Goal: Task Accomplishment & Management: Manage account settings

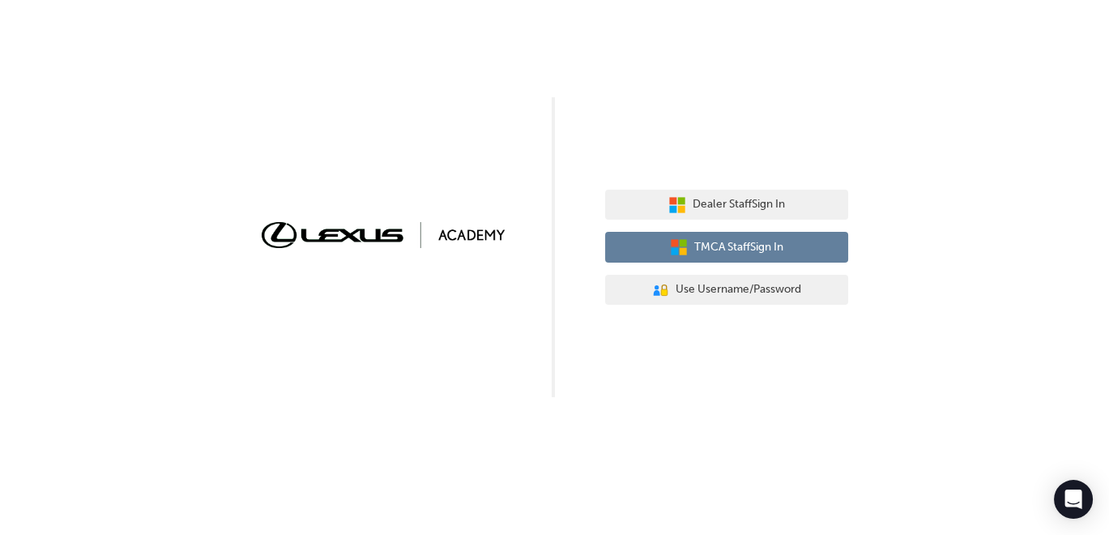
click at [730, 233] on button "TMCA Staff Sign In" at bounding box center [726, 247] width 243 height 31
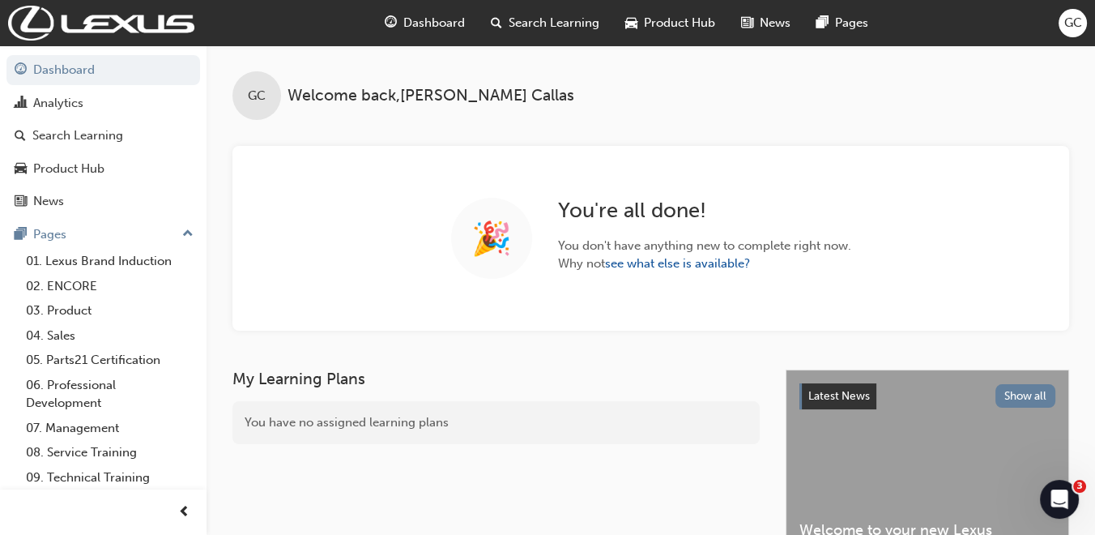
click at [551, 24] on span "Search Learning" at bounding box center [554, 23] width 91 height 19
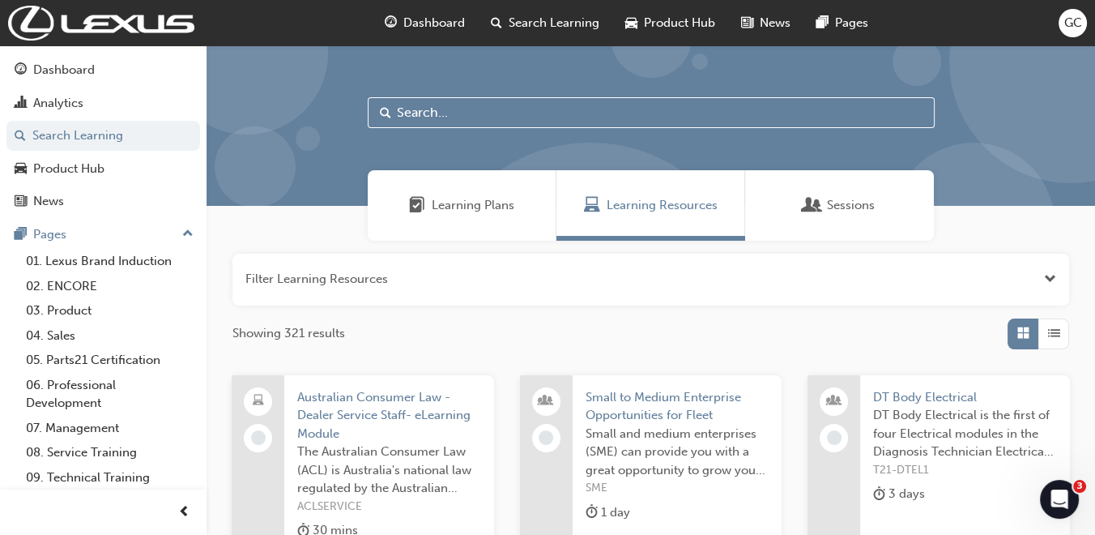
click at [527, 99] on input "text" at bounding box center [651, 112] width 567 height 31
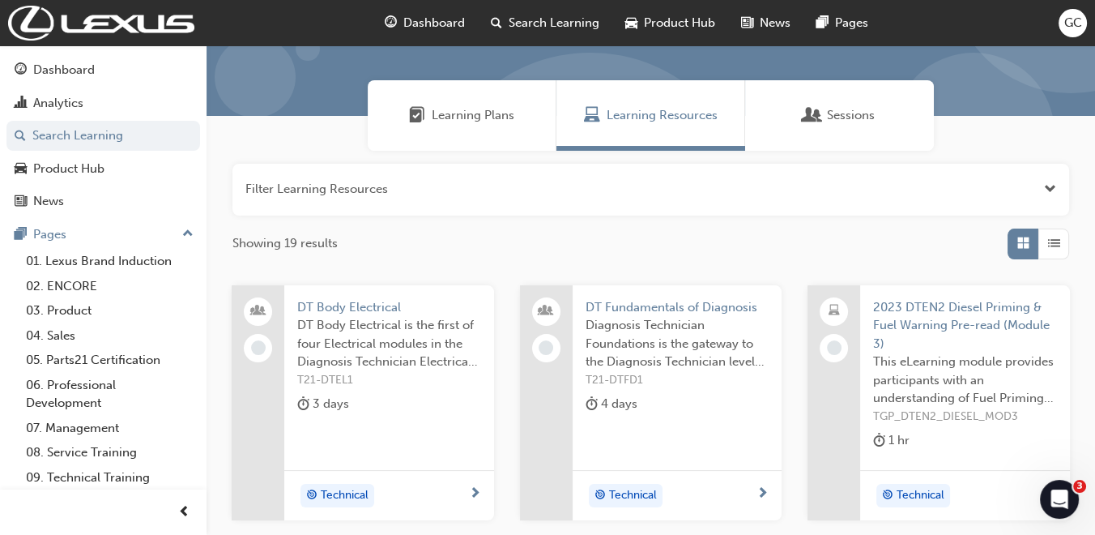
scroll to position [180, 0]
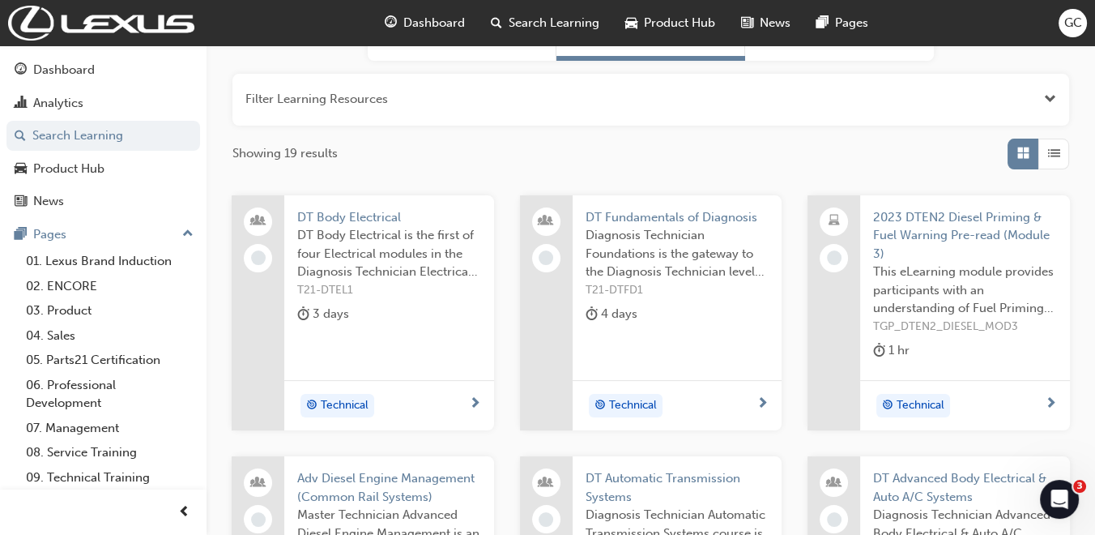
type input "dt"
click at [715, 212] on span "DT Fundamentals of Diagnosis" at bounding box center [678, 217] width 184 height 19
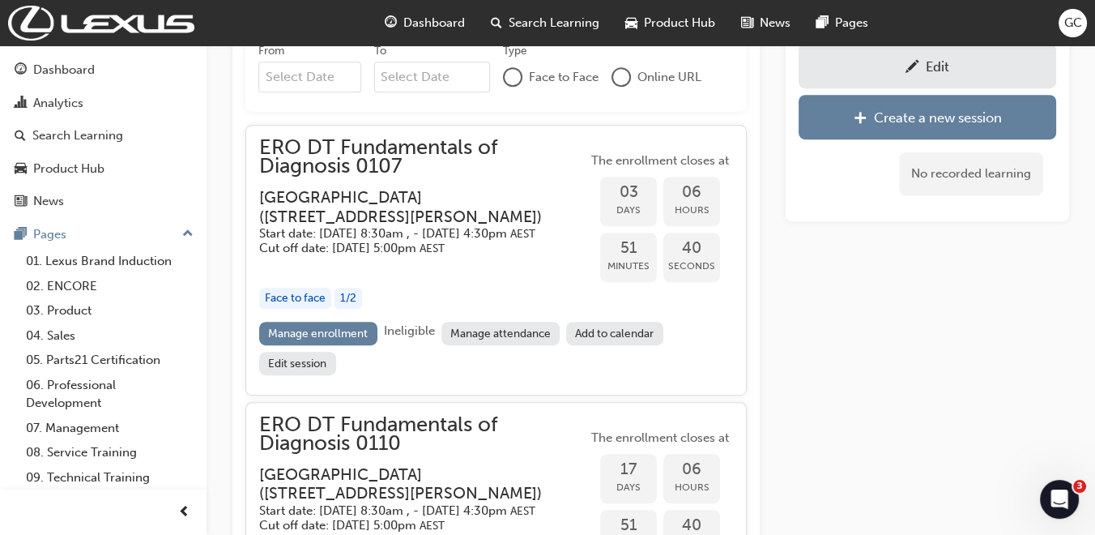
scroll to position [1039, 0]
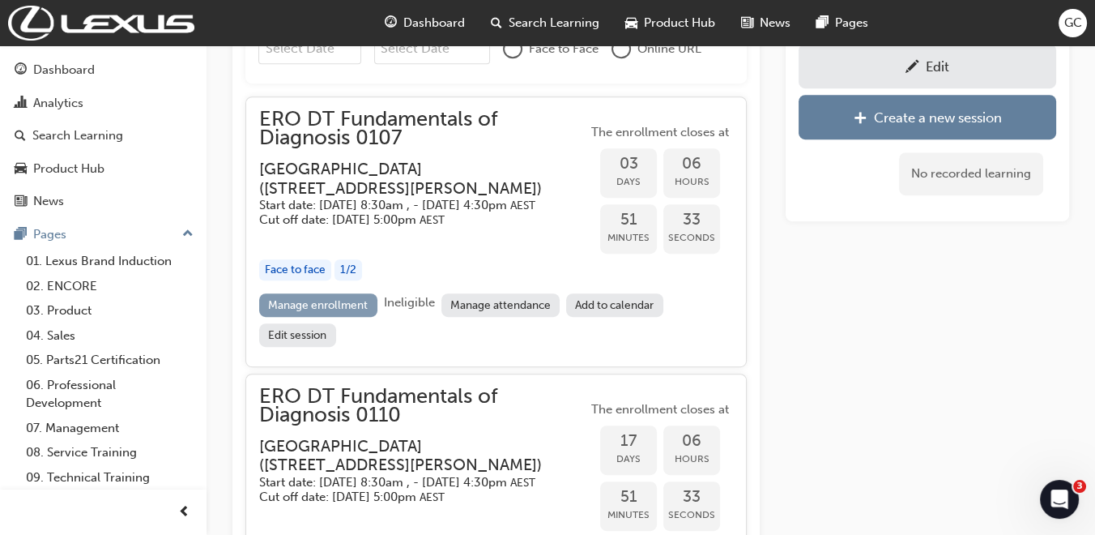
click at [338, 317] on link "Manage enrollment" at bounding box center [318, 304] width 118 height 23
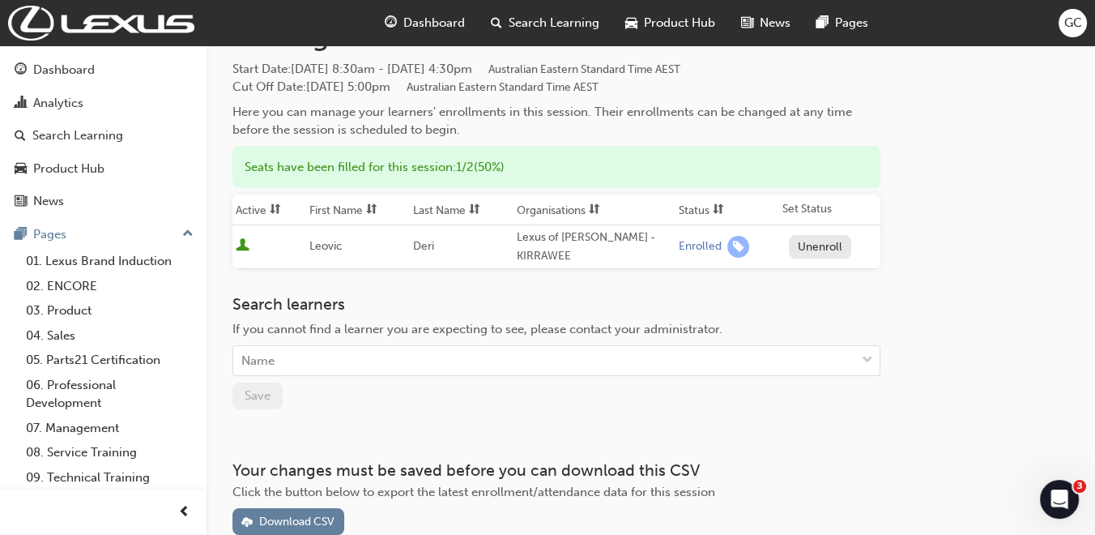
scroll to position [90, 0]
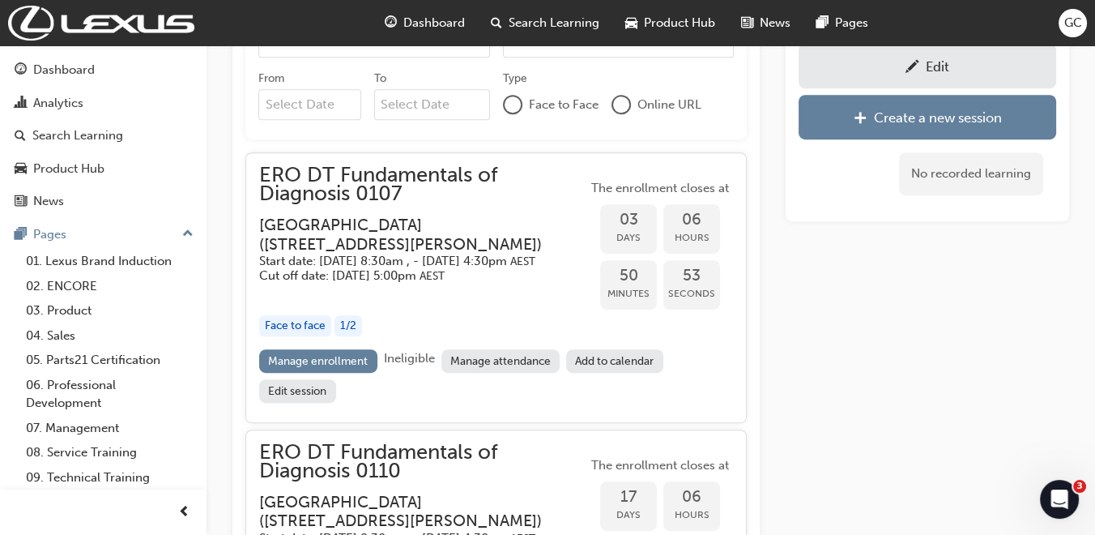
scroll to position [990, 0]
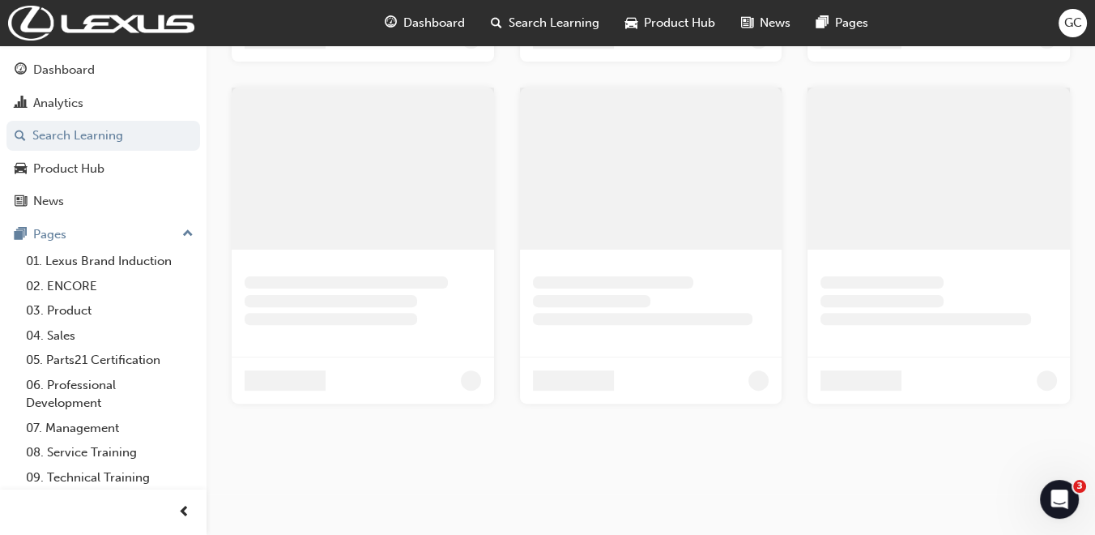
scroll to position [180, 0]
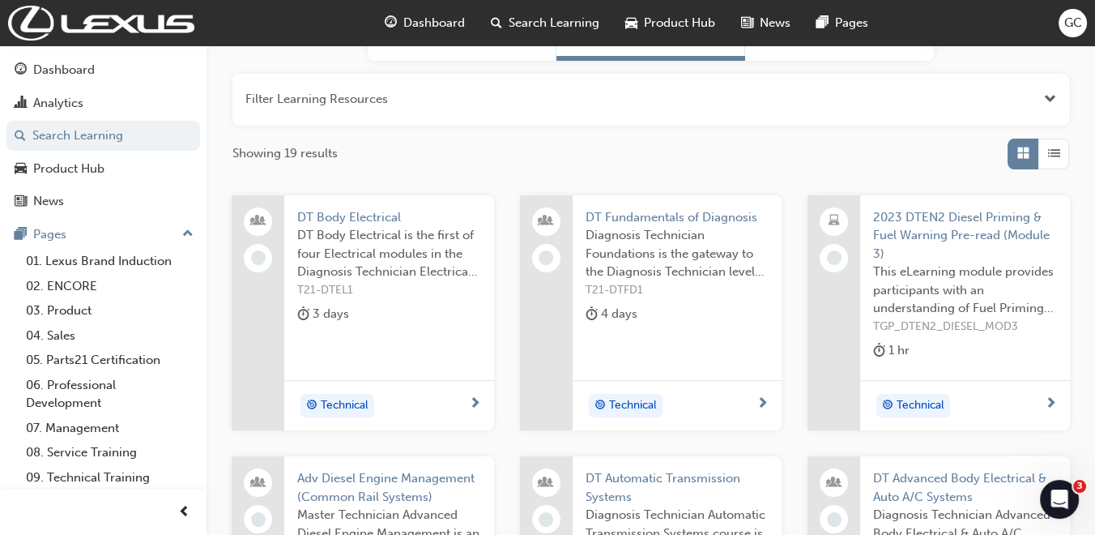
click at [344, 215] on span "DT Body Electrical" at bounding box center [389, 217] width 184 height 19
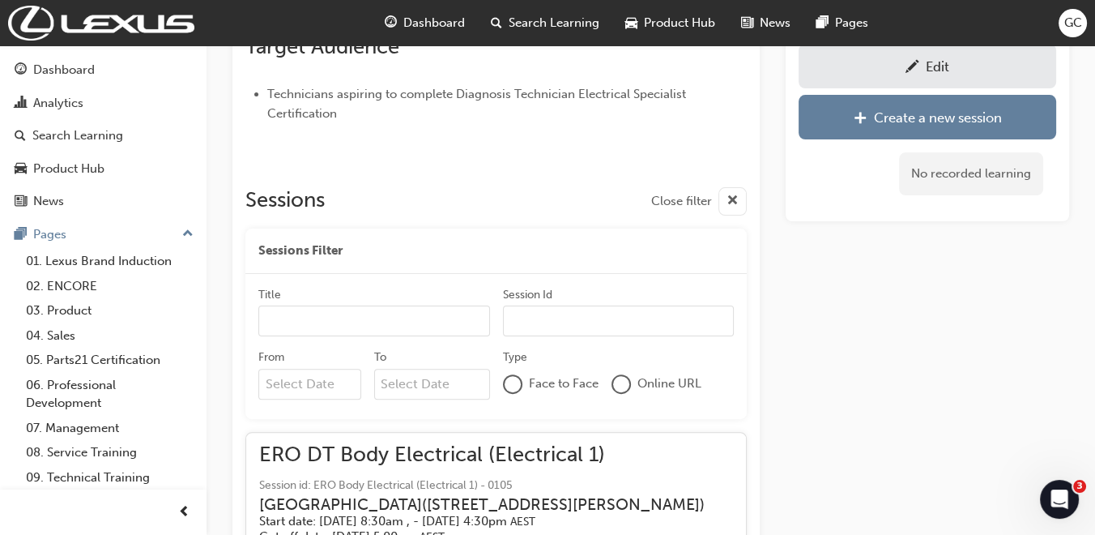
scroll to position [555, 0]
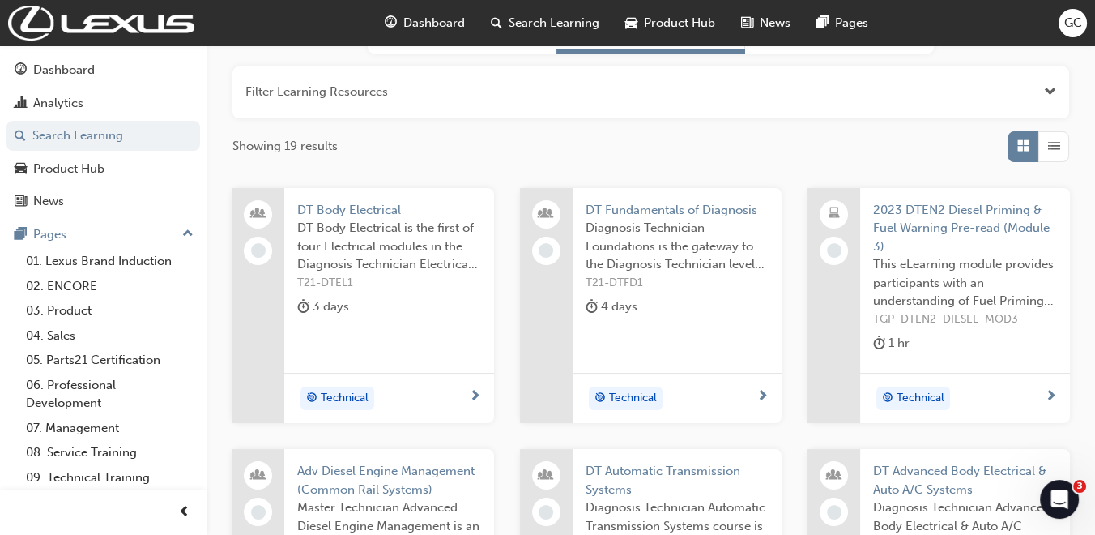
scroll to position [270, 0]
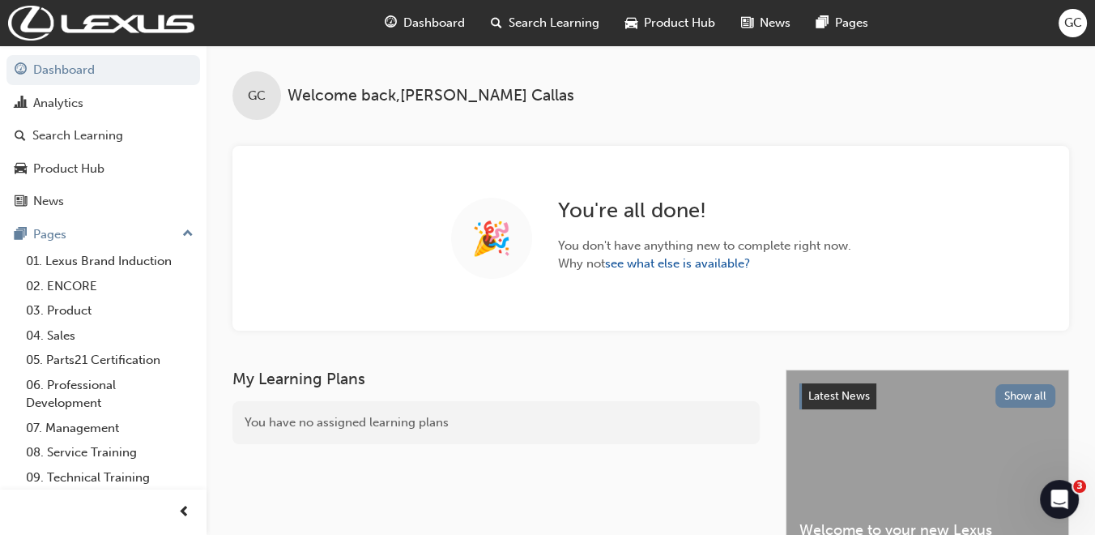
click at [542, 19] on span "Search Learning" at bounding box center [554, 23] width 91 height 19
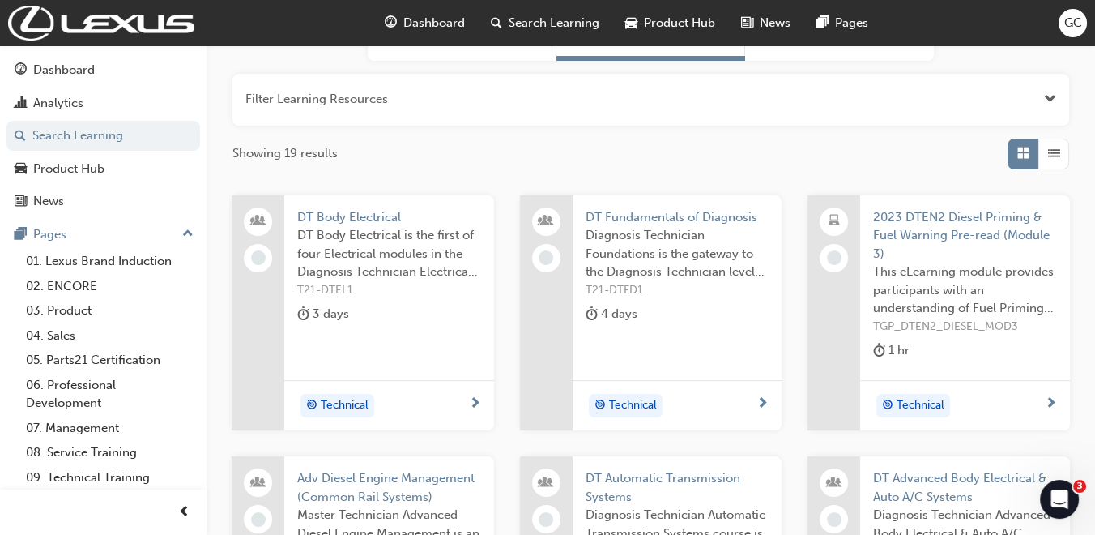
click at [638, 215] on span "DT Fundamentals of Diagnosis" at bounding box center [678, 217] width 184 height 19
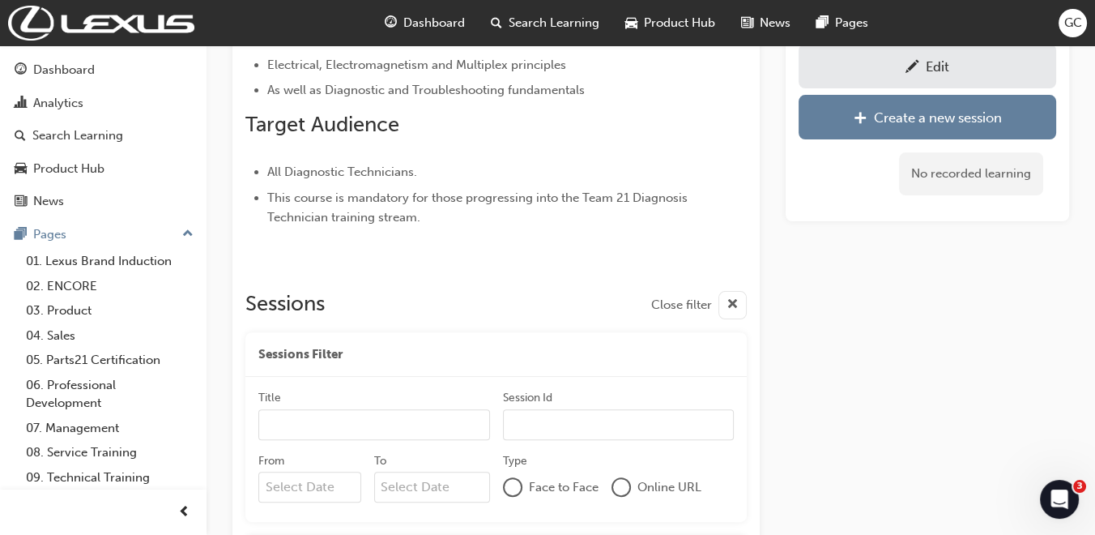
scroll to position [784, 0]
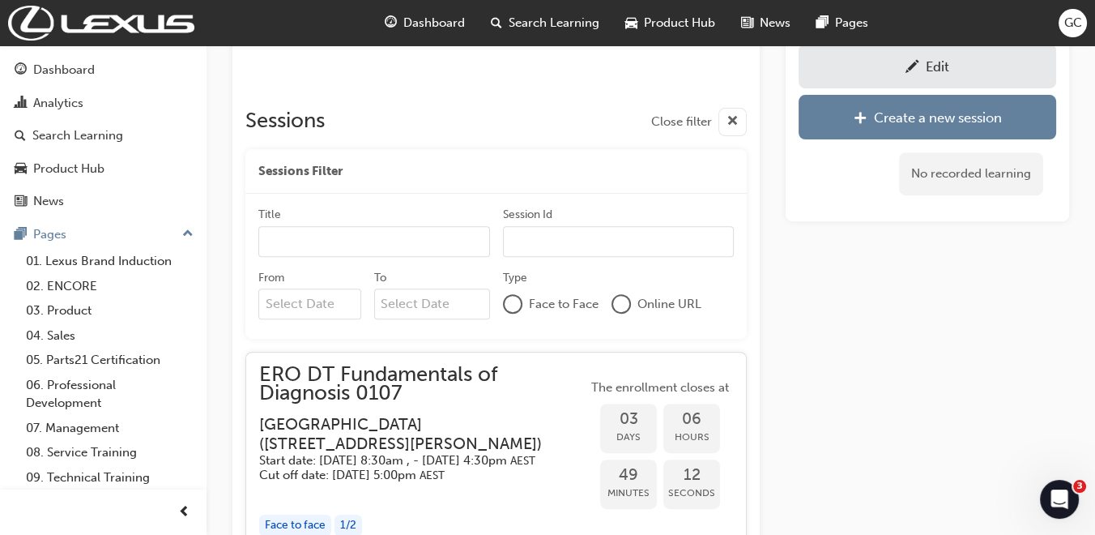
click at [875, 56] on div "Edit" at bounding box center [927, 66] width 233 height 20
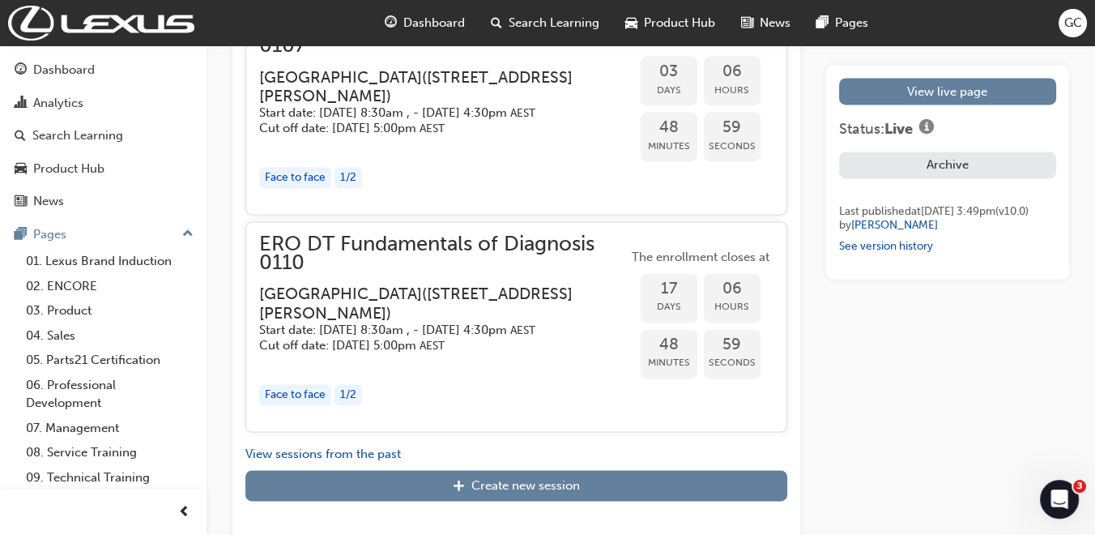
scroll to position [2720, 0]
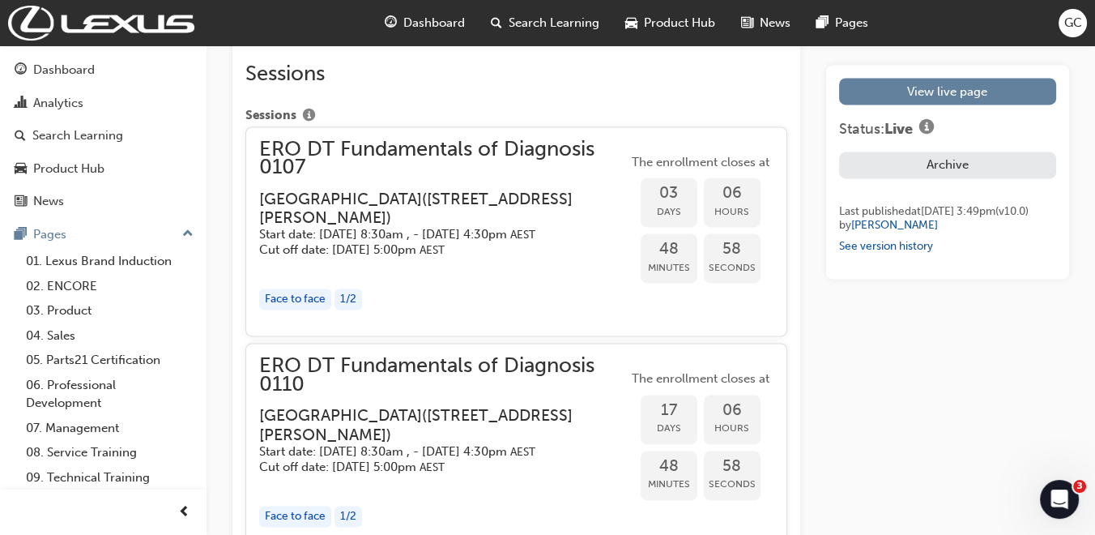
click at [407, 222] on h3 "Eastern Region Technical Training Centre ( 3/1 Secombe Place Moorebank NSW 2170…" at bounding box center [430, 209] width 343 height 38
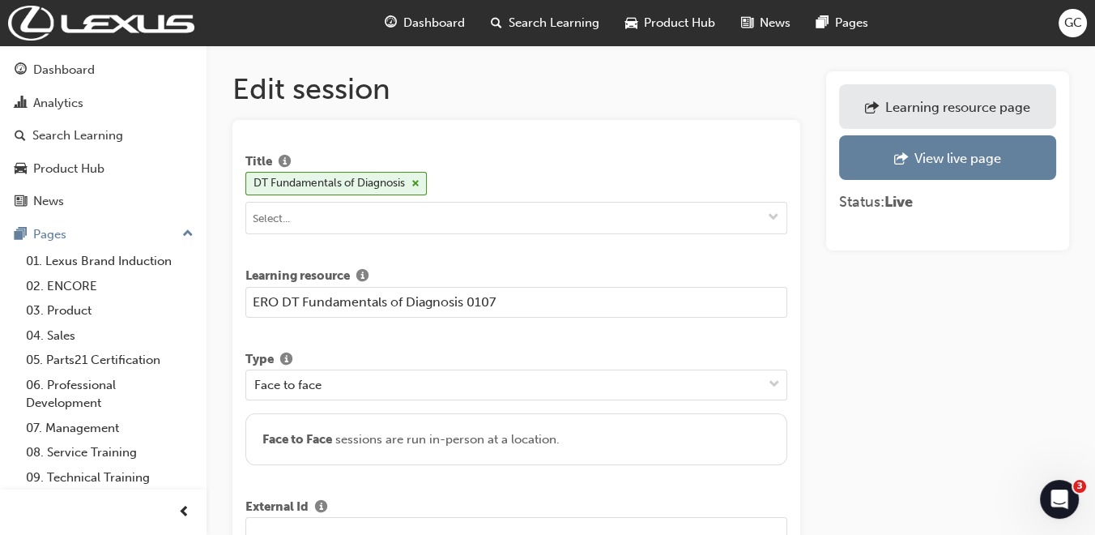
scroll to position [90, 0]
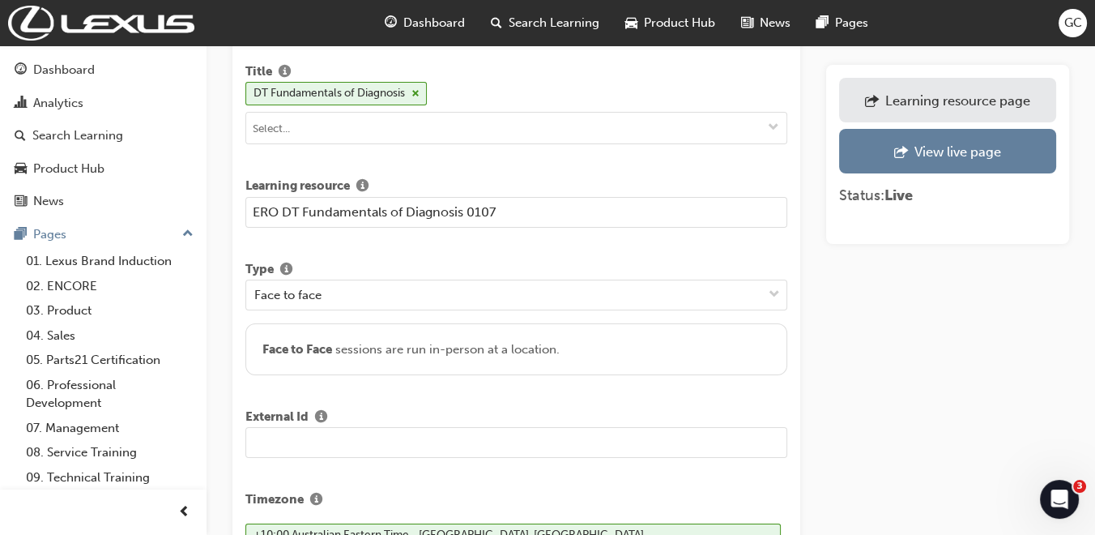
click at [355, 446] on input "text" at bounding box center [516, 442] width 542 height 31
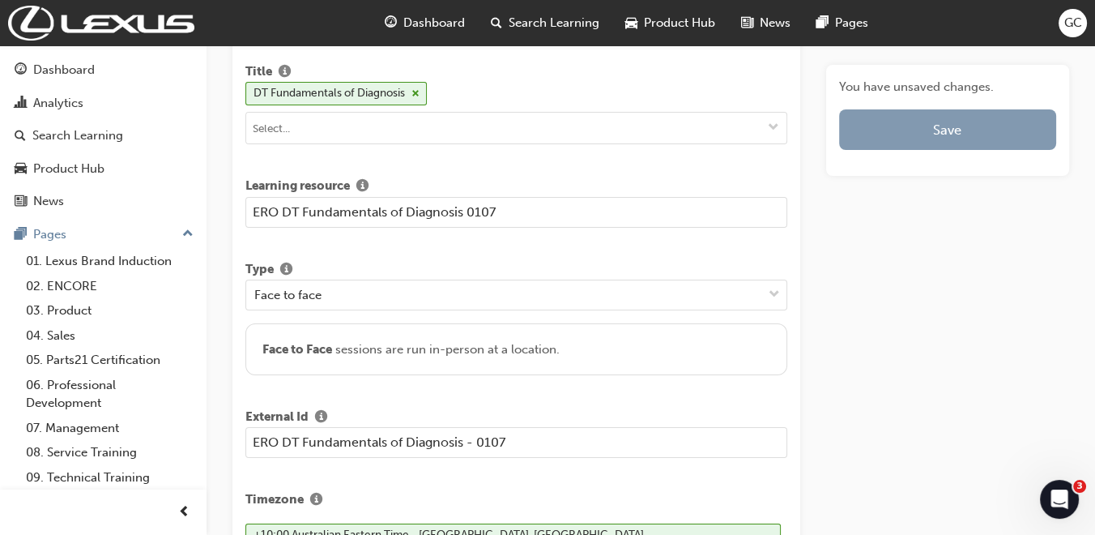
type input "ERO DT Fundamentals of Diagnosis - 0107"
click at [945, 129] on button "Save" at bounding box center [947, 129] width 217 height 41
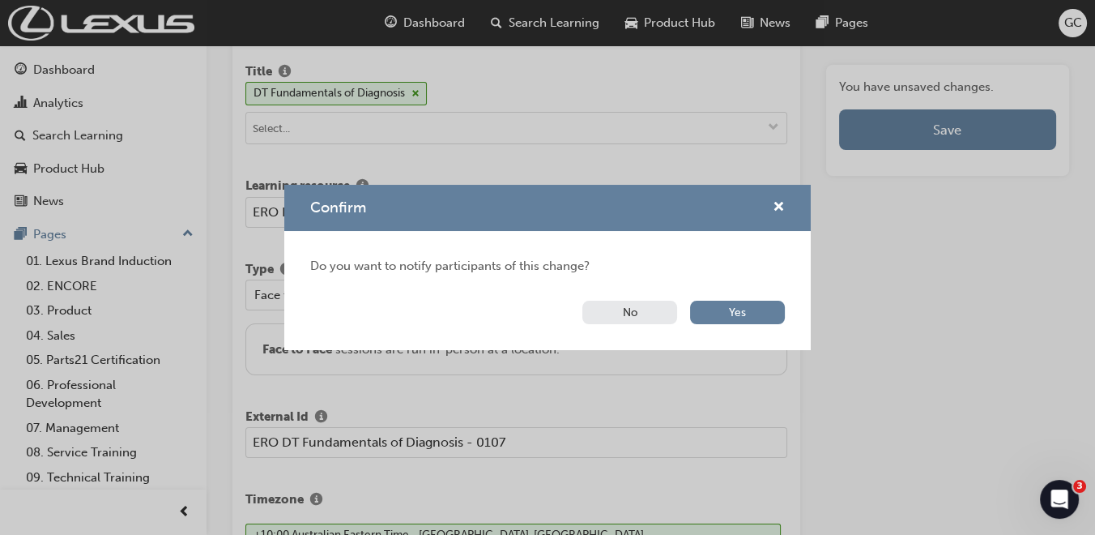
click at [631, 308] on button "No" at bounding box center [630, 312] width 95 height 23
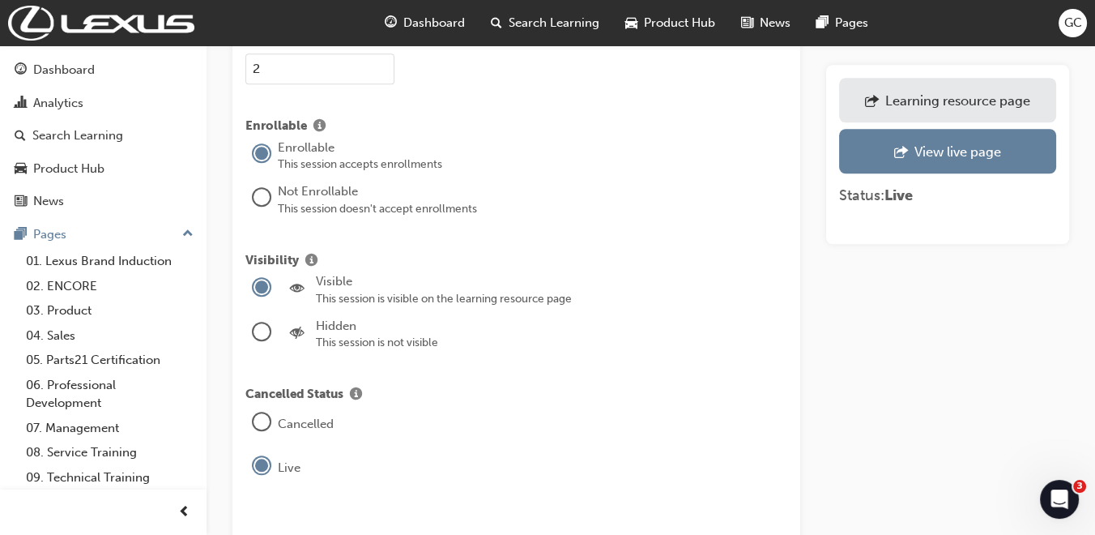
scroll to position [1885, 0]
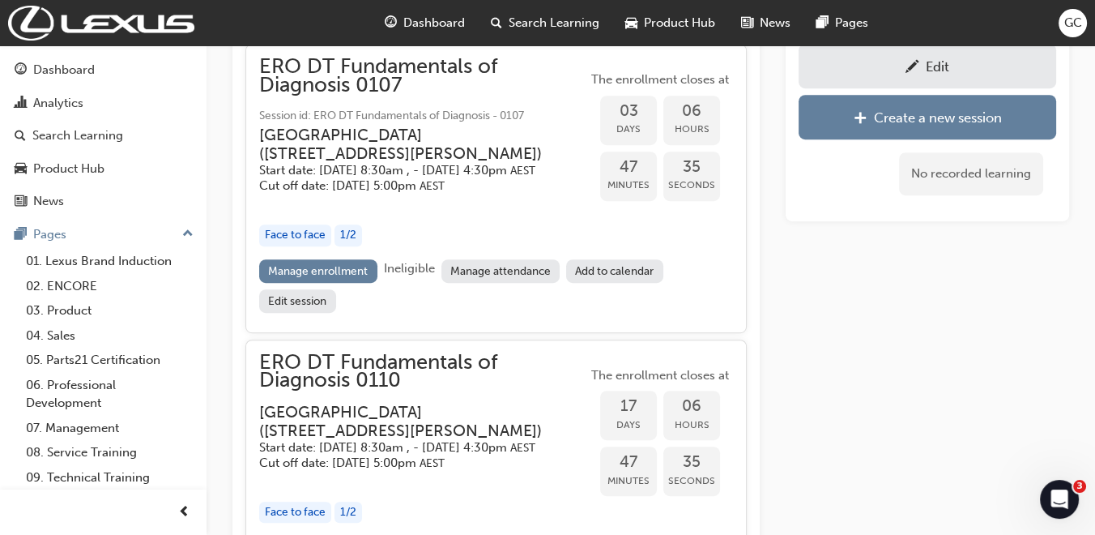
scroll to position [1054, 0]
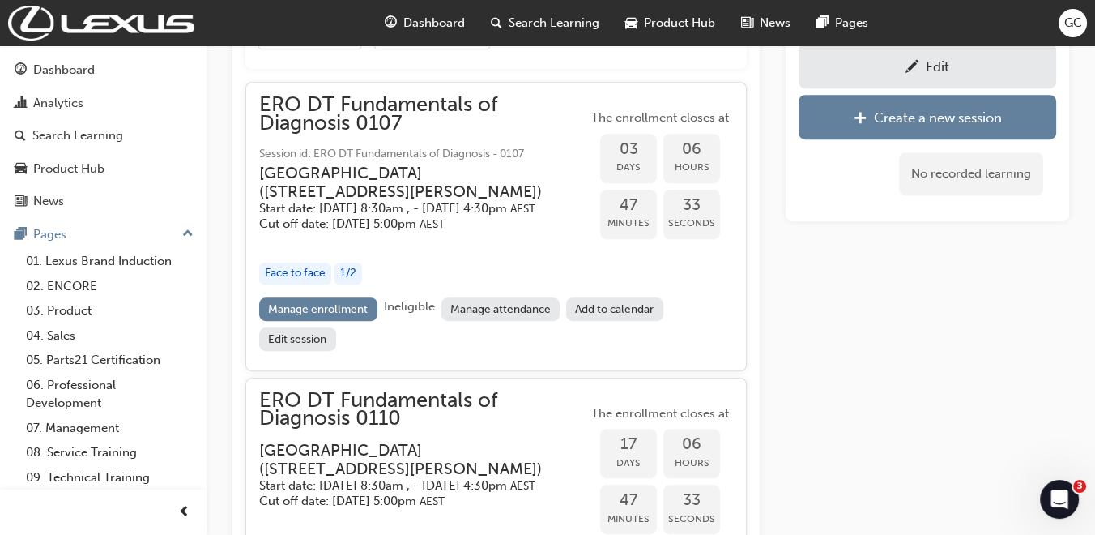
click at [920, 67] on div "Edit" at bounding box center [927, 66] width 233 height 20
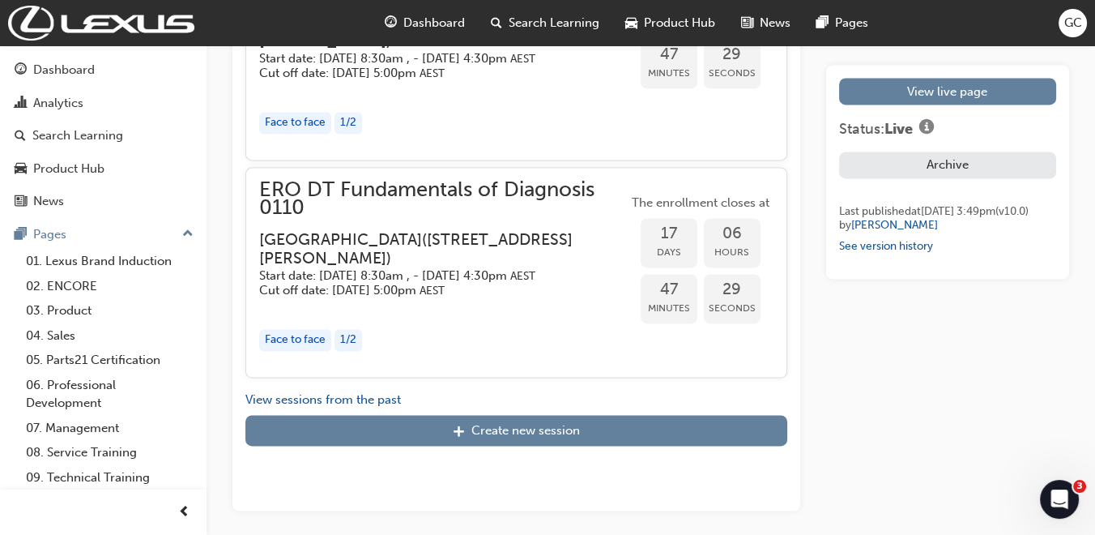
scroll to position [2944, 0]
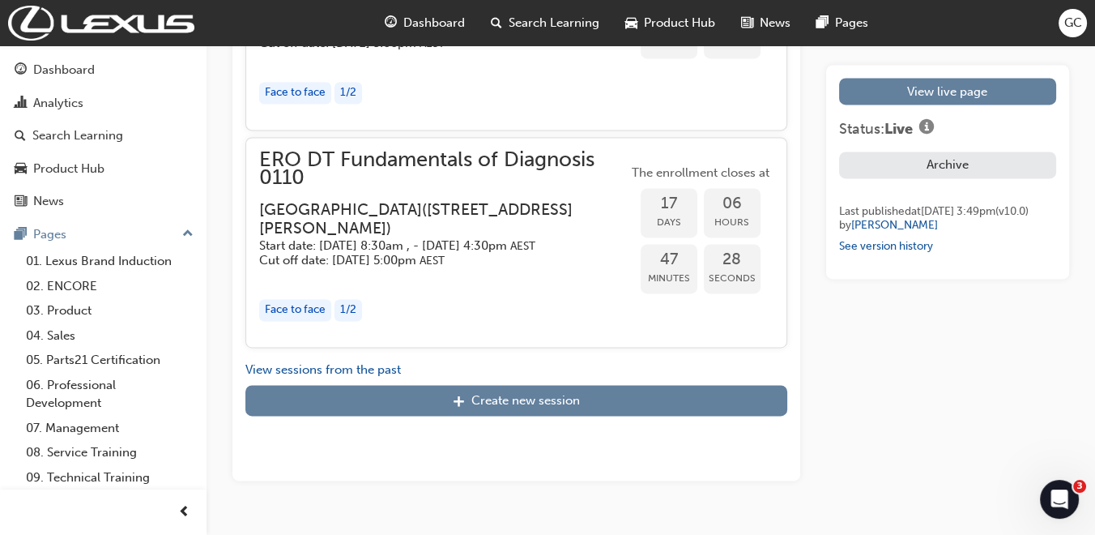
click at [451, 212] on h3 "Eastern Region Technical Training Centre ( 3/1 Secombe Place Moorebank NSW 2170…" at bounding box center [430, 219] width 343 height 38
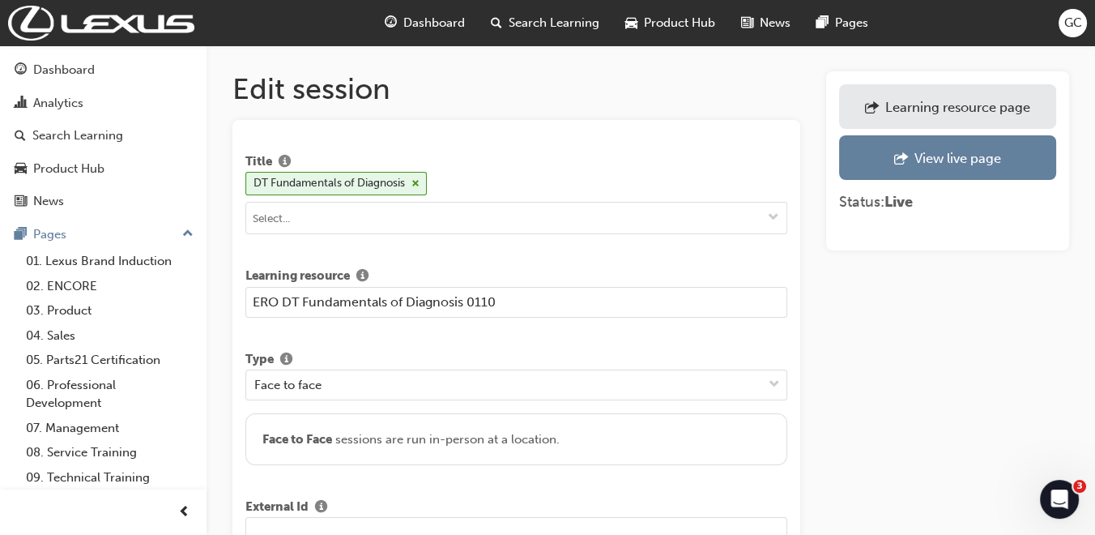
click at [346, 517] on input "text" at bounding box center [516, 532] width 542 height 31
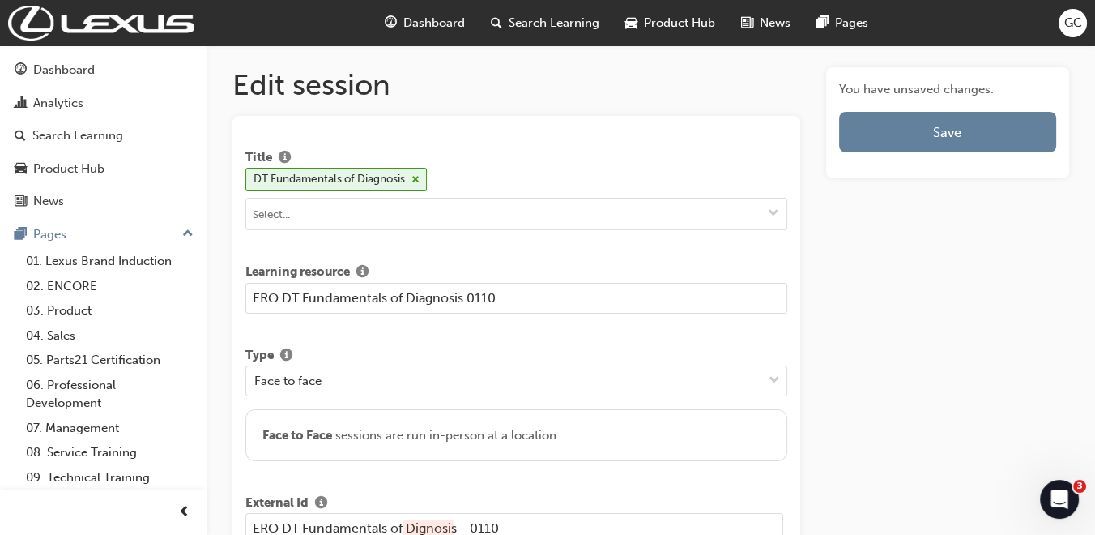
click at [421, 523] on input "ERO DT Fundamentals of Dignosis - 0110" at bounding box center [514, 528] width 538 height 31
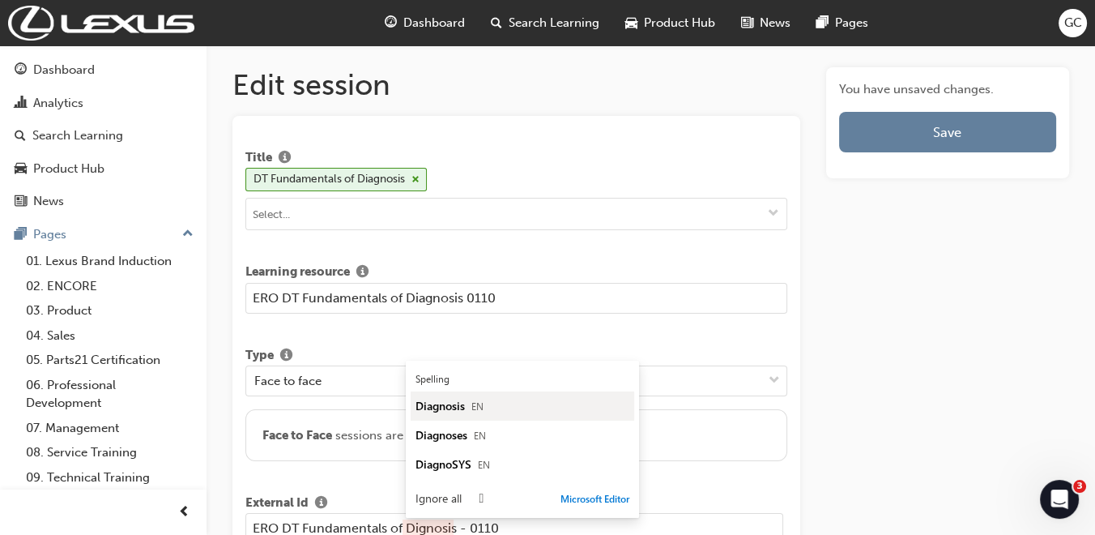
type input "ERO DT Fundamentals of Dignosis - 0110"
click at [457, 401] on span "Diagnosis" at bounding box center [440, 405] width 49 height 15
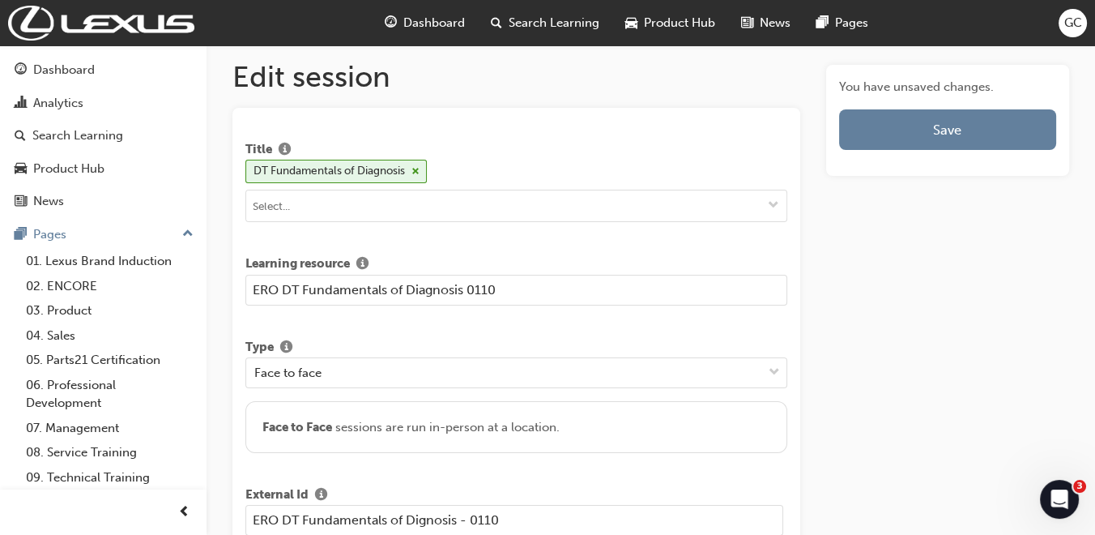
click at [687, 509] on input "ERO DT Fundamentals of Dignosis - 0110" at bounding box center [514, 520] width 538 height 31
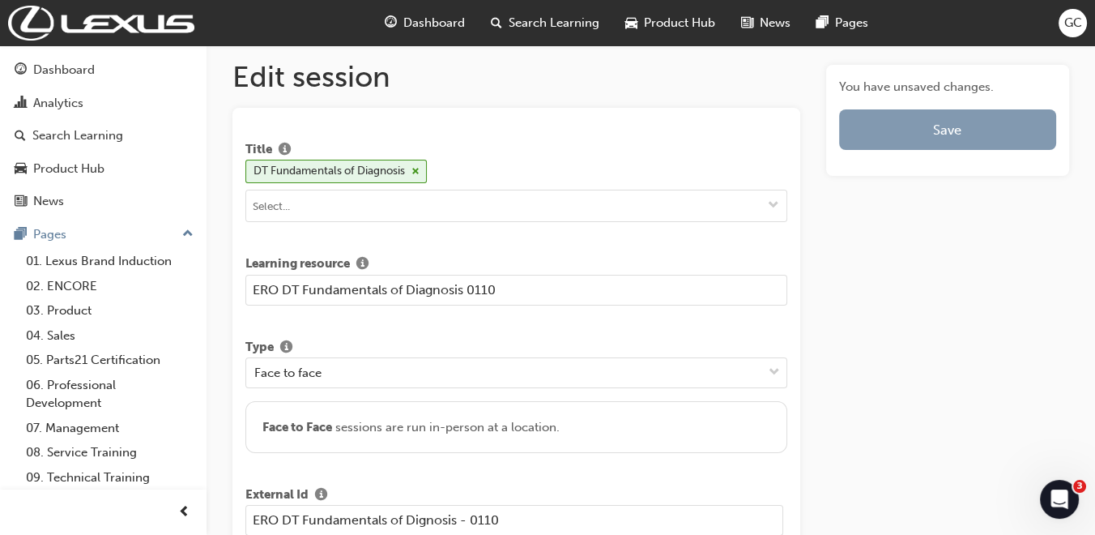
click at [932, 131] on button "Save" at bounding box center [947, 129] width 217 height 41
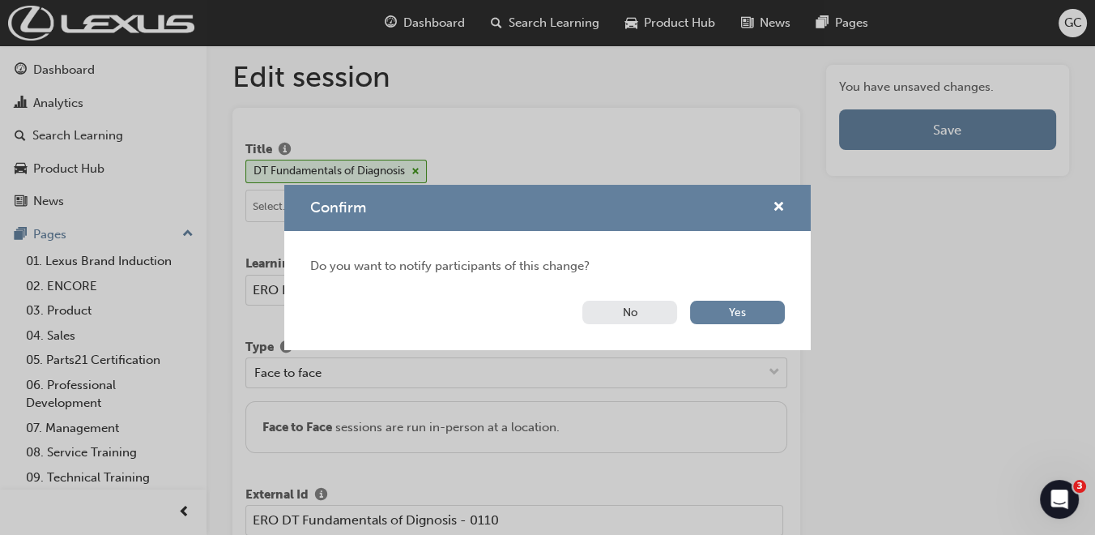
click at [630, 308] on button "No" at bounding box center [630, 312] width 95 height 23
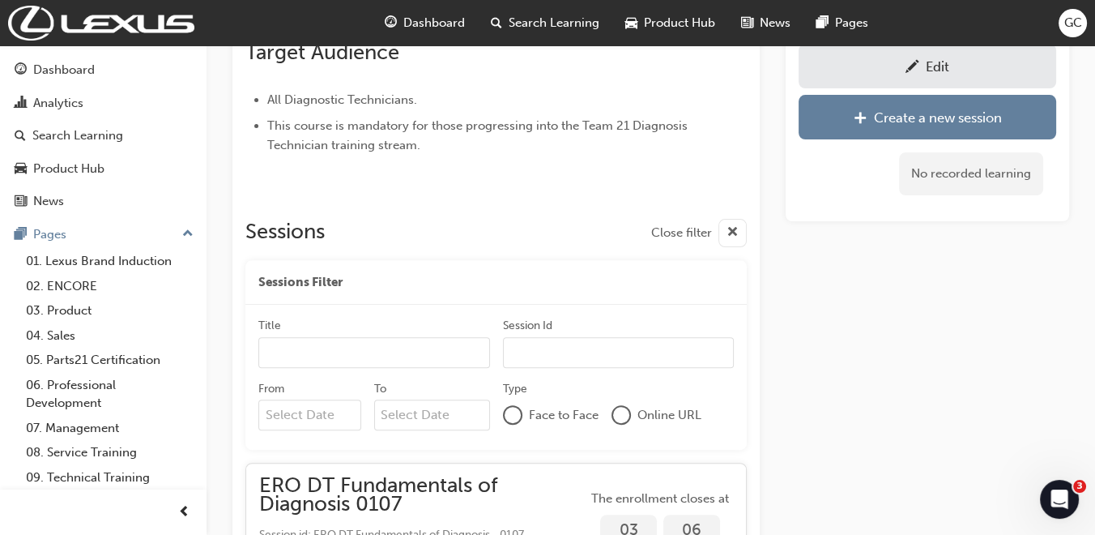
scroll to position [666, 0]
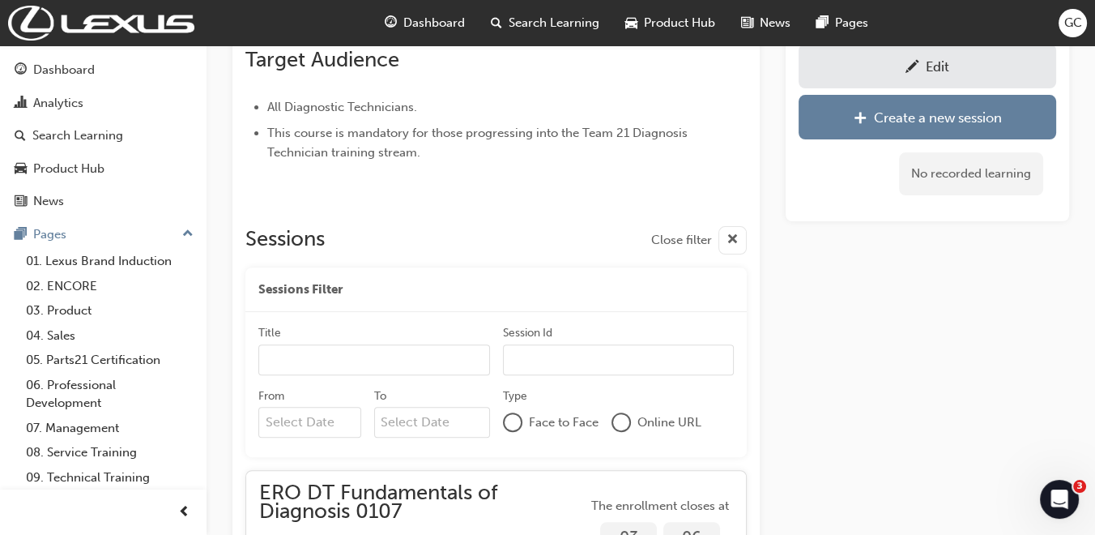
scroll to position [180, 0]
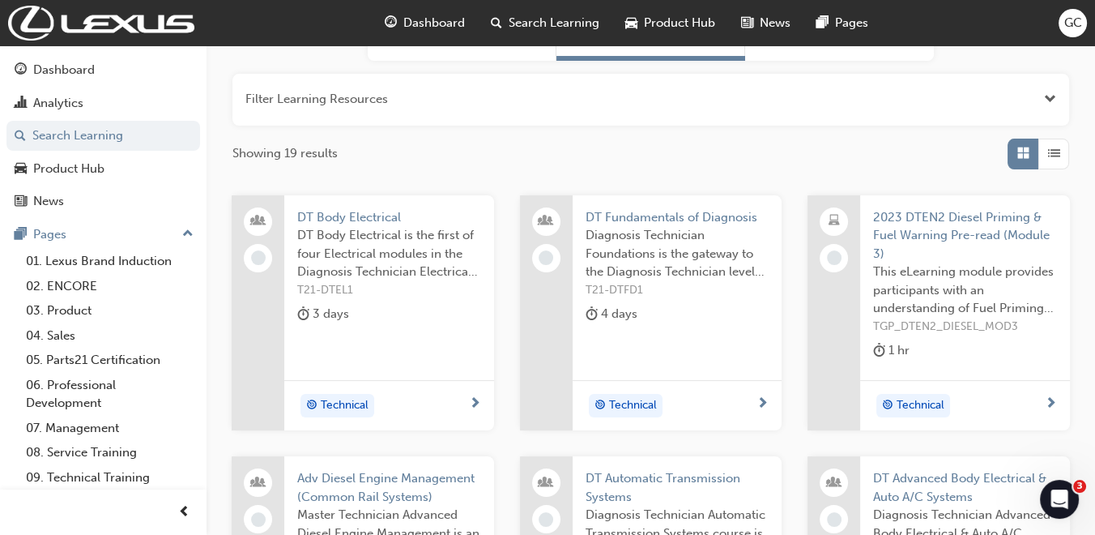
click at [383, 215] on span "DT Body Electrical" at bounding box center [389, 217] width 184 height 19
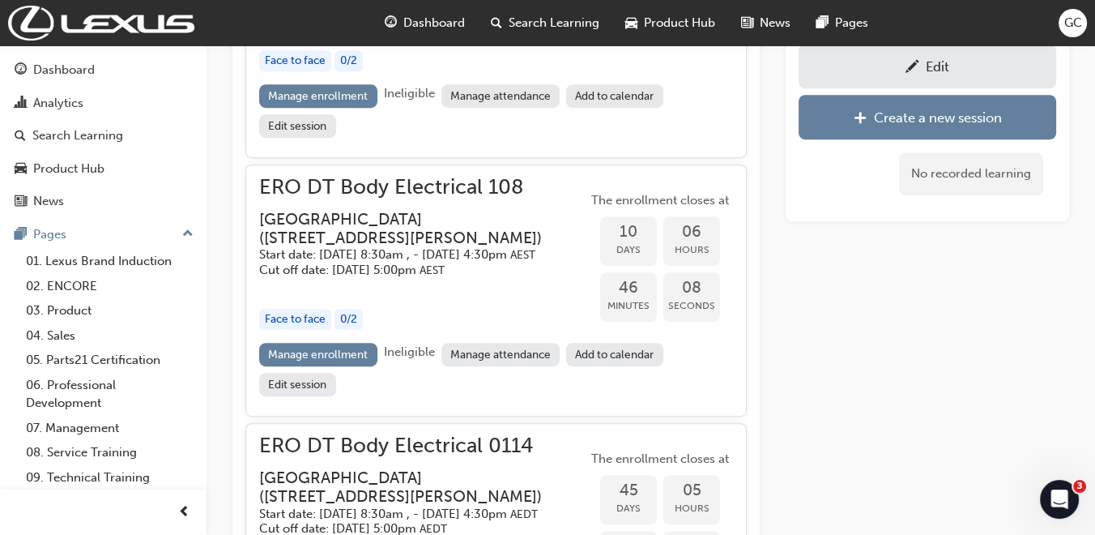
scroll to position [645, 0]
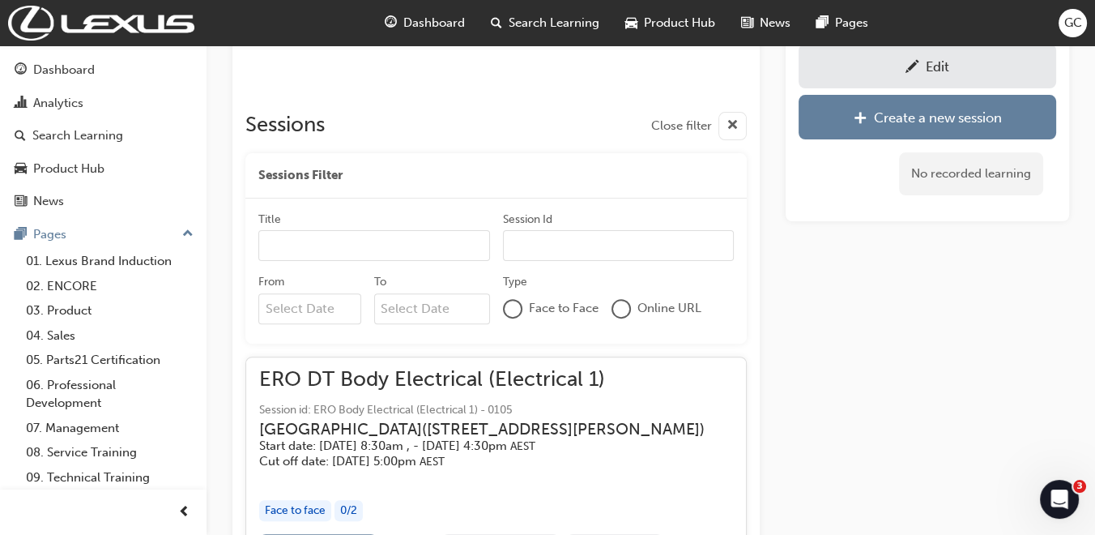
click at [950, 58] on div "Edit" at bounding box center [927, 66] width 233 height 20
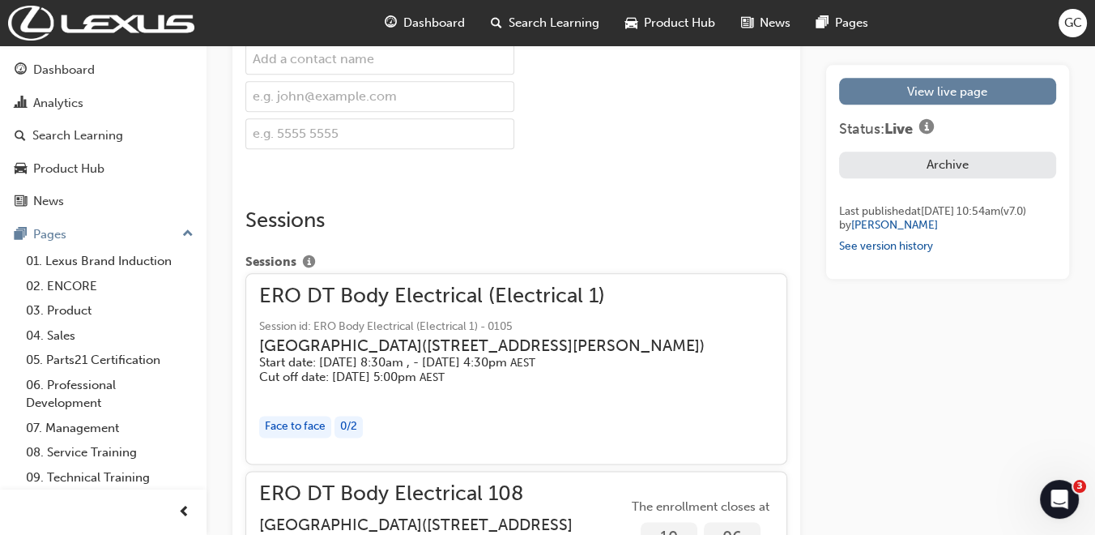
scroll to position [2610, 0]
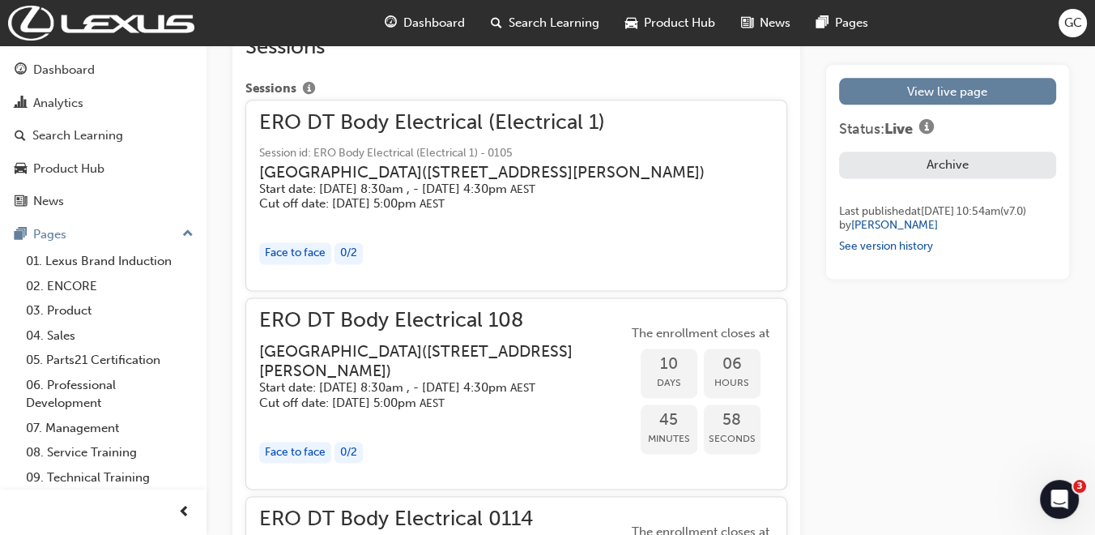
click at [428, 380] on h3 "Eastern Region Technical Training Centre ( 3/1 Secombe Place Moorebank NSW 2170…" at bounding box center [430, 361] width 343 height 38
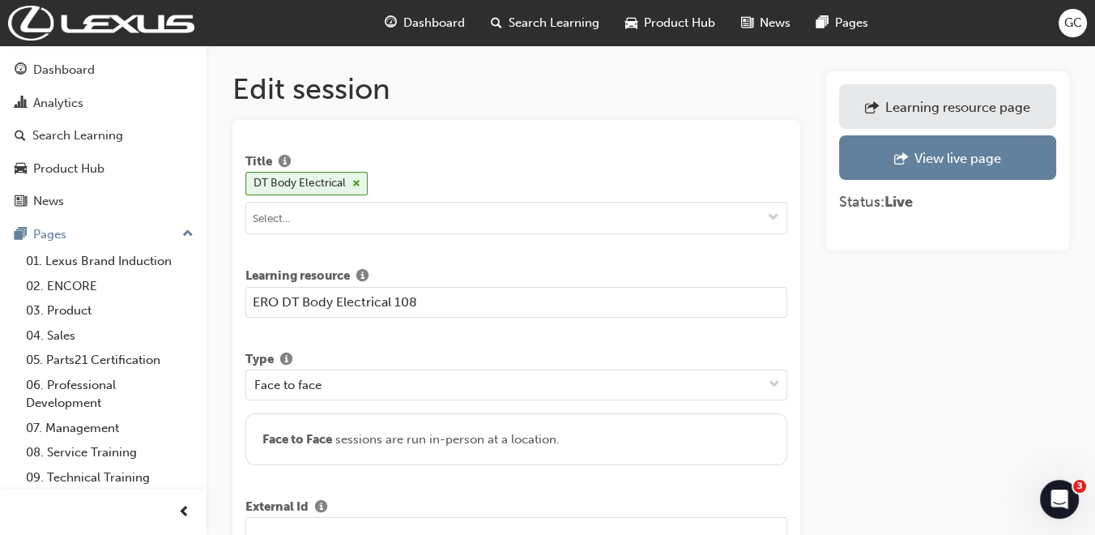
scroll to position [90, 0]
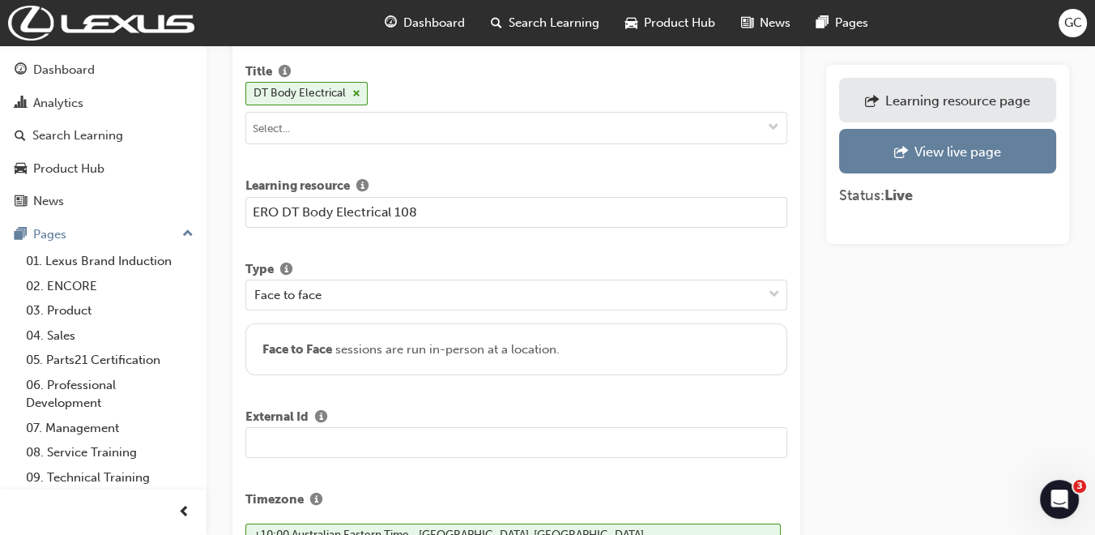
click at [347, 438] on input "text" at bounding box center [516, 442] width 542 height 31
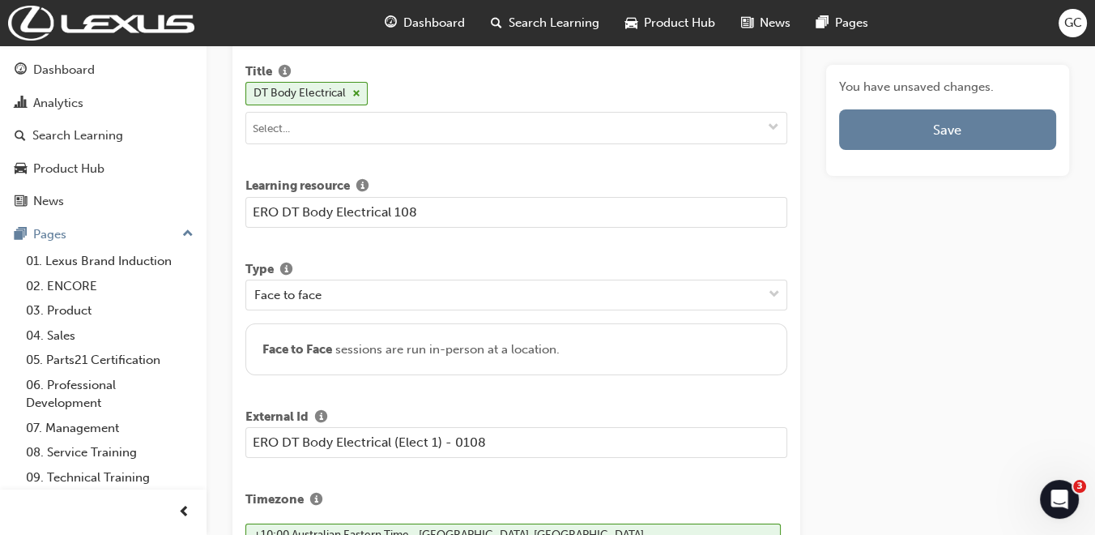
type input "ERO DT Body Electrical (Elect 1) - 0108"
click at [395, 210] on input "ERO DT Body Electrical 108" at bounding box center [516, 212] width 542 height 31
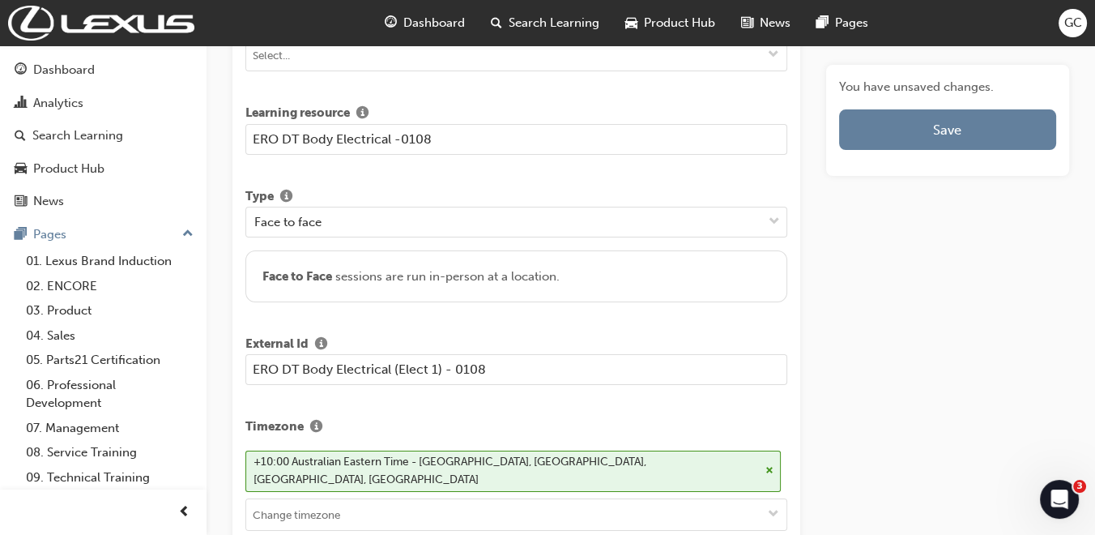
scroll to position [180, 0]
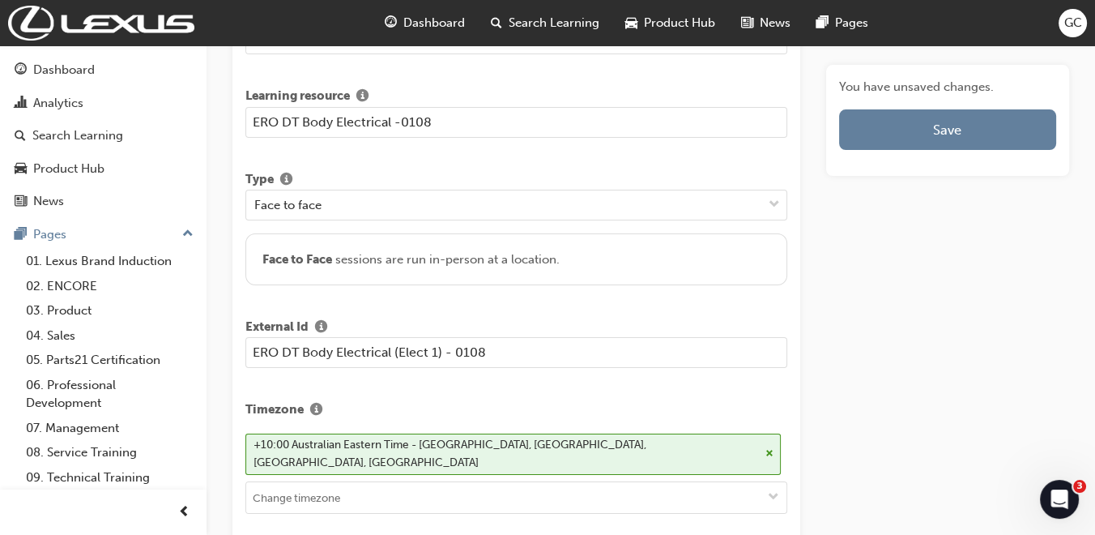
type input "ERO DT Body Electrical -0108"
click at [606, 354] on input "ERO DT Body Electrical (Elect 1) - 0108" at bounding box center [516, 352] width 542 height 31
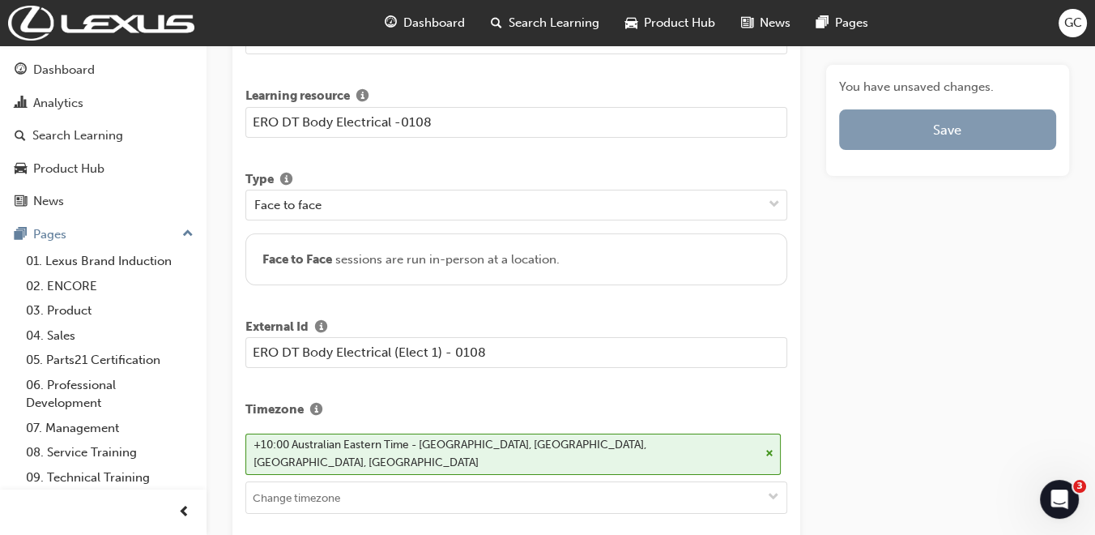
click at [935, 124] on button "Save" at bounding box center [947, 129] width 217 height 41
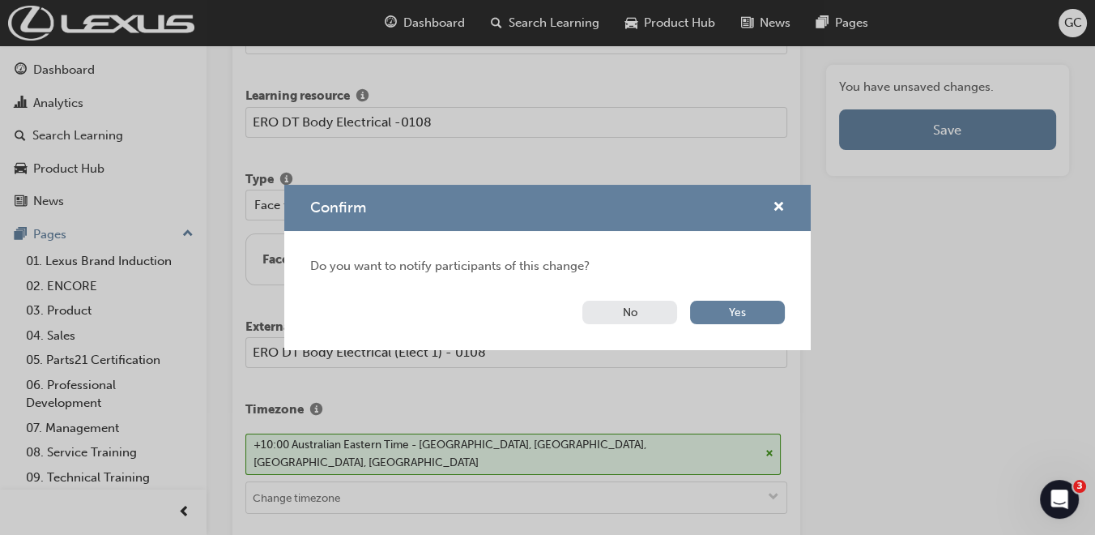
click at [646, 311] on button "No" at bounding box center [630, 312] width 95 height 23
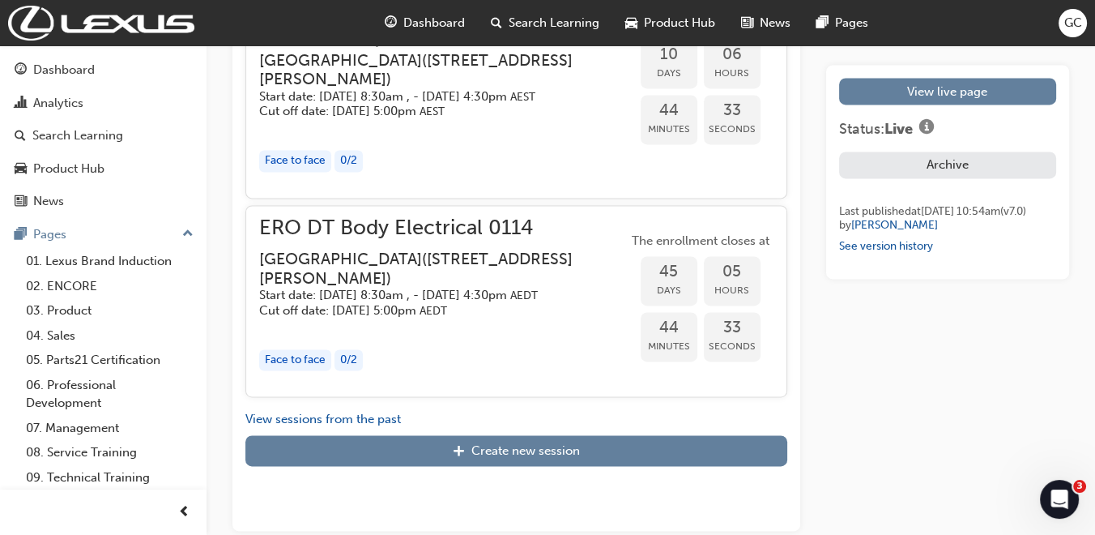
scroll to position [2937, 0]
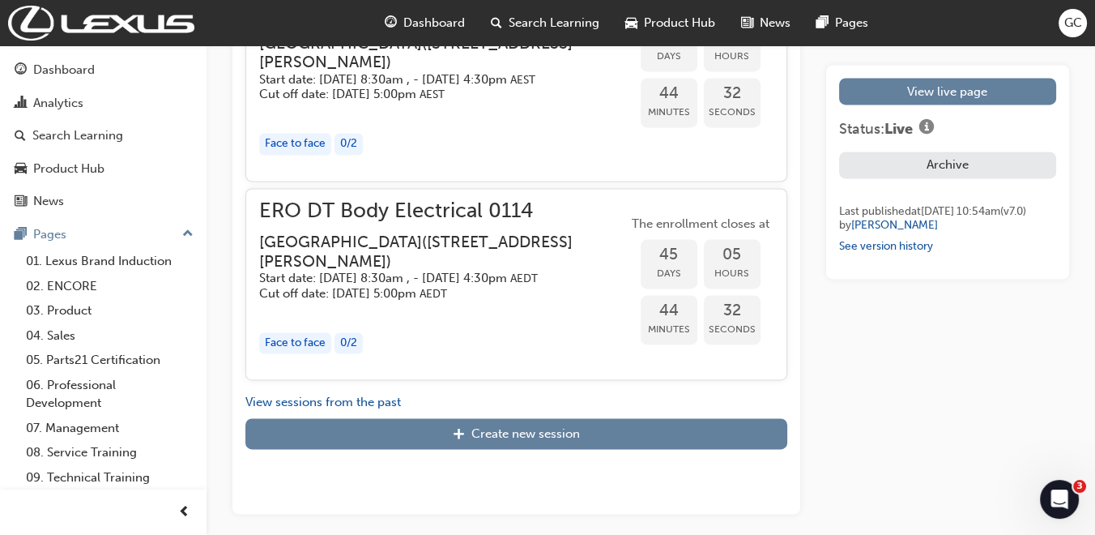
click at [523, 271] on h3 "Eastern Region Technical Training Centre ( 3/1 Secombe Place Moorebank NSW 2170…" at bounding box center [430, 252] width 343 height 38
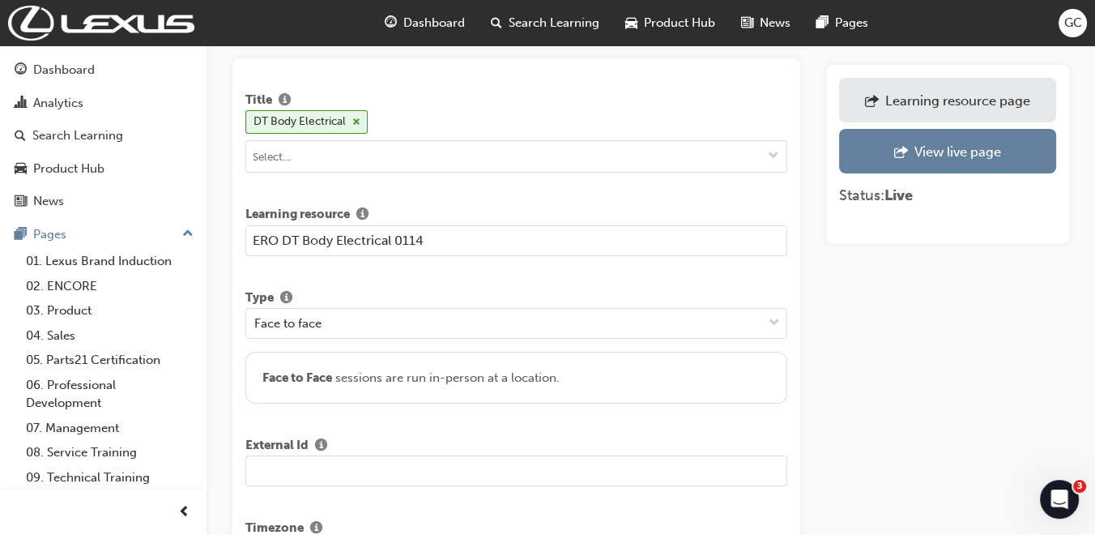
scroll to position [90, 0]
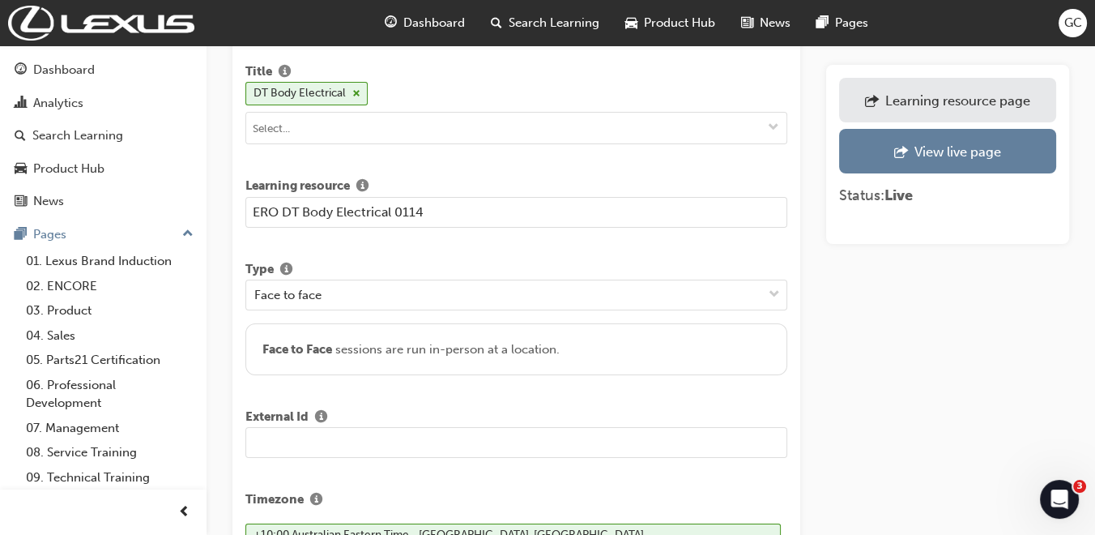
click at [339, 429] on input "text" at bounding box center [516, 442] width 542 height 31
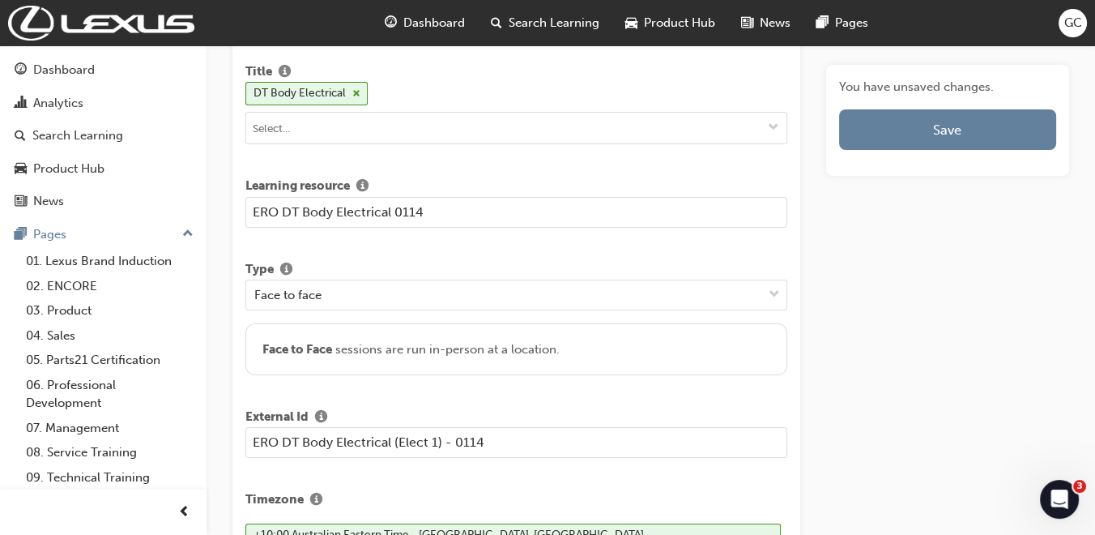
type input "ERO DT Body Electrical (Elect 1) - 0114"
click at [395, 211] on input "ERO DT Body Electrical 0114" at bounding box center [516, 212] width 542 height 31
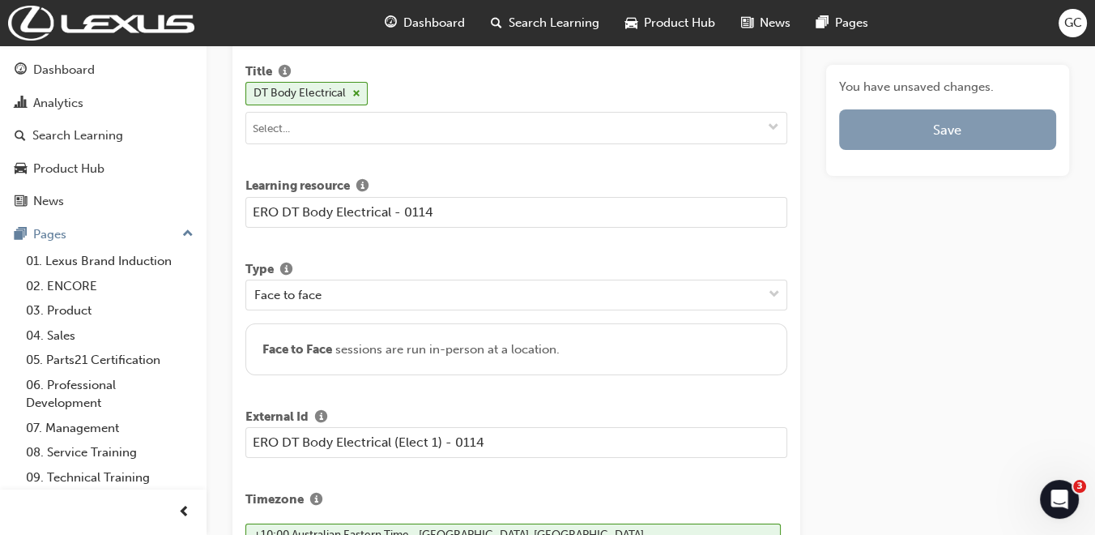
type input "ERO DT Body Electrical - 0114"
click at [926, 139] on button "Save" at bounding box center [947, 129] width 217 height 41
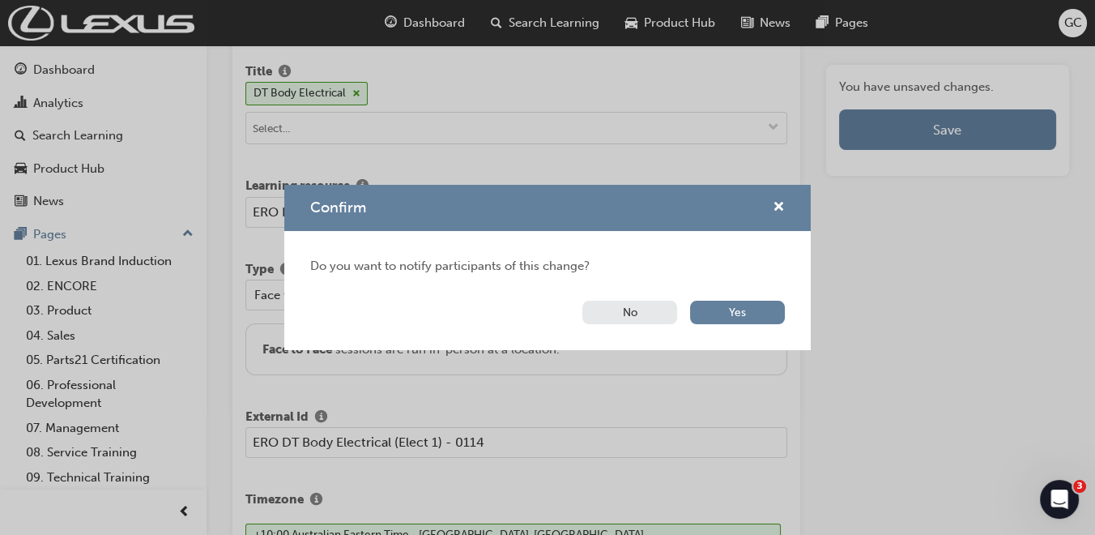
click at [651, 308] on button "No" at bounding box center [630, 312] width 95 height 23
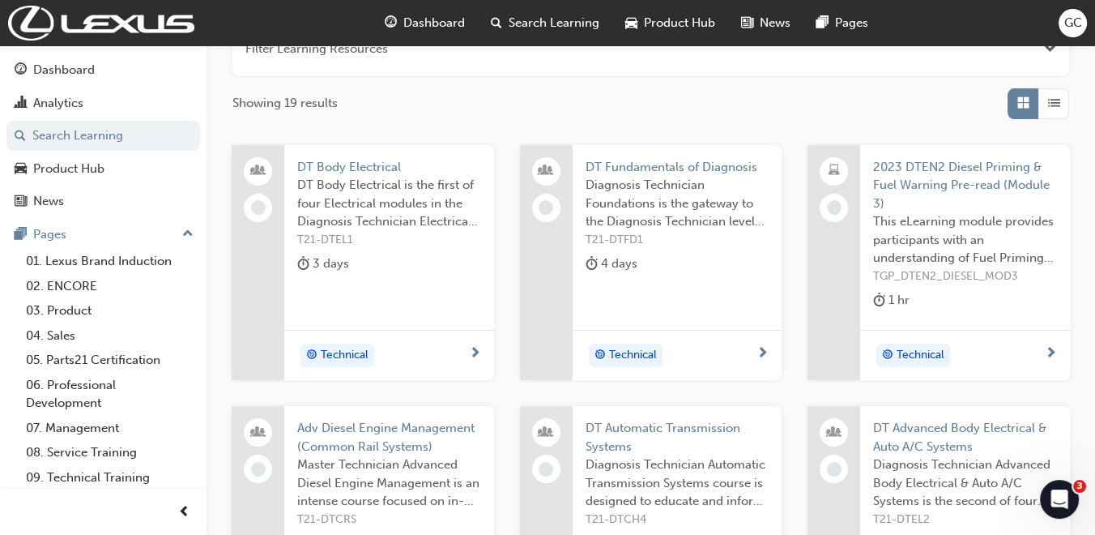
scroll to position [270, 0]
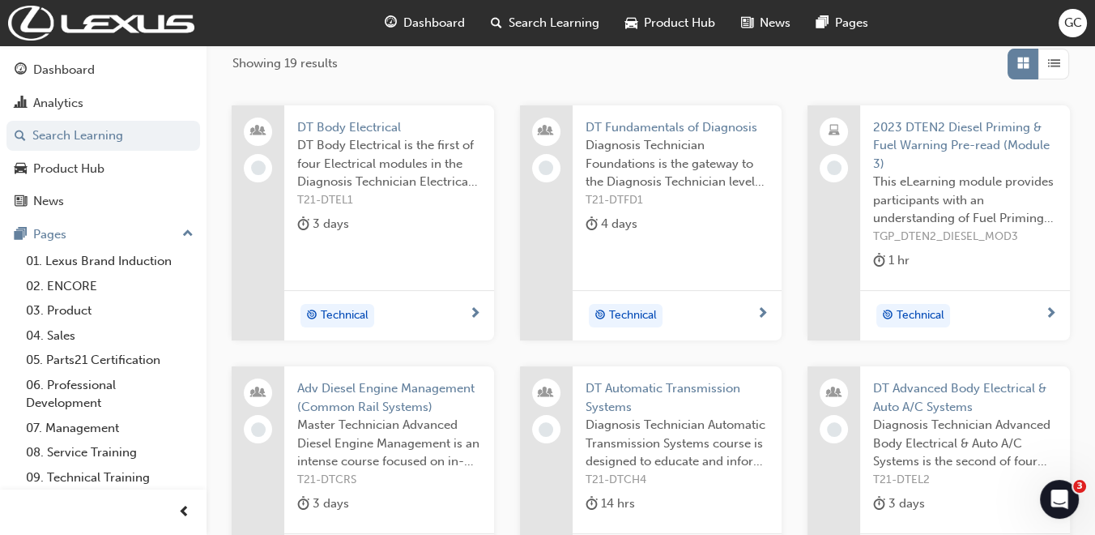
click at [957, 385] on span "DT Advanced Body Electrical & Auto A/C Systems" at bounding box center [965, 397] width 184 height 36
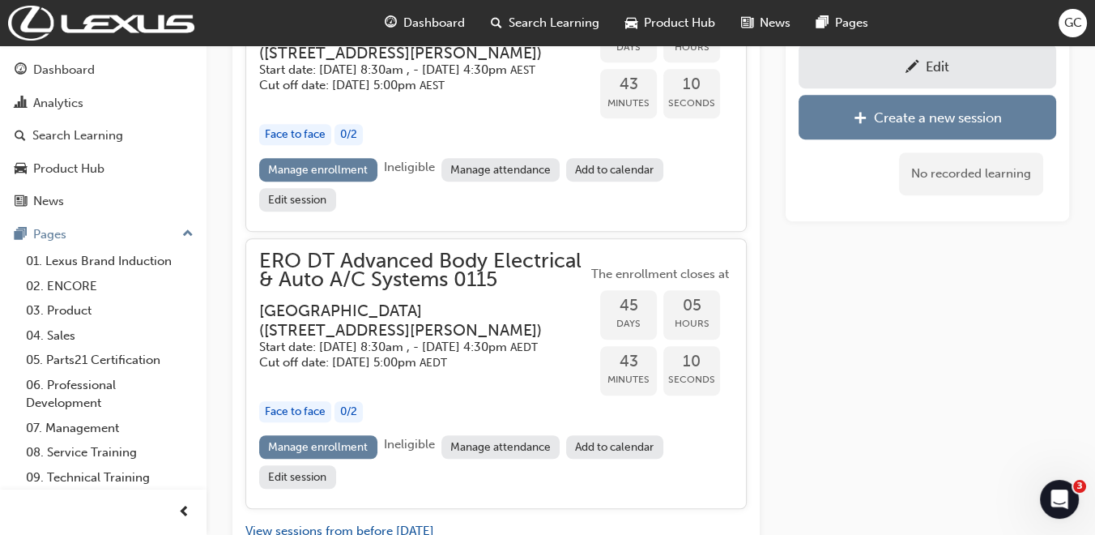
scroll to position [1163, 0]
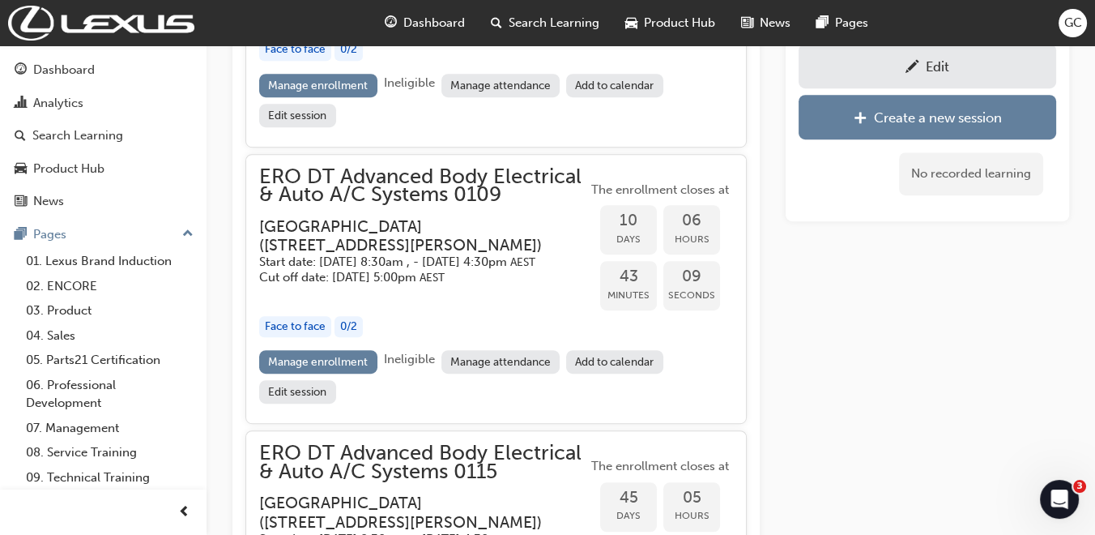
click at [911, 76] on div at bounding box center [913, 66] width 14 height 20
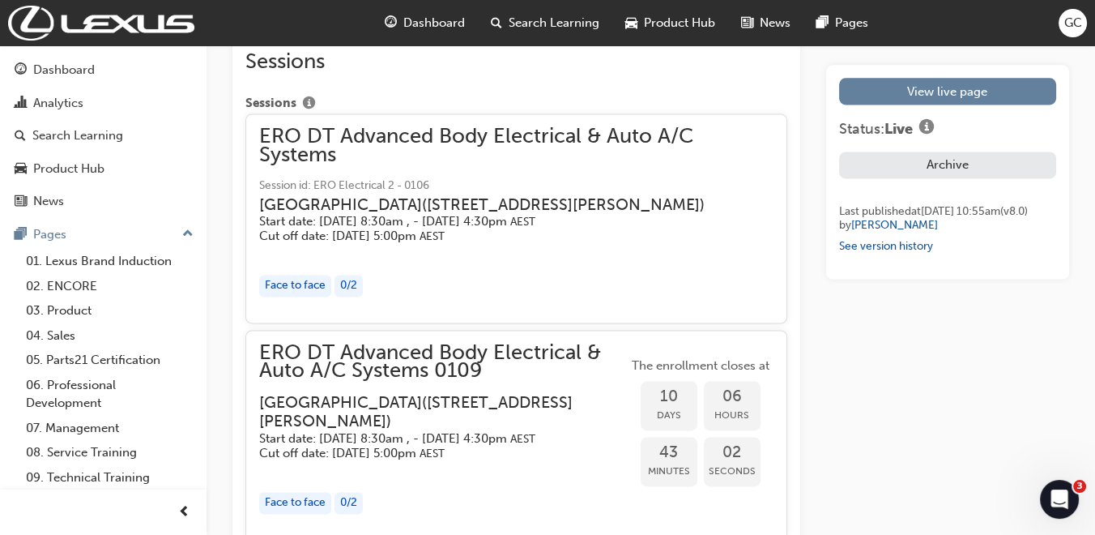
scroll to position [2700, 0]
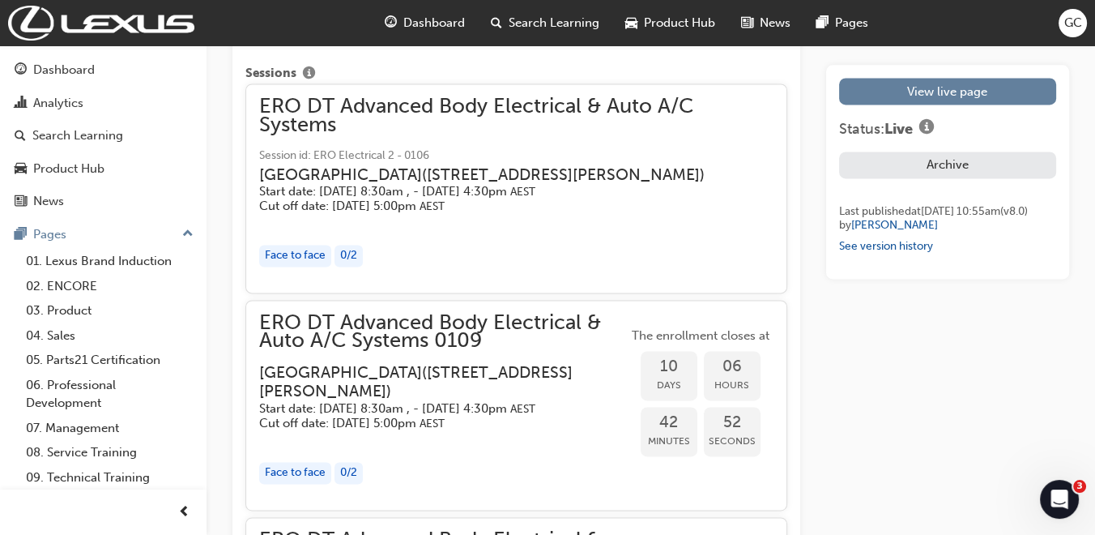
click at [527, 350] on span "ERO DT Advanced Body Electrical & Auto A/C Systems 0109" at bounding box center [443, 332] width 369 height 36
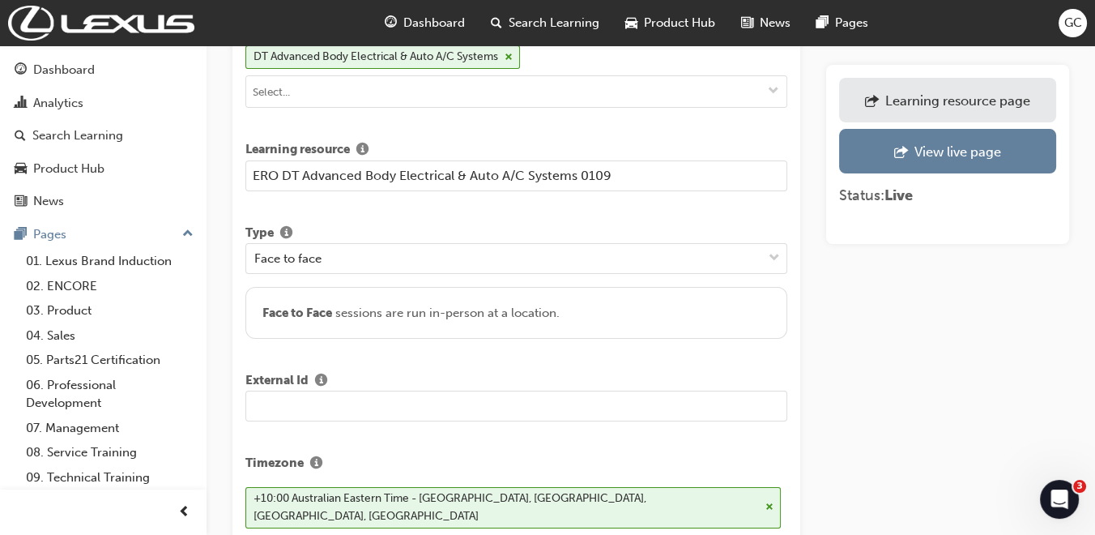
scroll to position [270, 0]
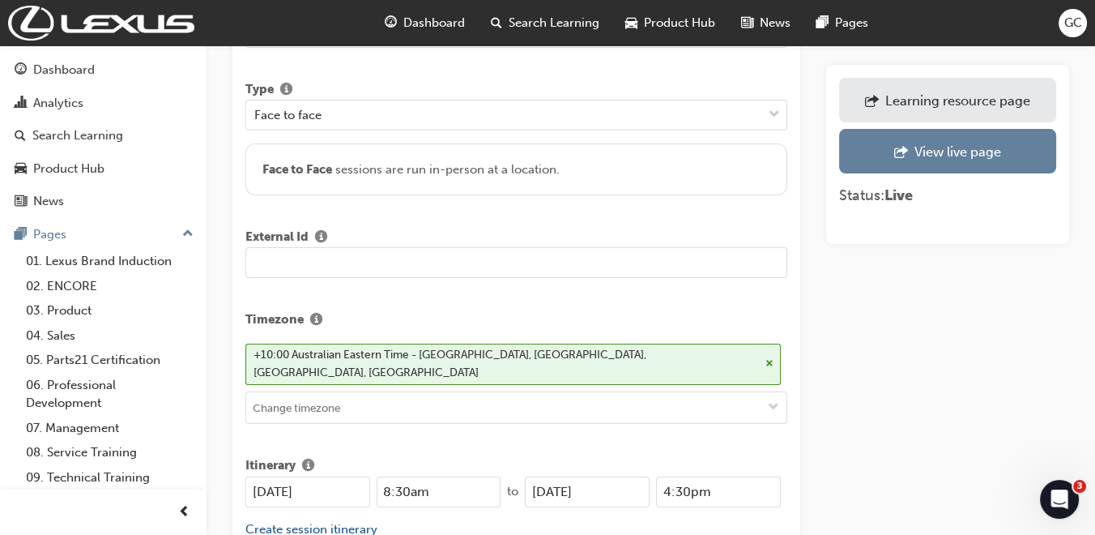
click at [362, 267] on input "text" at bounding box center [516, 262] width 542 height 31
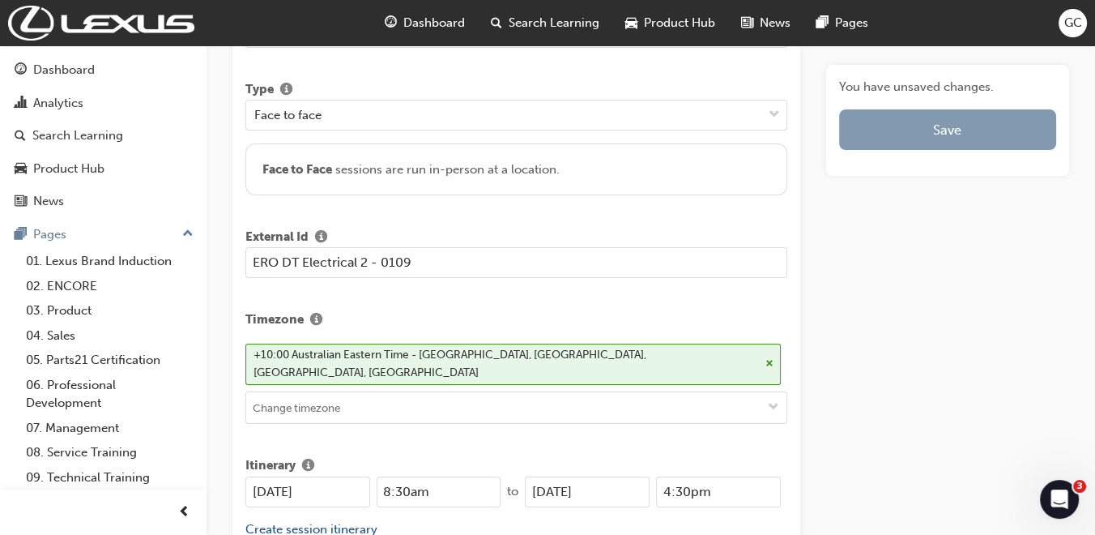
type input "ERO DT Electrical 2 - 0109"
click at [930, 127] on button "Save" at bounding box center [947, 129] width 217 height 41
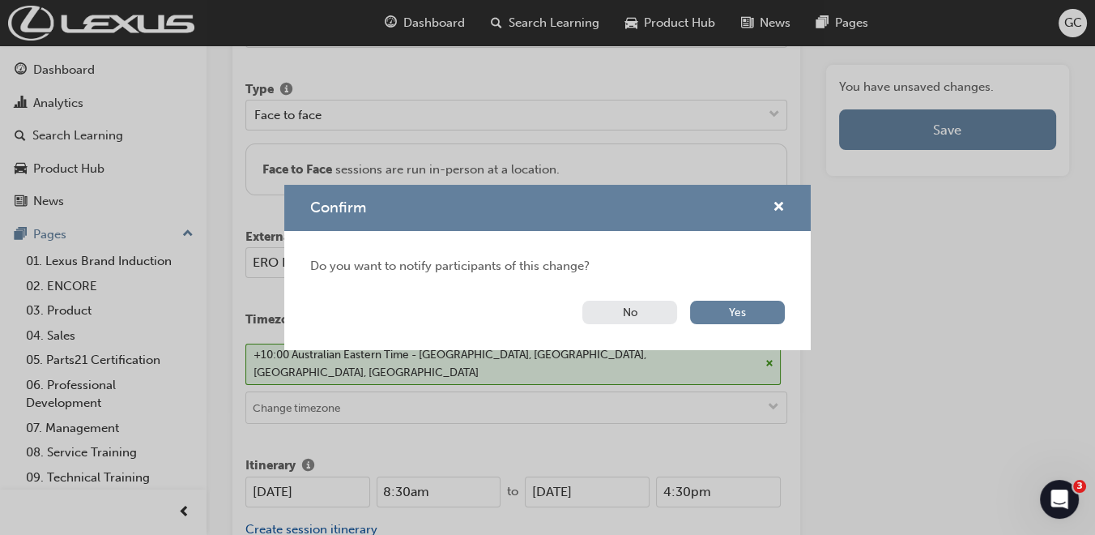
click at [627, 309] on button "No" at bounding box center [630, 312] width 95 height 23
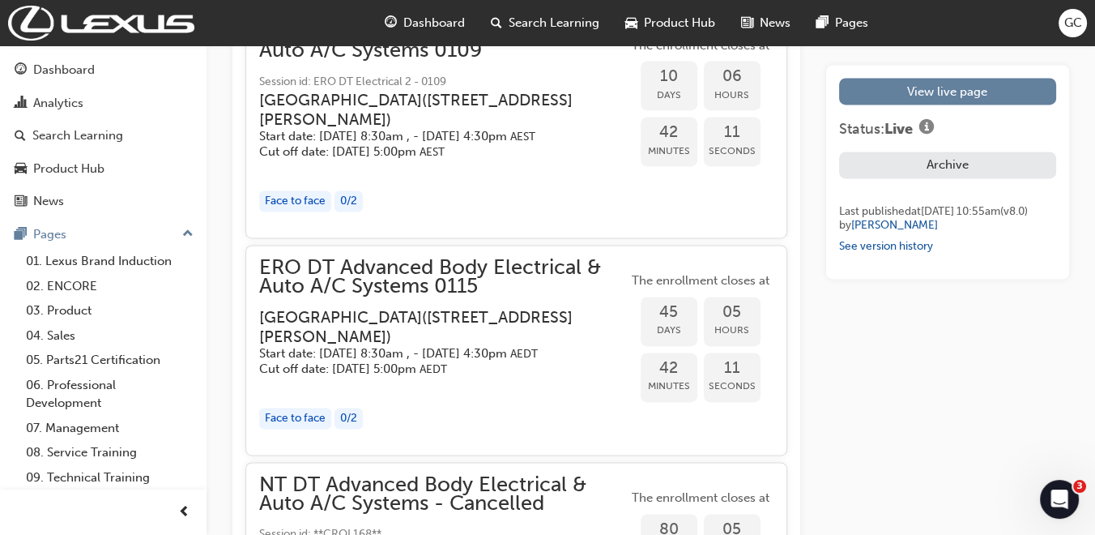
scroll to position [3011, 0]
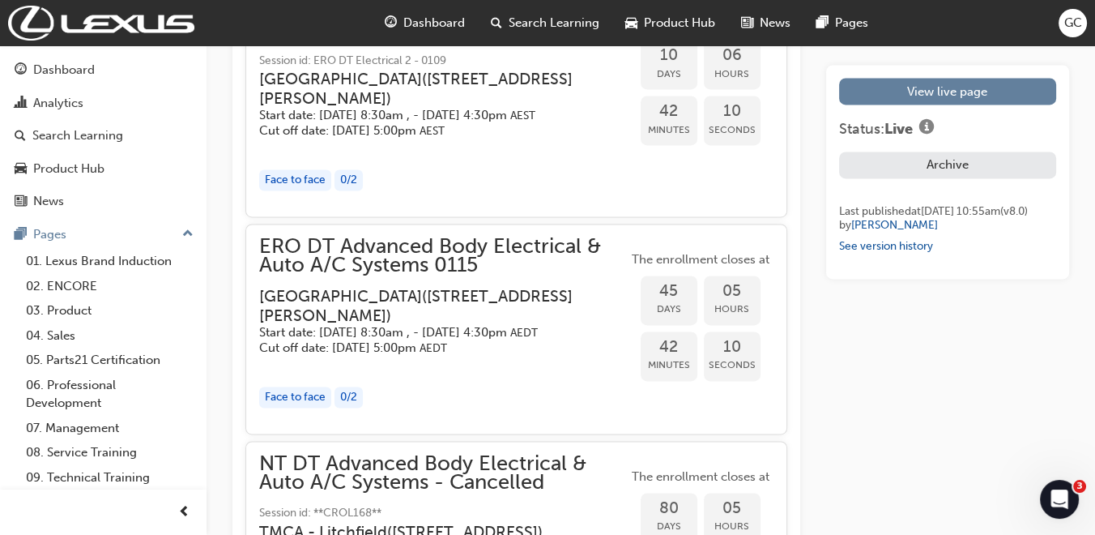
click at [422, 274] on span "ERO DT Advanced Body Electrical & Auto A/C Systems 0115" at bounding box center [443, 255] width 369 height 36
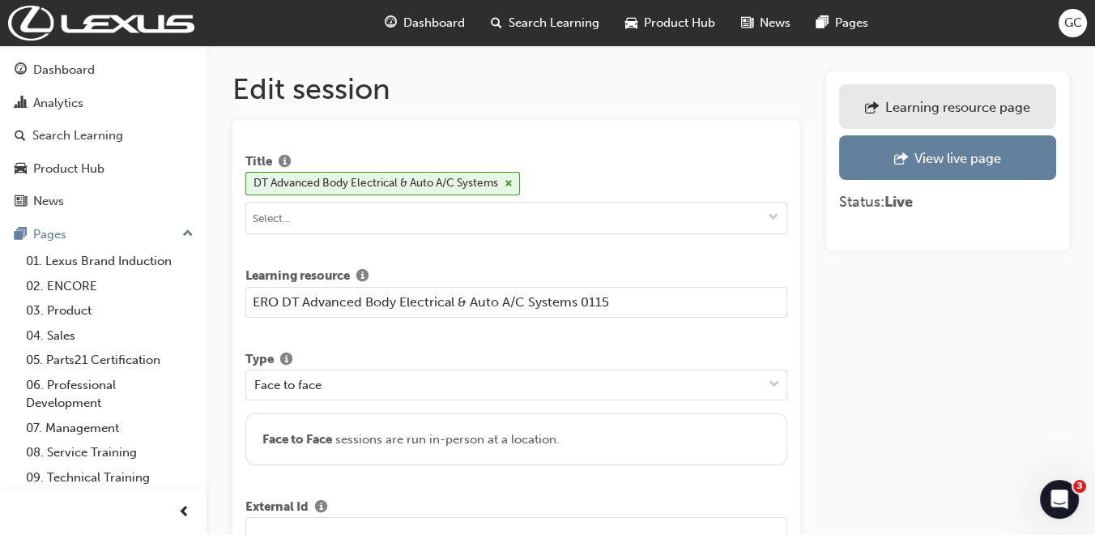
scroll to position [90, 0]
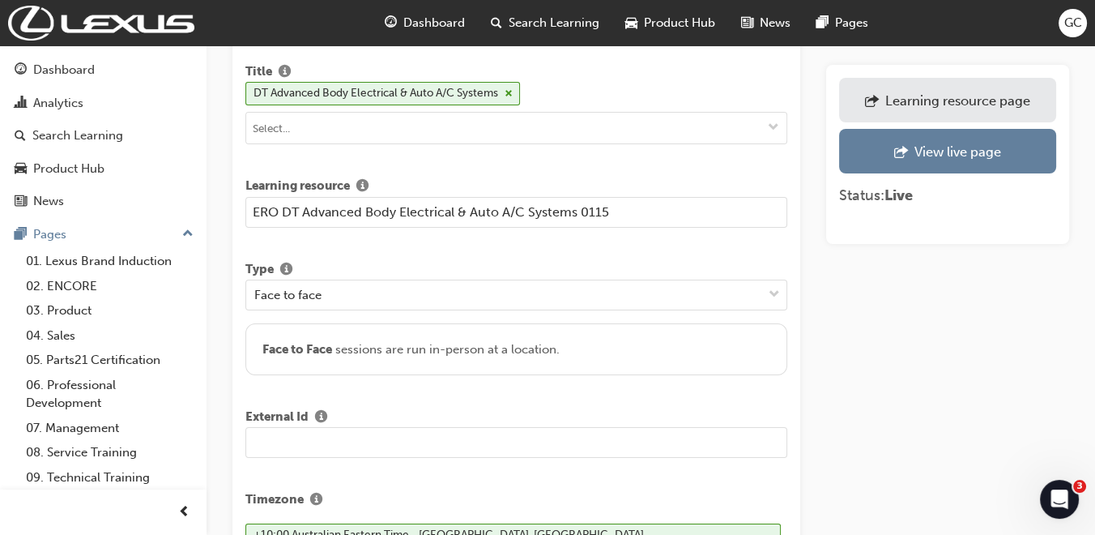
click at [355, 440] on input "text" at bounding box center [516, 442] width 542 height 31
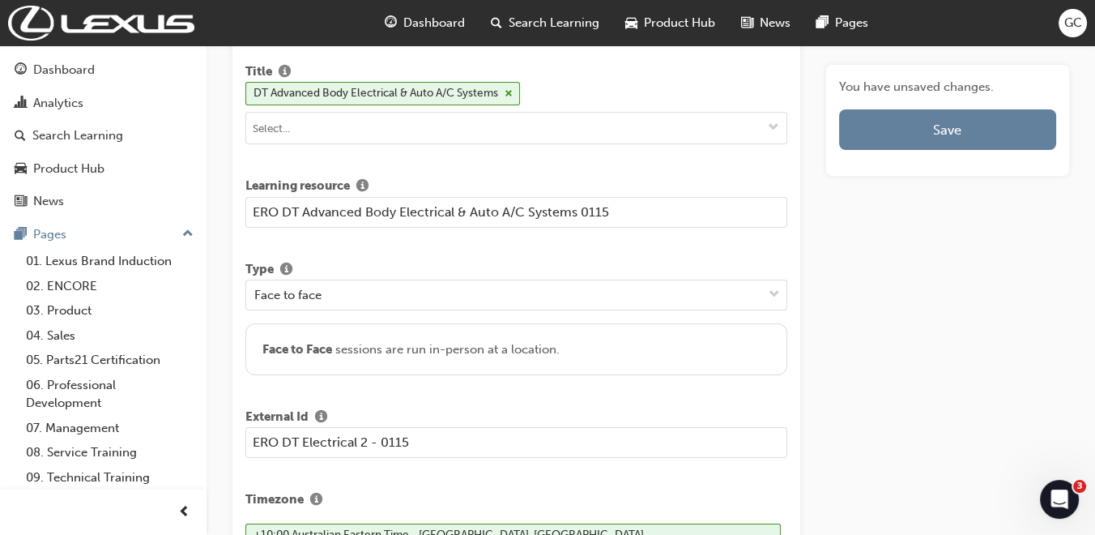
type input "ERO DT Electrical 2 - 0115"
click at [582, 212] on input "ERO DT Advanced Body Electrical & Auto A/C Systems 0115" at bounding box center [516, 212] width 542 height 31
type input "ERO DT Advanced Body Electrical & Auto A/C Systems - 0115"
click at [508, 446] on input "ERO DT Electrical 2 - 0115" at bounding box center [516, 442] width 542 height 31
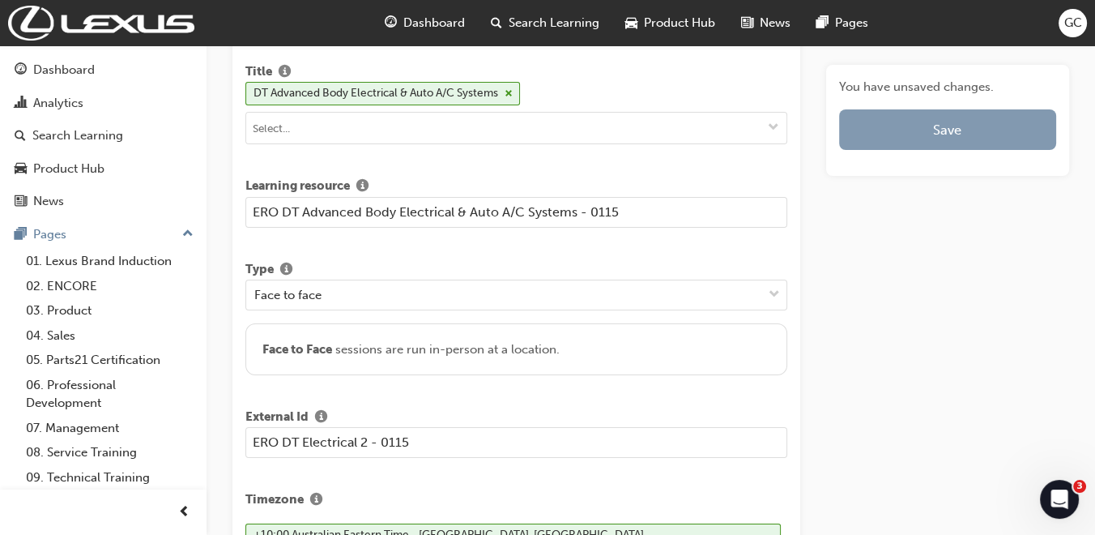
click at [935, 130] on button "Save" at bounding box center [947, 129] width 217 height 41
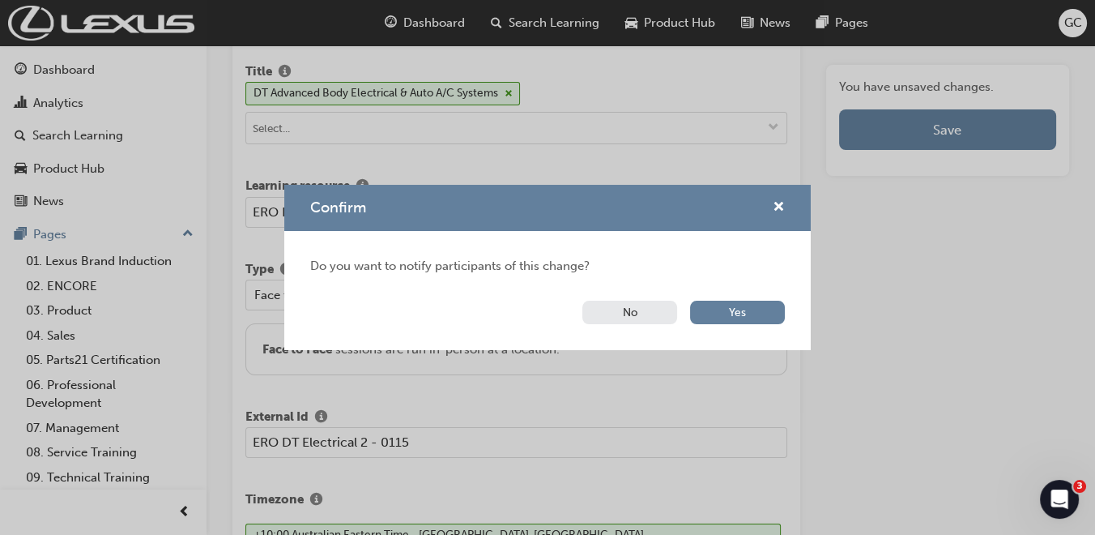
click at [646, 308] on button "No" at bounding box center [630, 312] width 95 height 23
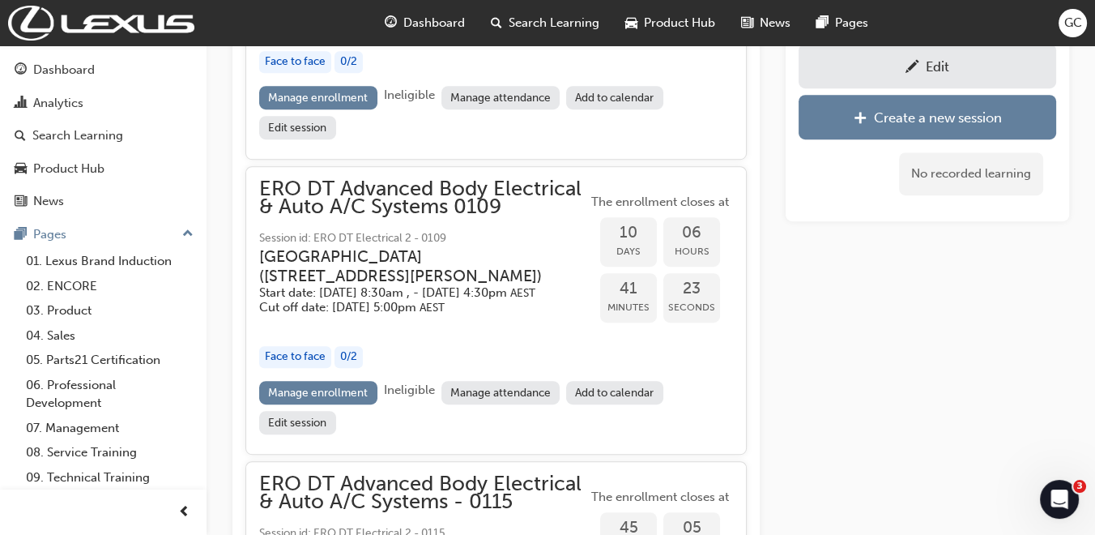
scroll to position [954, 0]
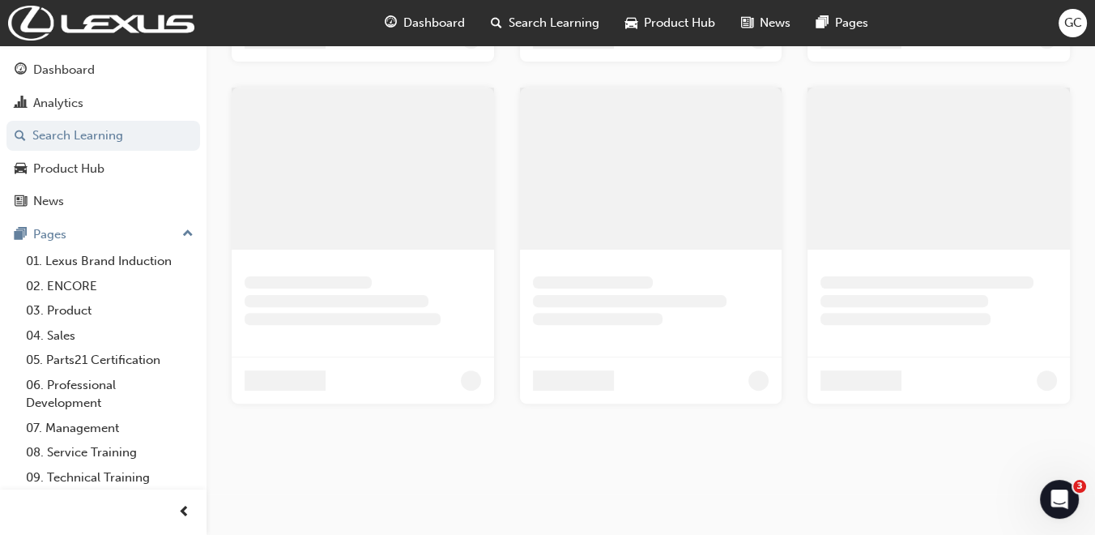
scroll to position [270, 0]
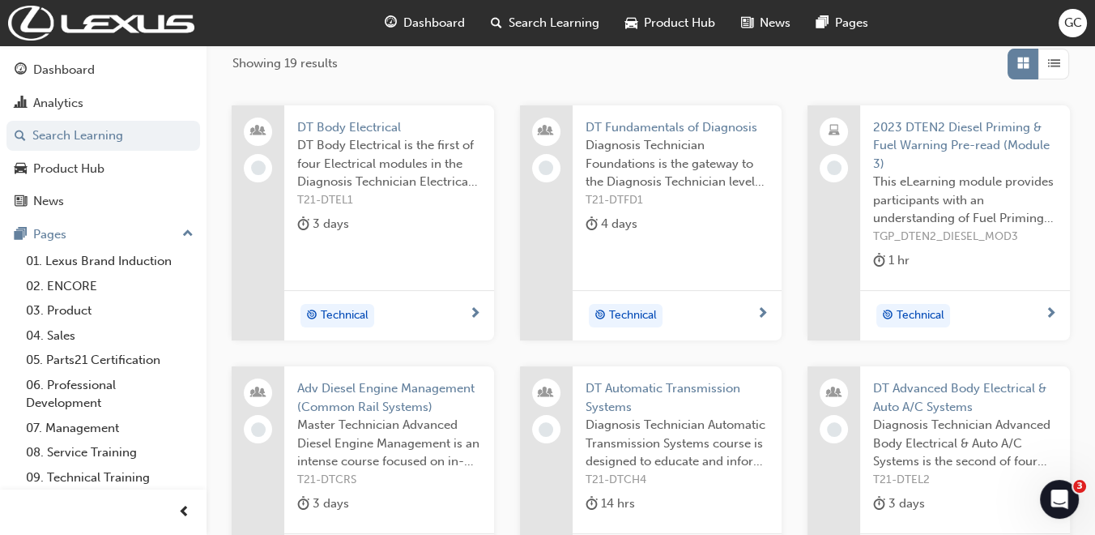
click at [721, 119] on span "DT Fundamentals of Diagnosis" at bounding box center [678, 127] width 184 height 19
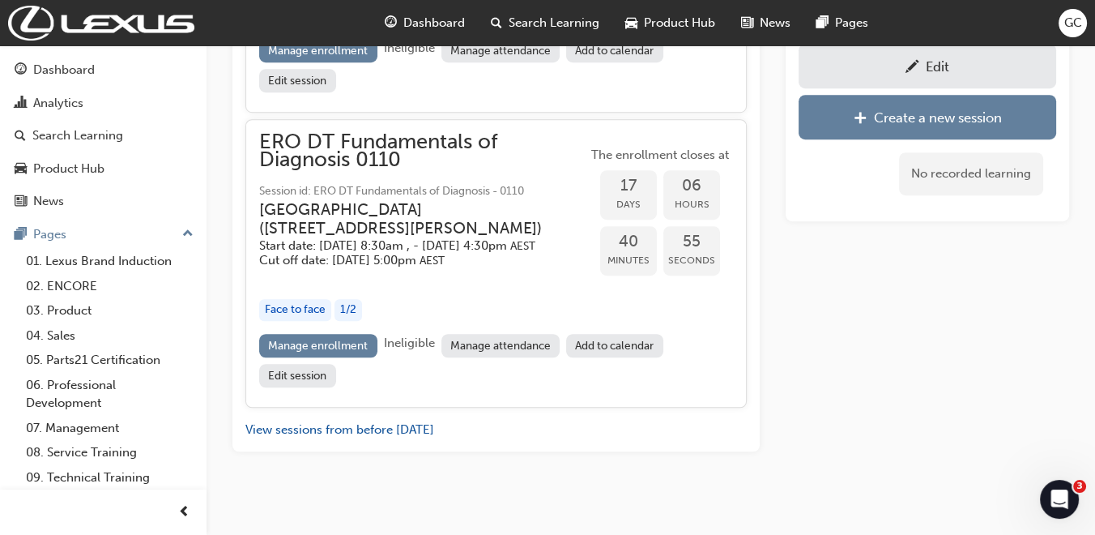
scroll to position [1116, 0]
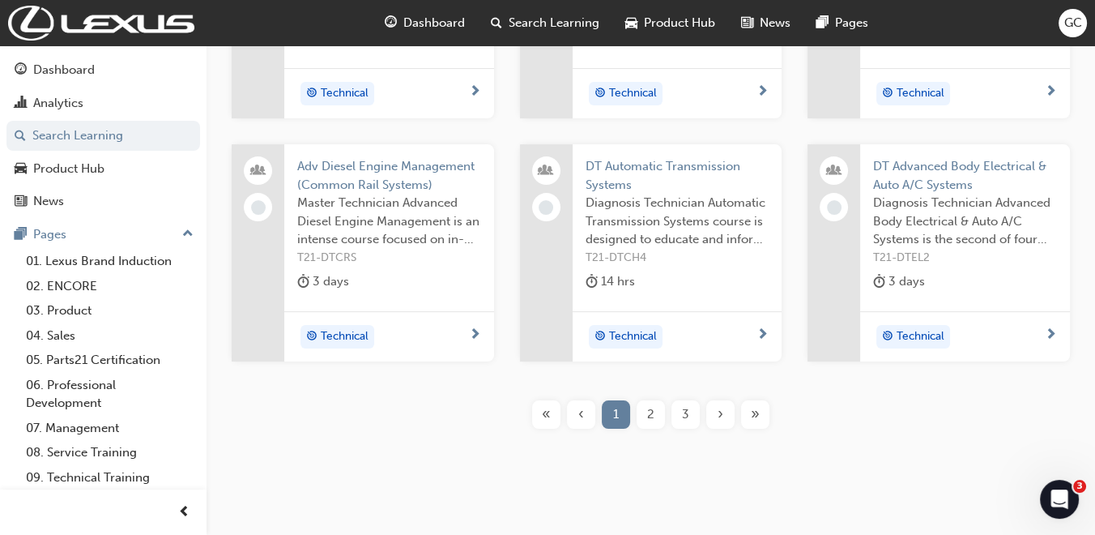
scroll to position [515, 0]
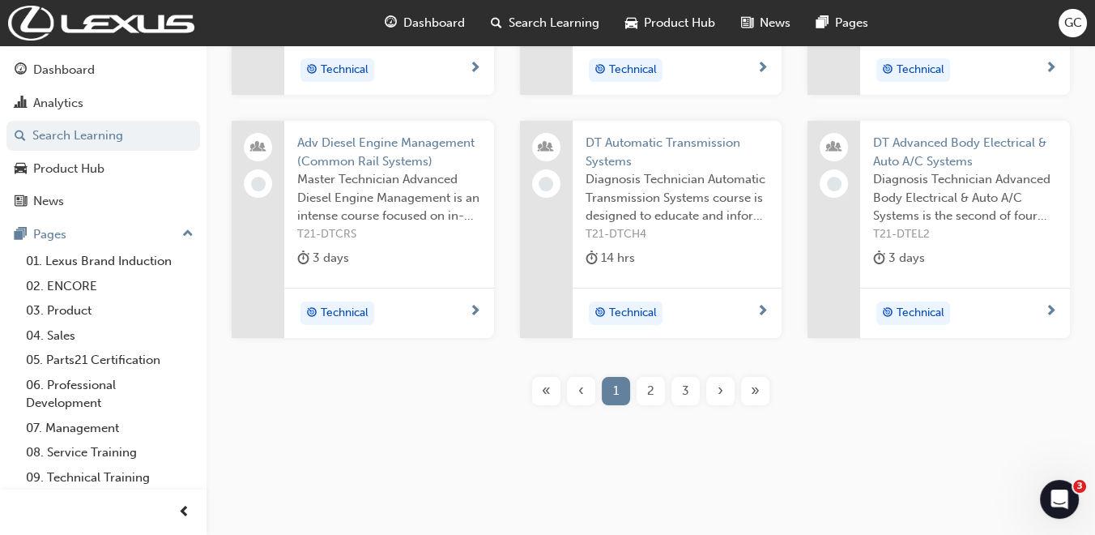
click at [647, 385] on span "2" at bounding box center [650, 391] width 7 height 19
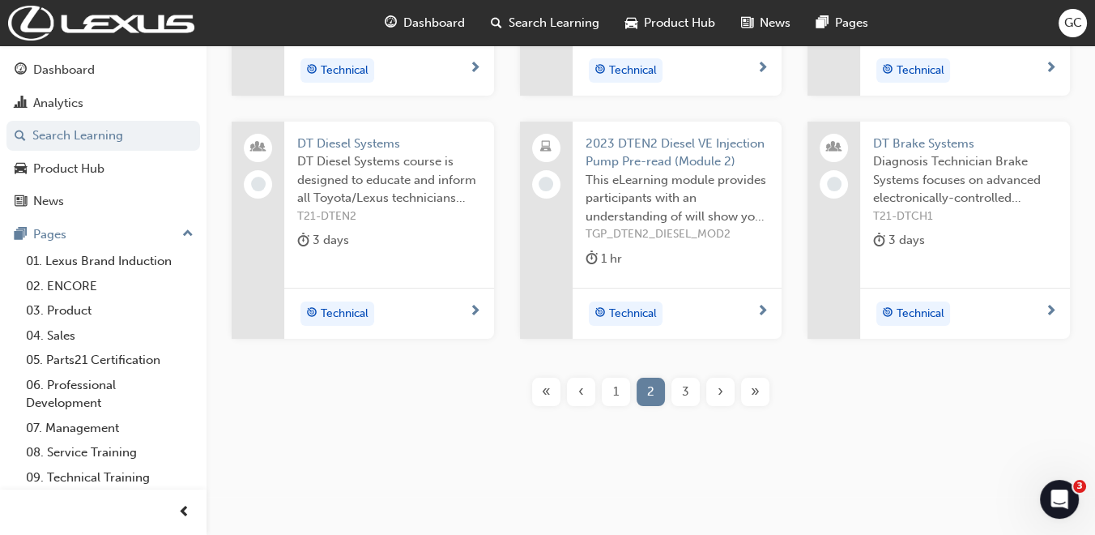
scroll to position [407, 0]
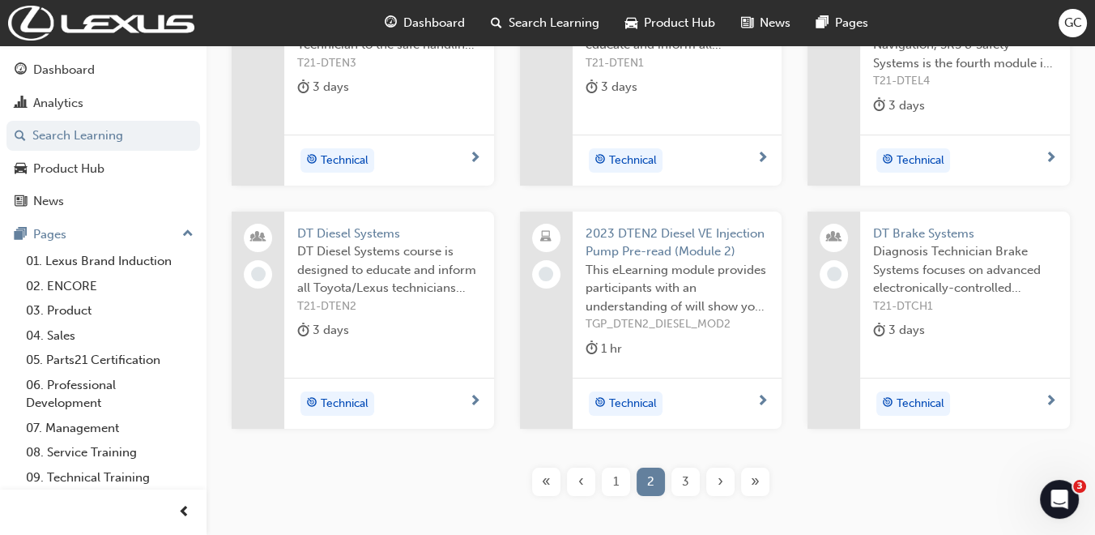
click at [933, 228] on span "DT Brake Systems" at bounding box center [965, 233] width 184 height 19
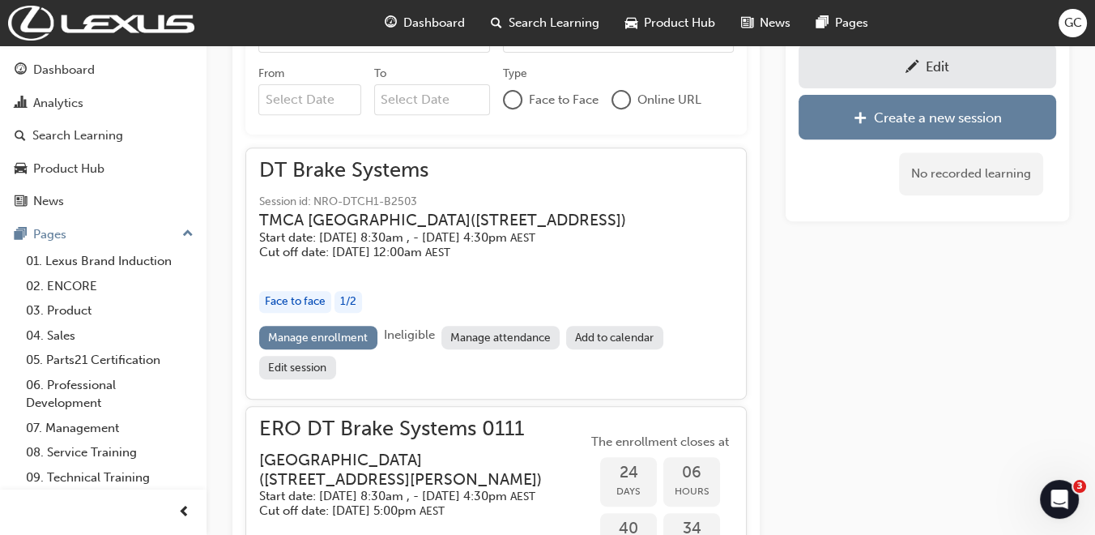
scroll to position [738, 0]
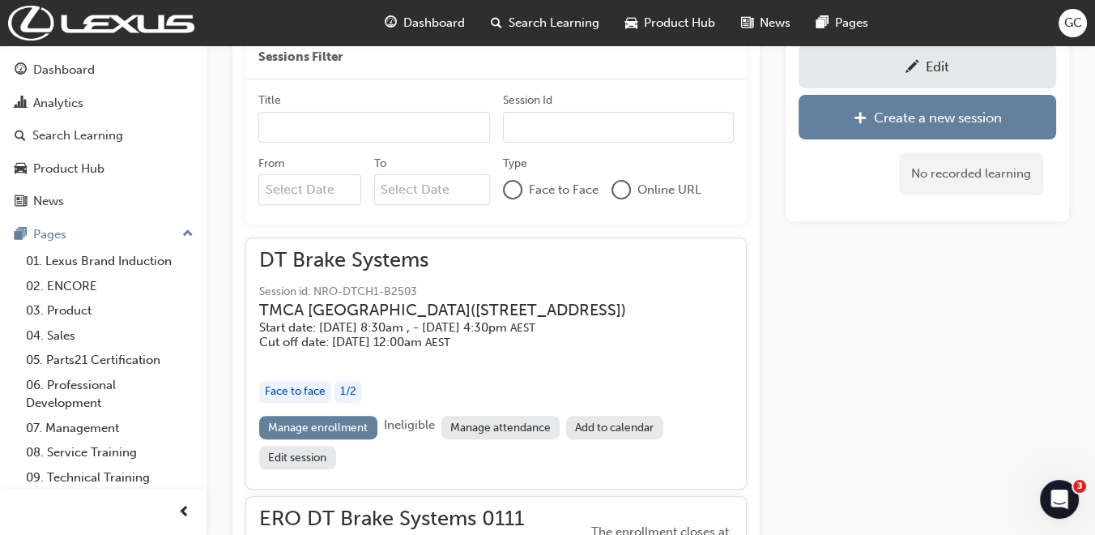
click at [938, 62] on div "Edit" at bounding box center [937, 66] width 23 height 16
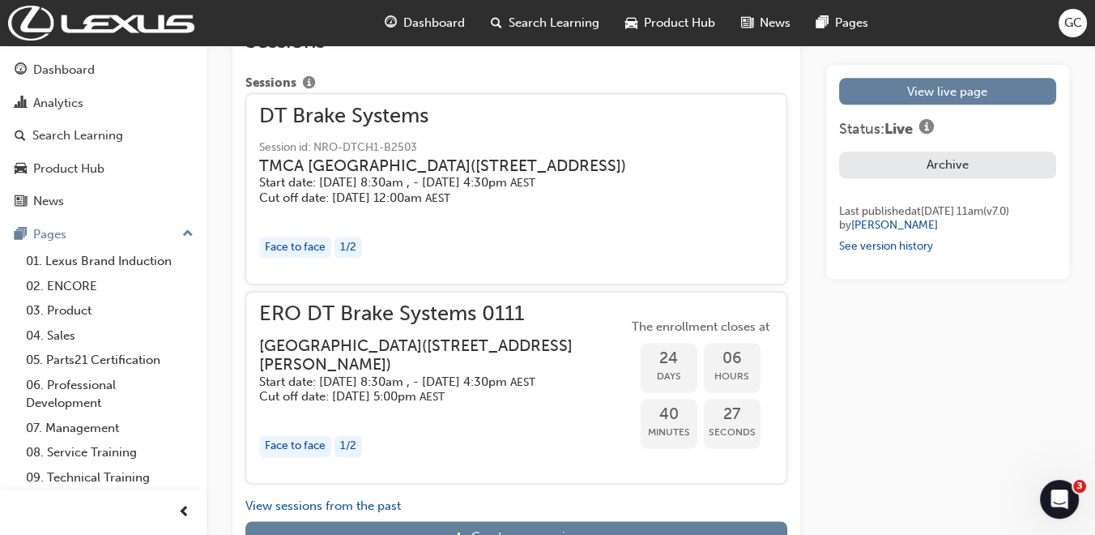
scroll to position [2700, 0]
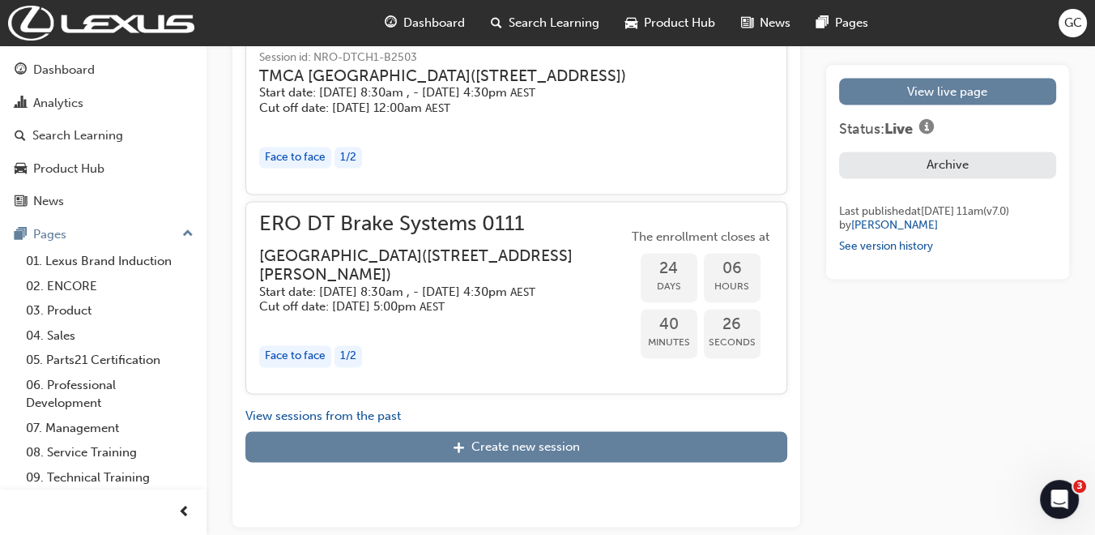
click at [482, 249] on h3 "Eastern Region Technical Training Centre ( 3/1 Secombe Place Moorebank NSW 2170…" at bounding box center [430, 265] width 343 height 38
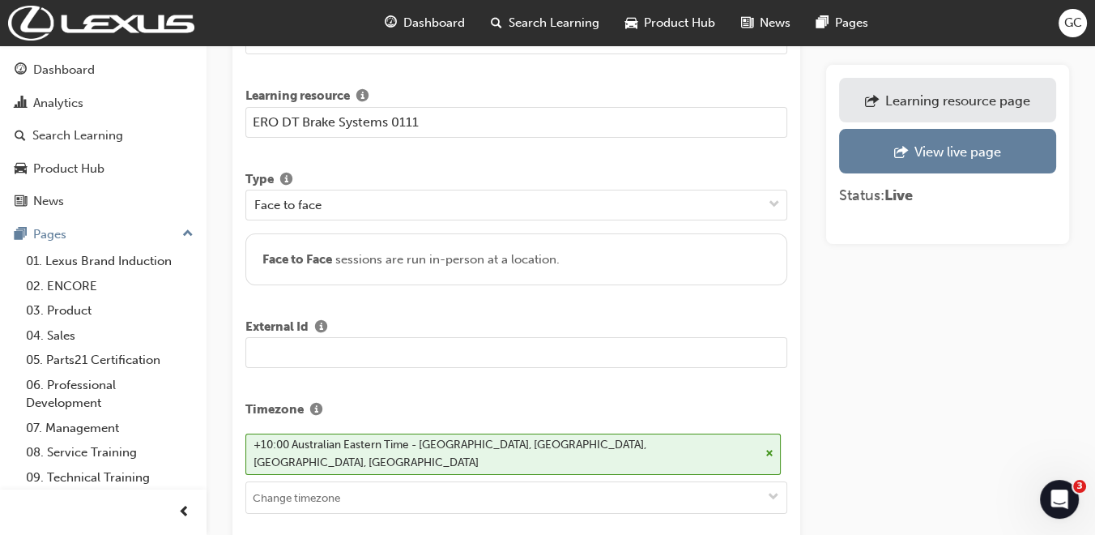
scroll to position [90, 0]
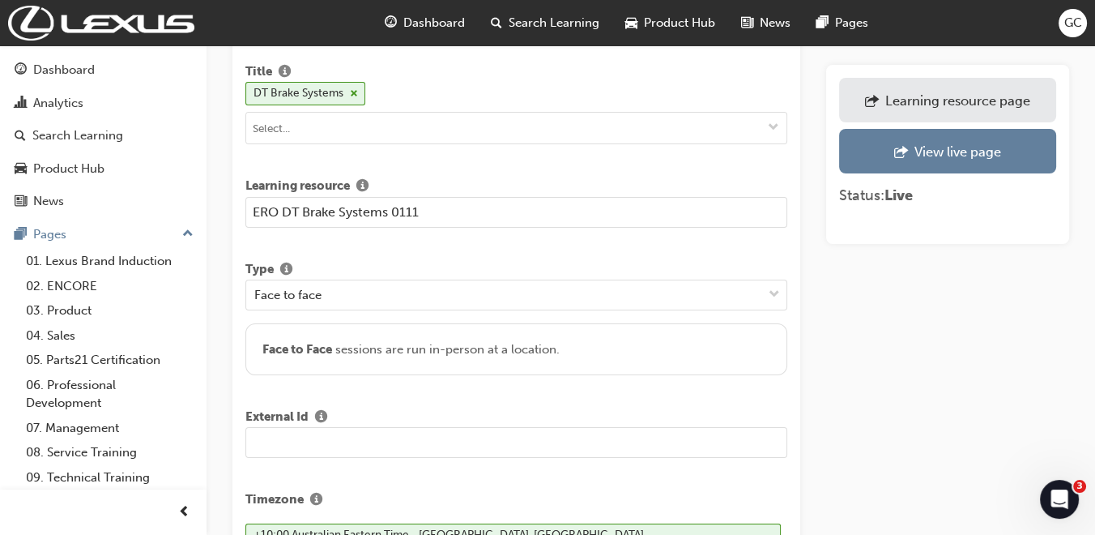
click at [347, 437] on input "text" at bounding box center [516, 442] width 542 height 31
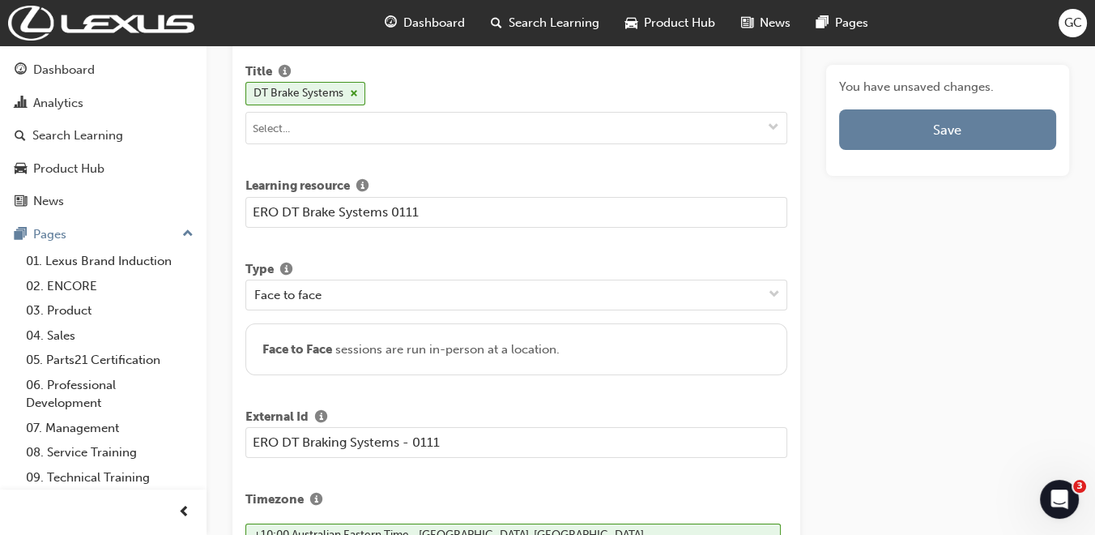
type input "ERO DT Braking Systems - 0111"
click at [391, 211] on input "ERO DT Brake Systems 0111" at bounding box center [516, 212] width 542 height 31
type input "ERO DT Brake Systems - 0111"
click at [511, 437] on input "ERO DT Braking Systems - 0111" at bounding box center [516, 442] width 542 height 31
click at [347, 438] on input "ERO DT Braking Systems - 0111" at bounding box center [516, 442] width 542 height 31
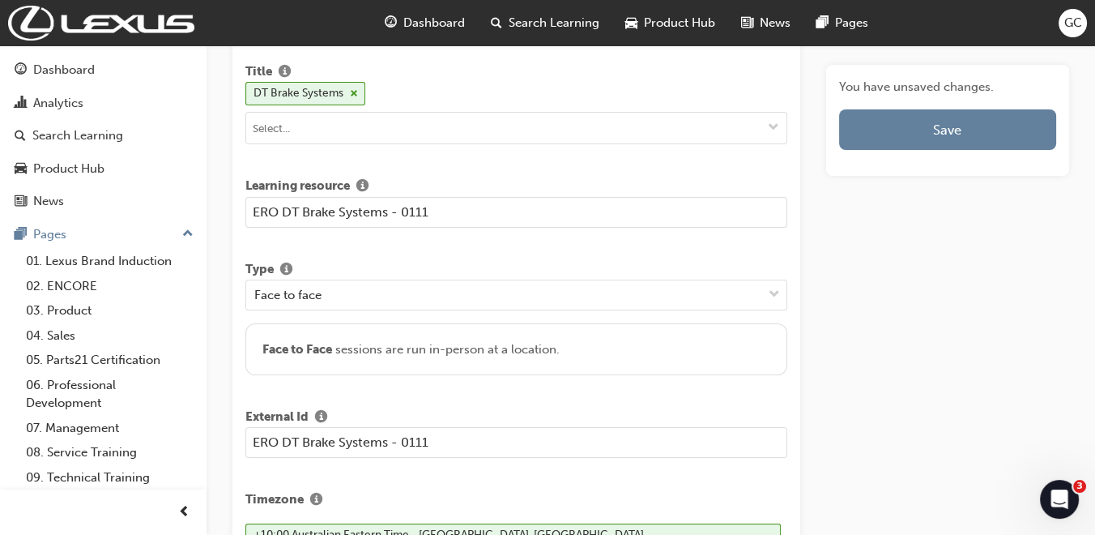
click at [509, 427] on input "ERO DT Brake Systems - 0111" at bounding box center [516, 442] width 542 height 31
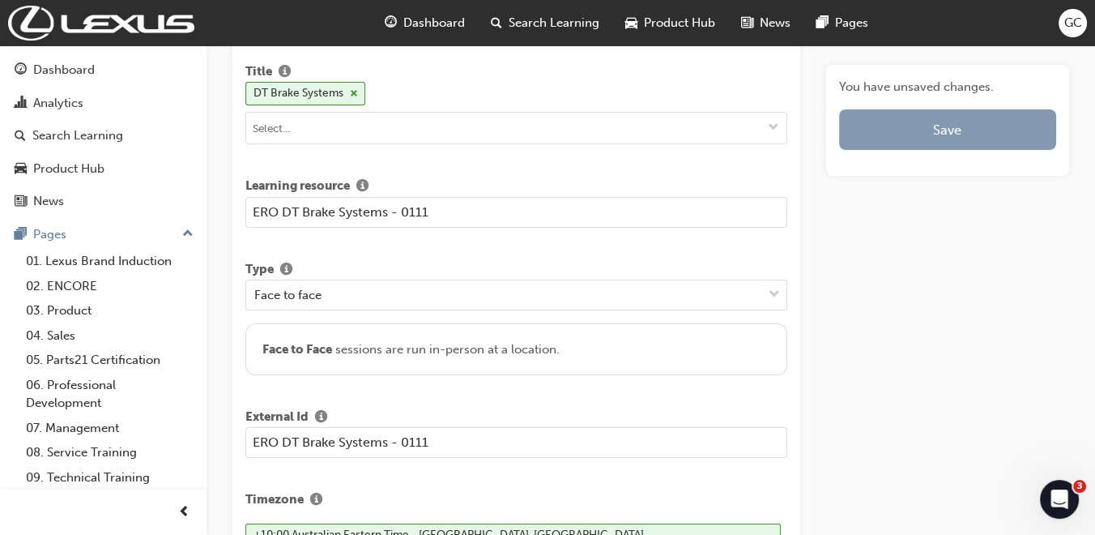
type input "ERO DT Brake Systems - 0111"
click at [911, 135] on button "Save" at bounding box center [947, 129] width 217 height 41
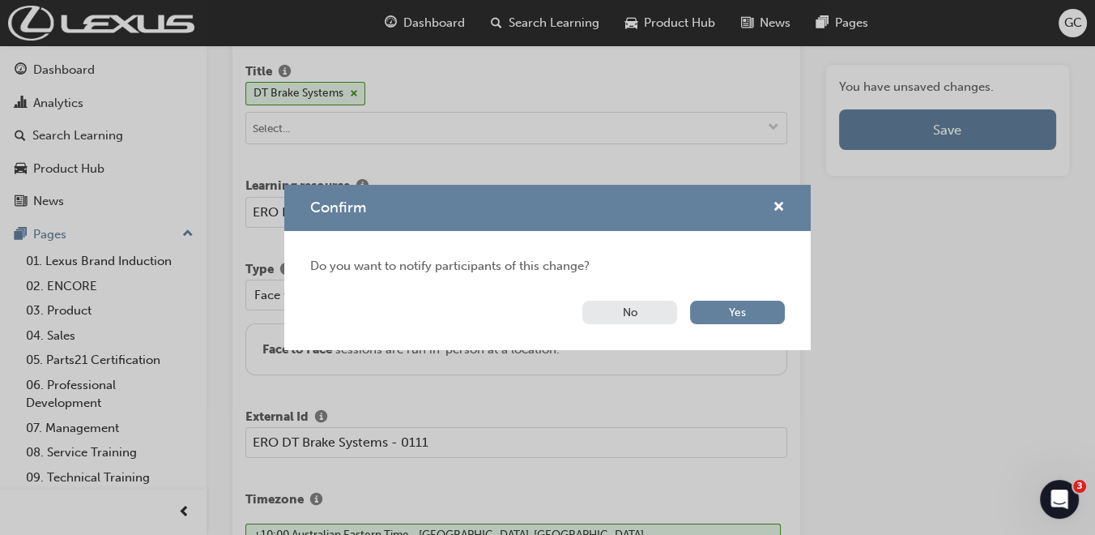
click at [606, 301] on button "No" at bounding box center [630, 312] width 95 height 23
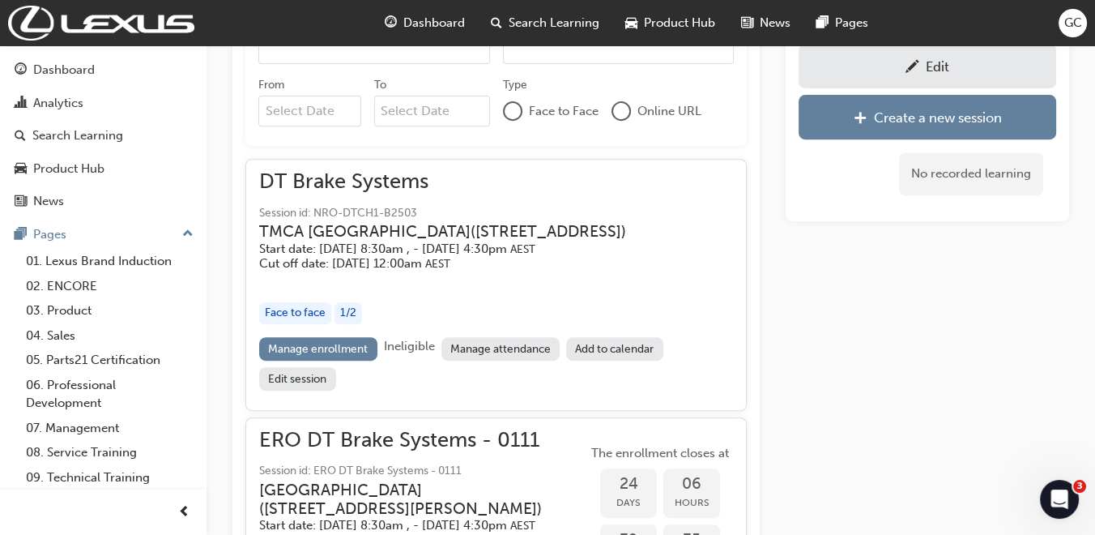
scroll to position [919, 0]
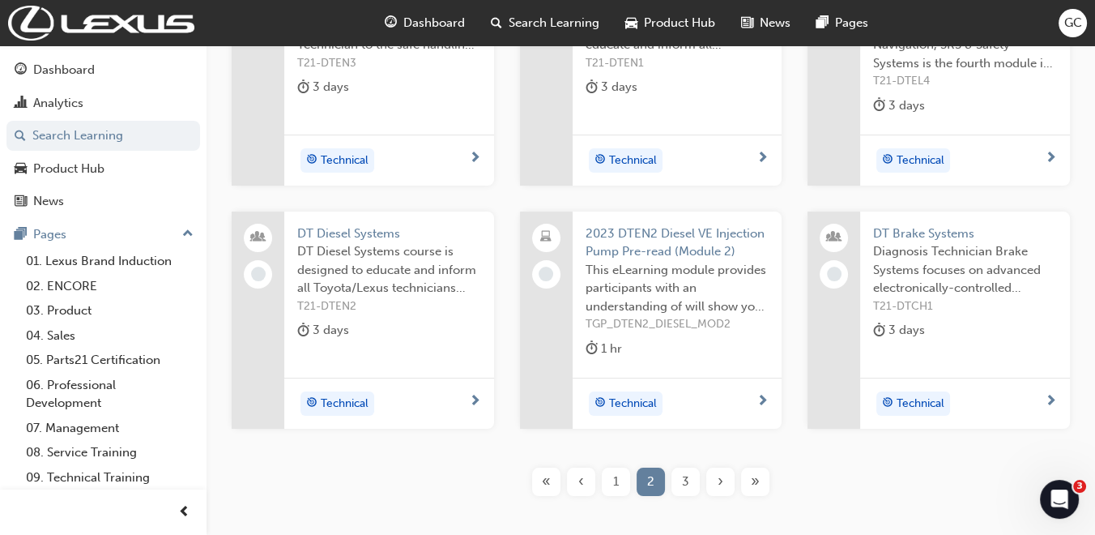
scroll to position [317, 0]
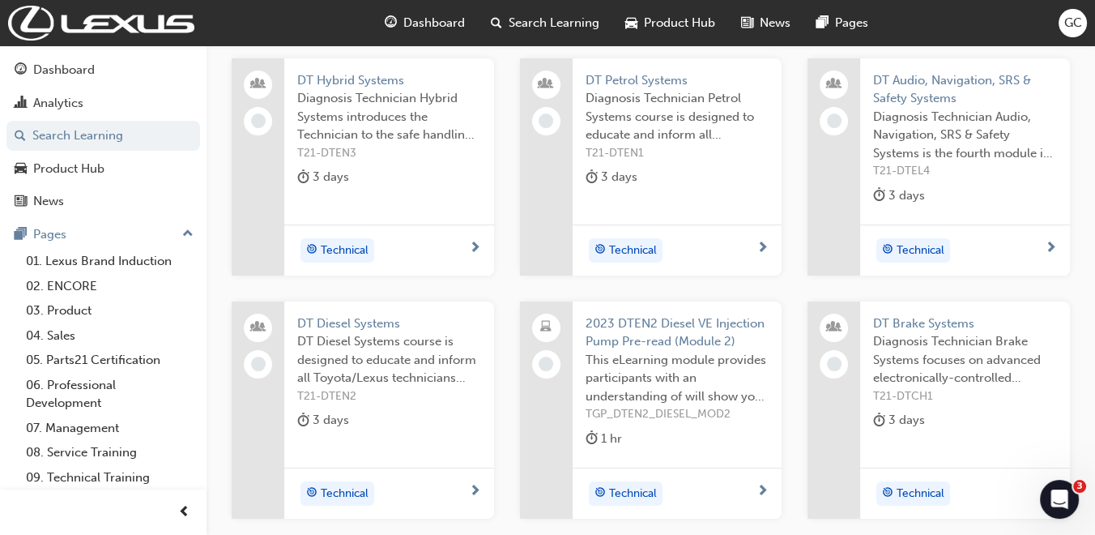
click at [671, 81] on span "DT Petrol Systems" at bounding box center [678, 80] width 184 height 19
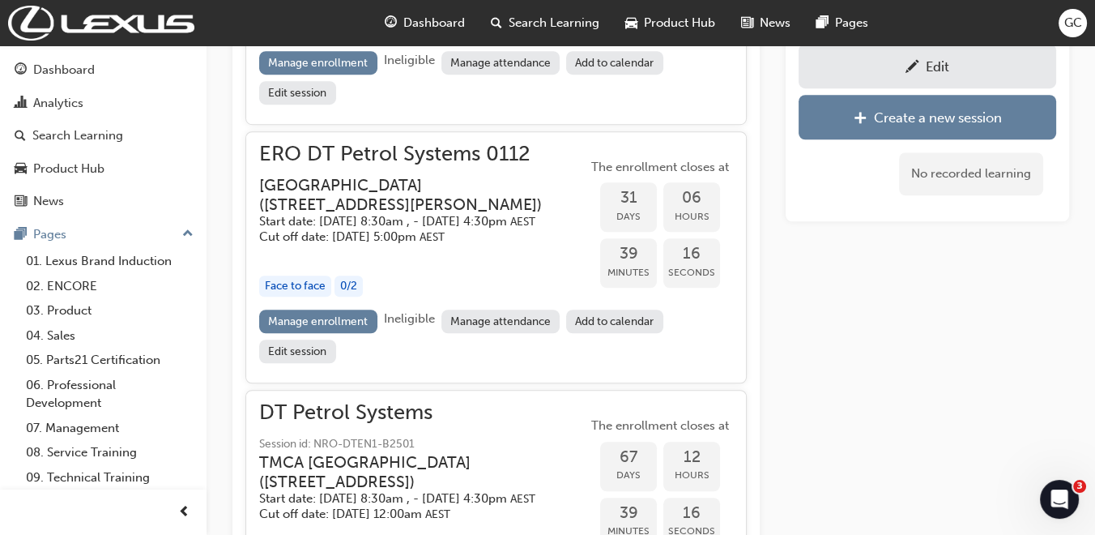
scroll to position [1523, 0]
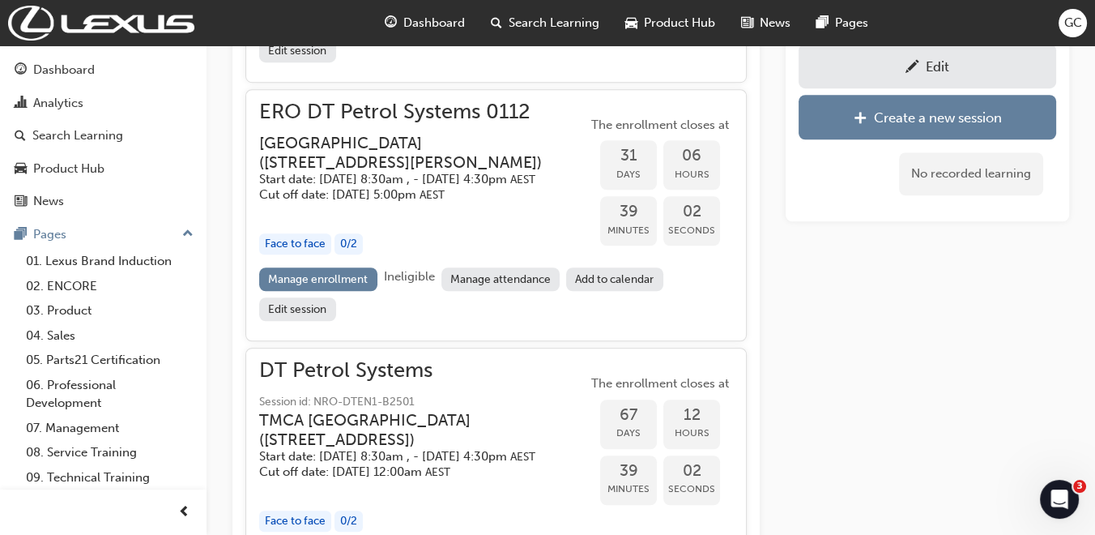
click at [934, 56] on div "Edit" at bounding box center [927, 66] width 233 height 20
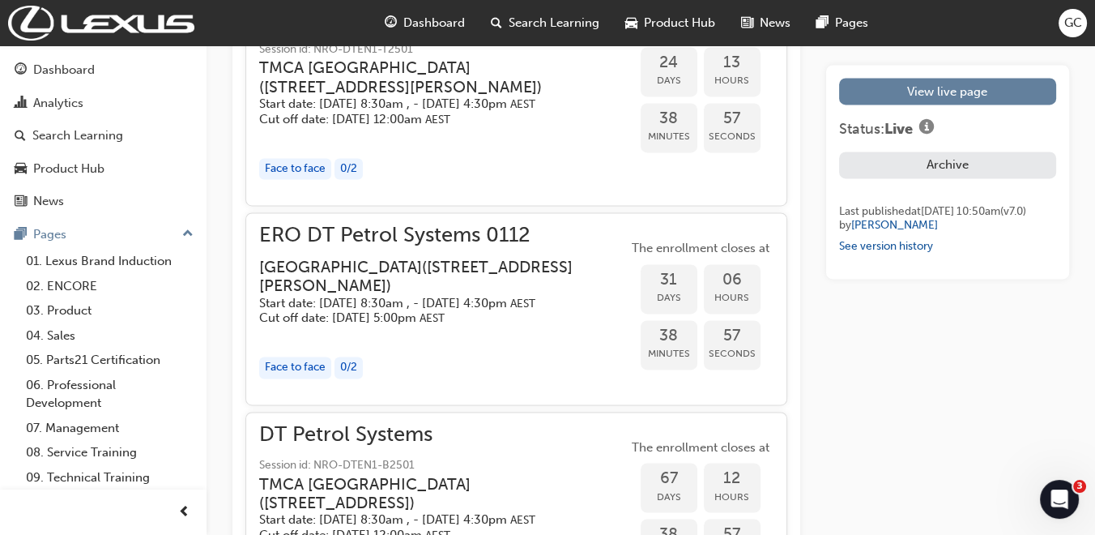
scroll to position [3150, 0]
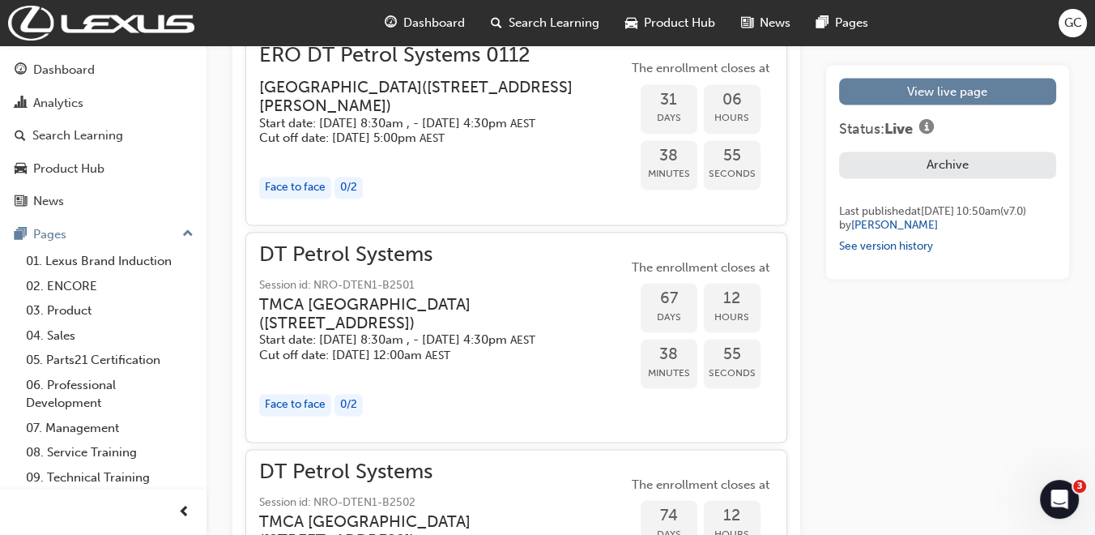
click at [477, 131] on h5 "Start date: Wed 1 Oct 2025, 8:30am , - Fri 3 Oct 2025, 4:30pm AEST" at bounding box center [430, 123] width 343 height 15
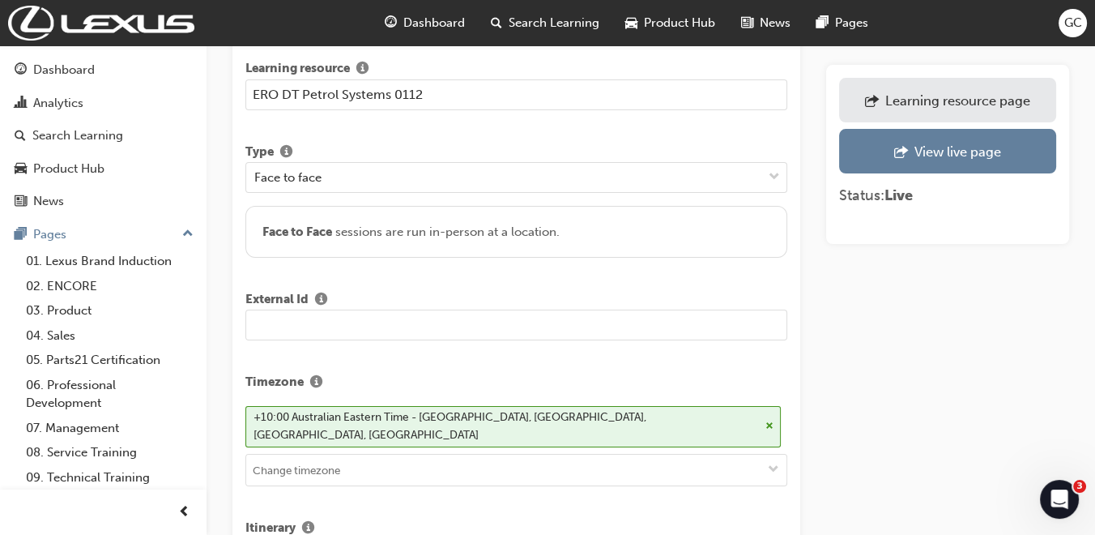
scroll to position [180, 0]
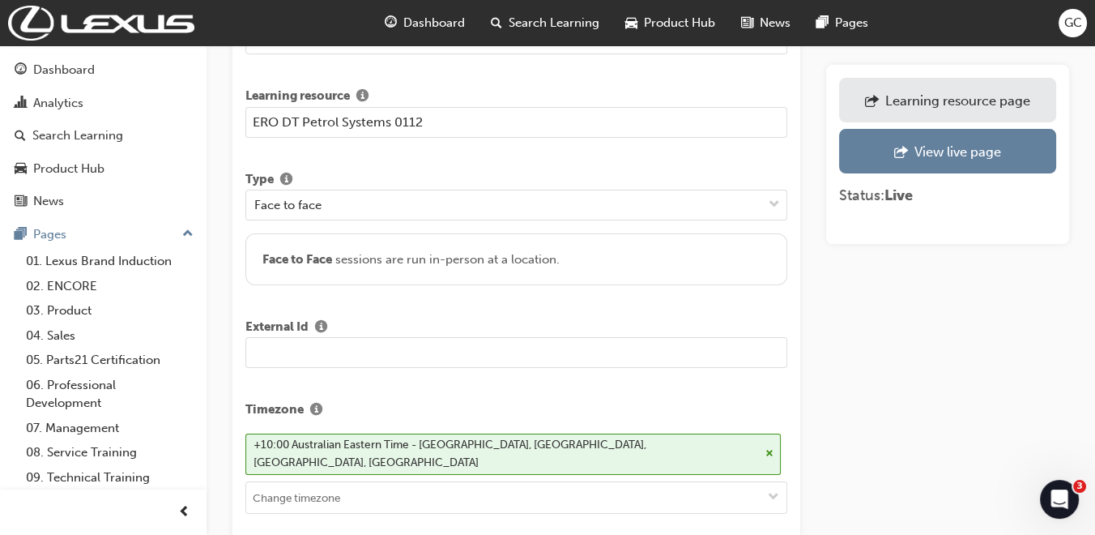
click at [309, 340] on input "text" at bounding box center [516, 352] width 542 height 31
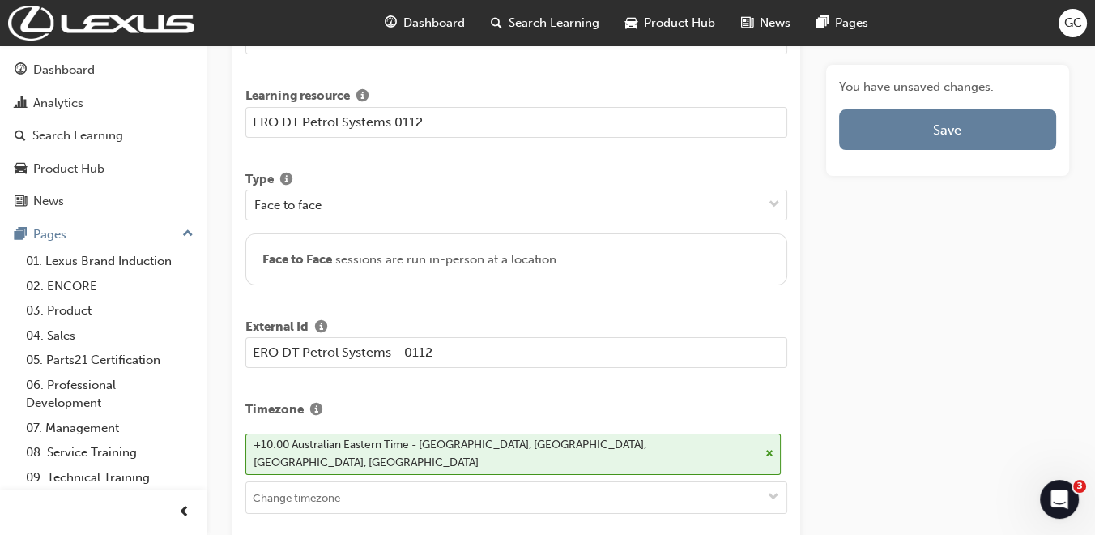
type input "ERO DT Petrol Systems - 0112"
click at [395, 122] on input "ERO DT Petrol Systems 0112" at bounding box center [516, 122] width 542 height 31
type input "ERO DT Petrol Systems - 0112"
click at [600, 342] on input "ERO DT Petrol Systems - 0112" at bounding box center [516, 352] width 542 height 31
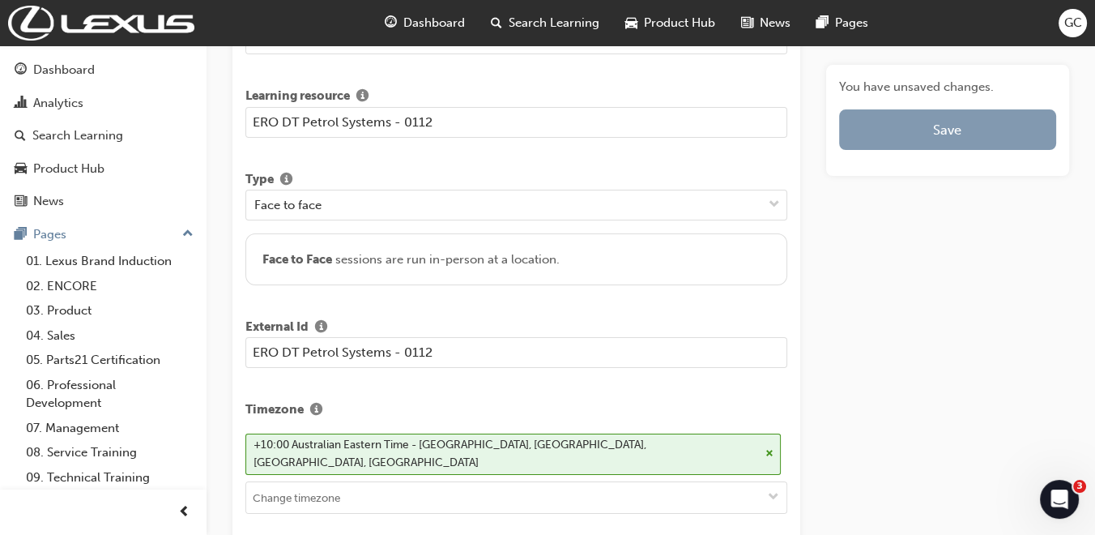
click at [946, 127] on button "Save" at bounding box center [947, 129] width 217 height 41
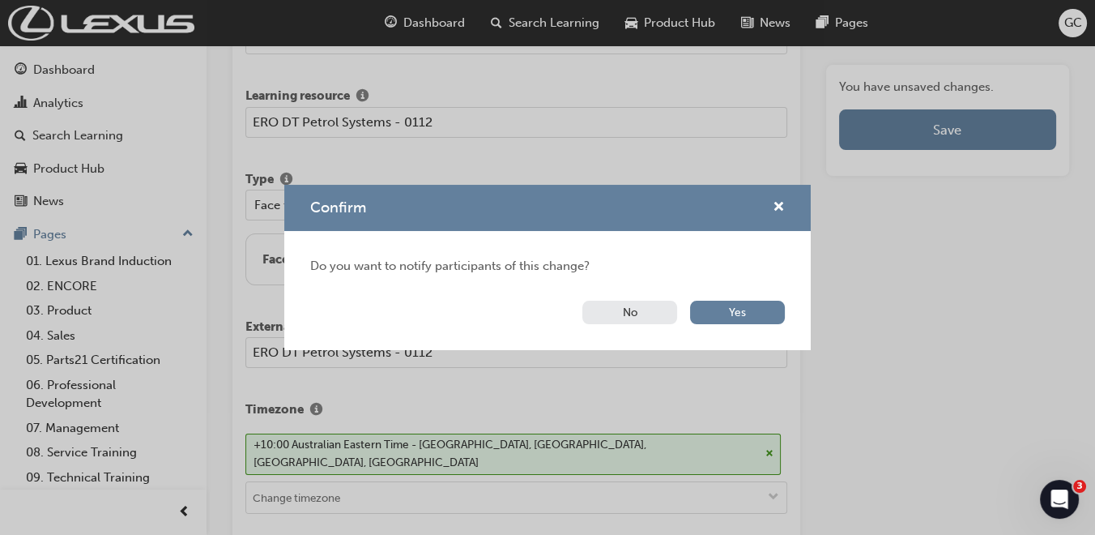
click at [642, 309] on button "No" at bounding box center [630, 312] width 95 height 23
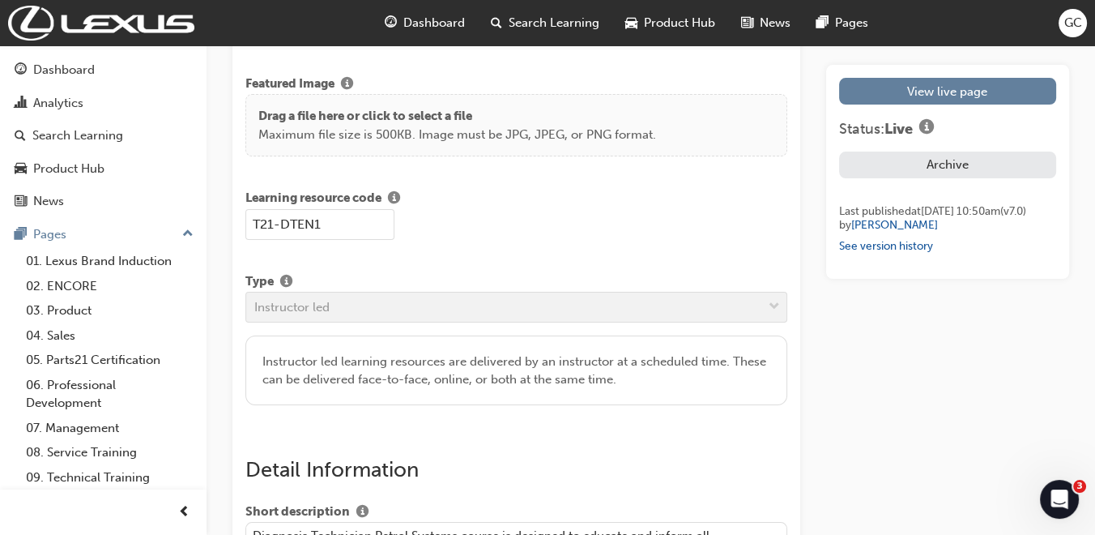
scroll to position [2435, 0]
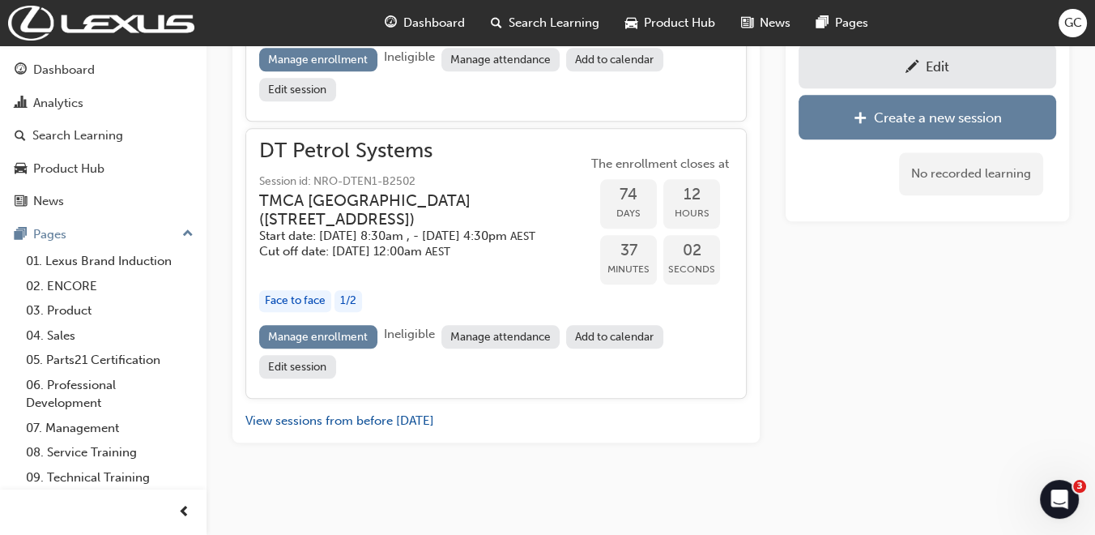
scroll to position [1875, 0]
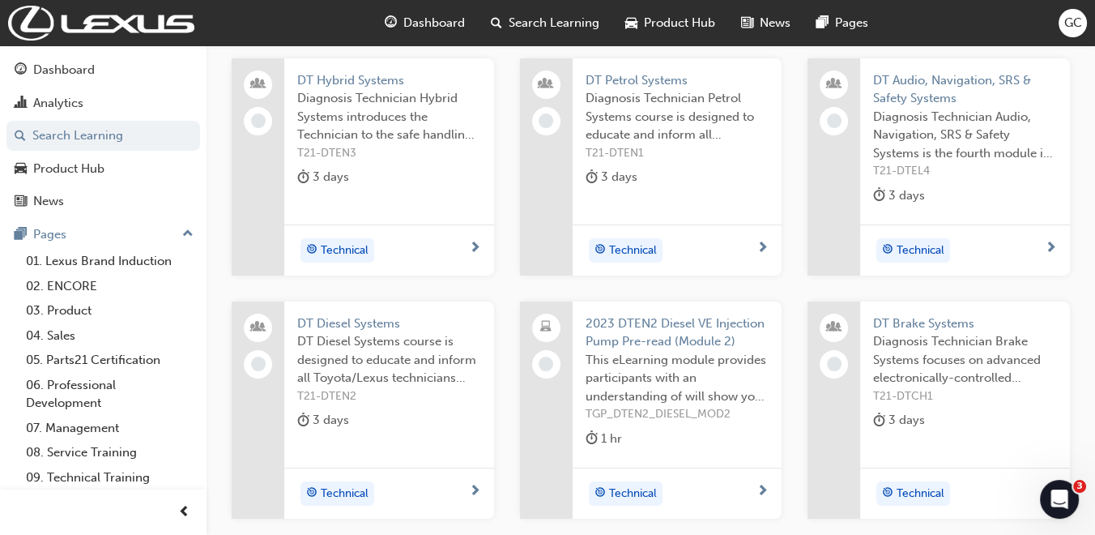
scroll to position [407, 0]
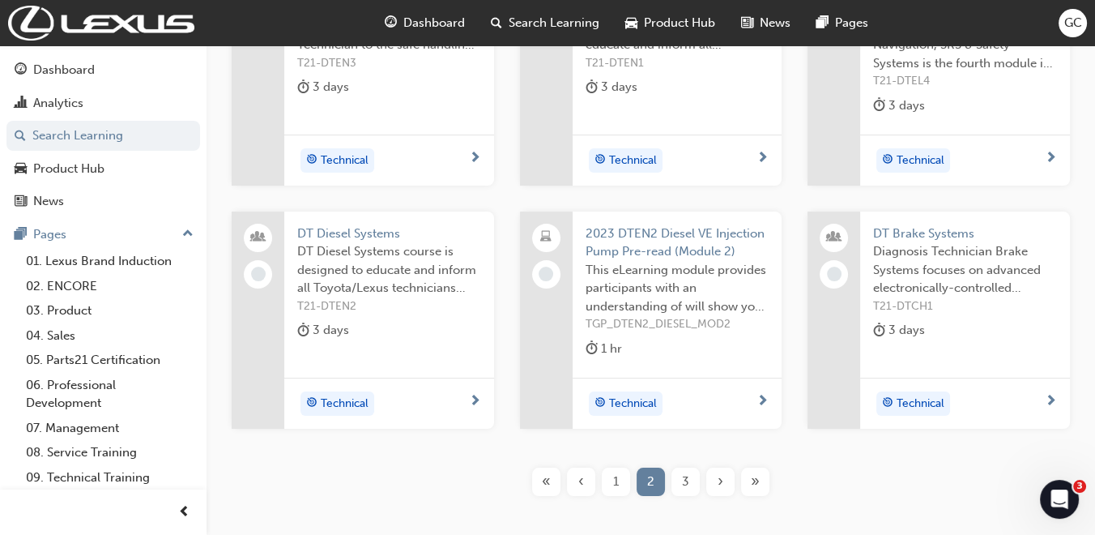
click at [685, 476] on span "3" at bounding box center [685, 481] width 7 height 19
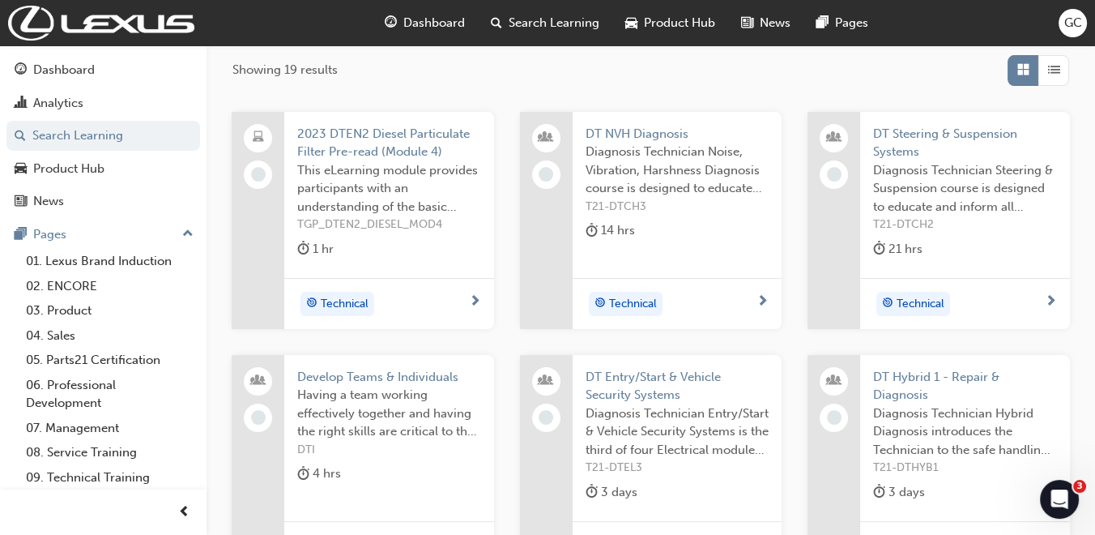
scroll to position [227, 0]
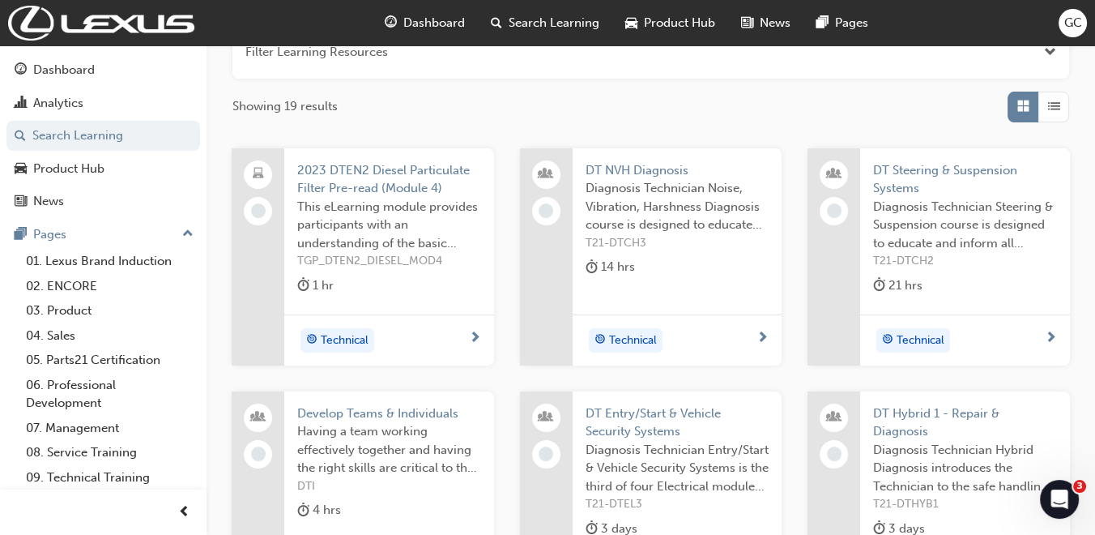
click at [964, 167] on span "DT Steering & Suspension Systems" at bounding box center [965, 179] width 184 height 36
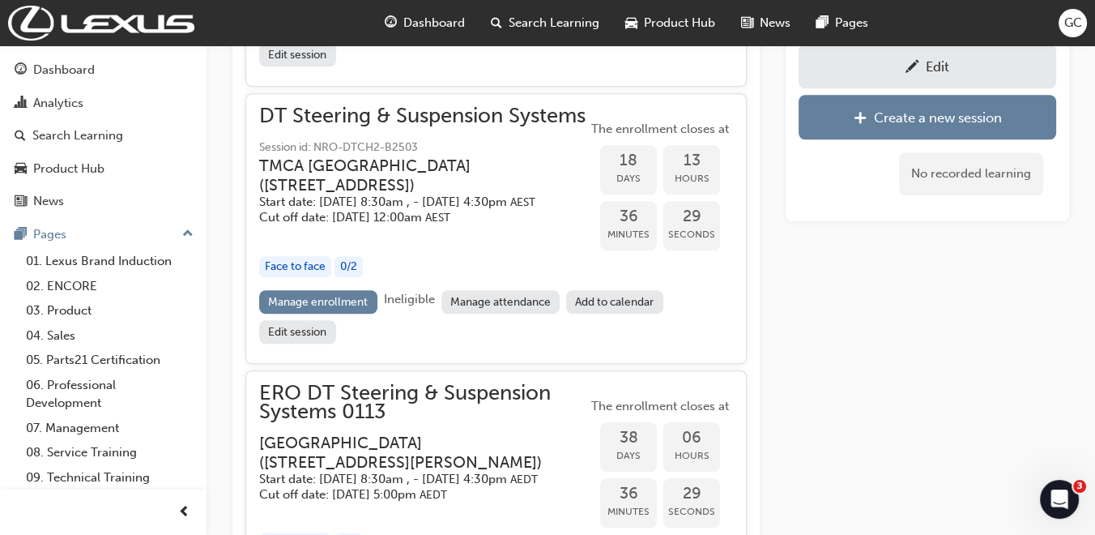
scroll to position [1547, 0]
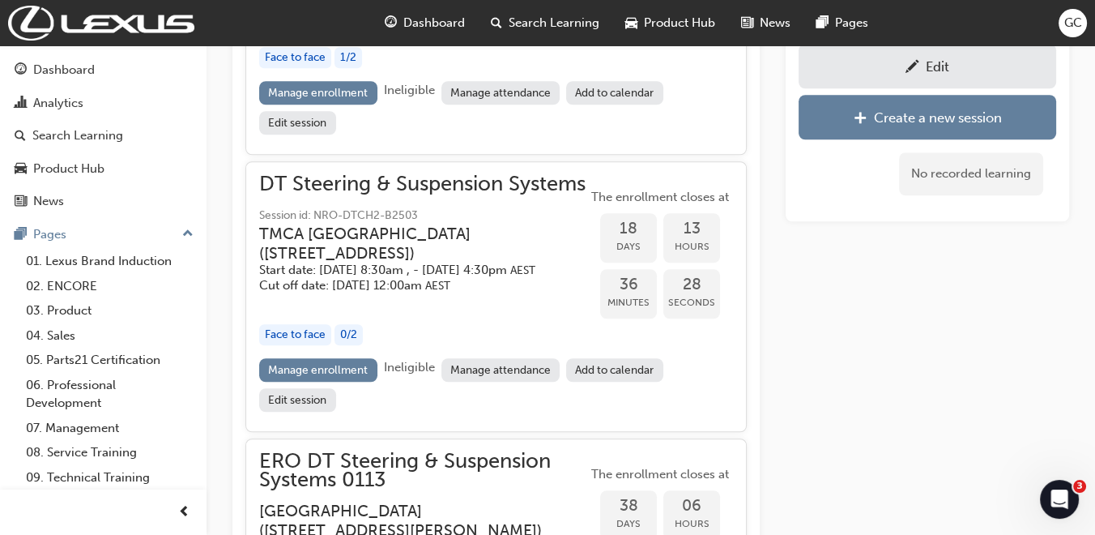
click at [936, 62] on div "Edit" at bounding box center [937, 66] width 23 height 16
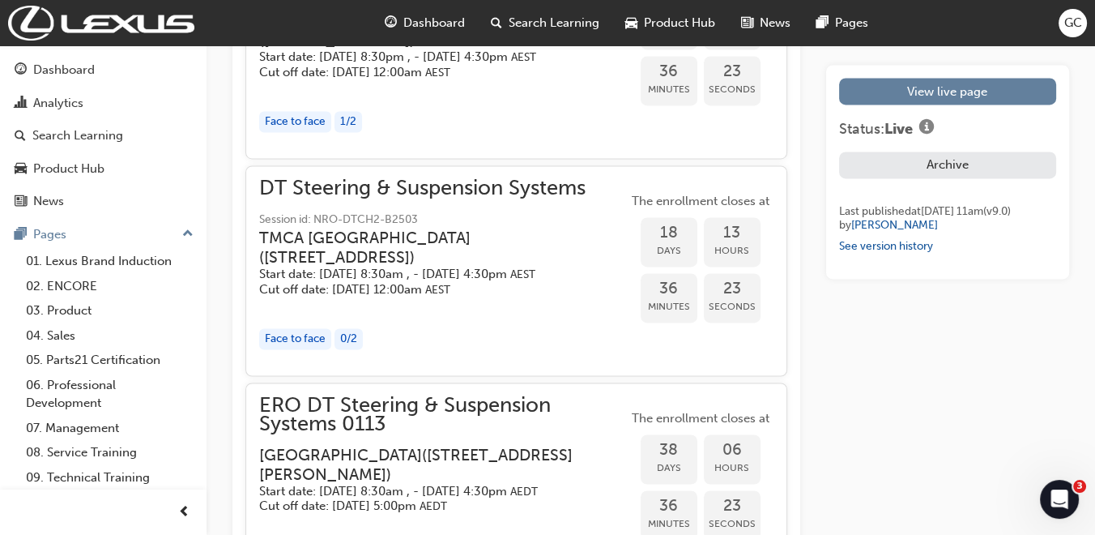
scroll to position [3241, 0]
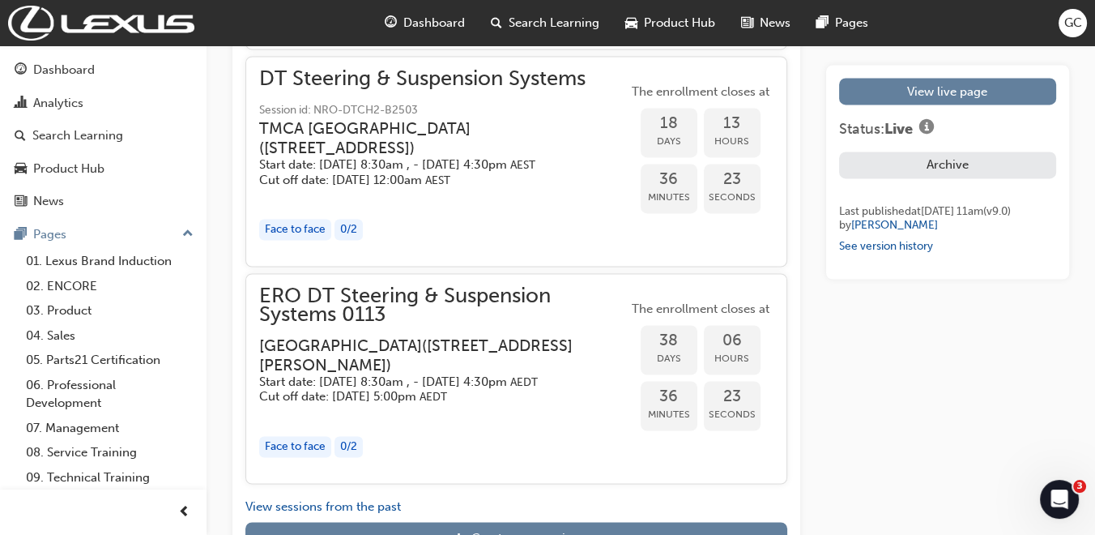
click at [370, 309] on span "ERO DT Steering & Suspension Systems 0113" at bounding box center [443, 305] width 369 height 36
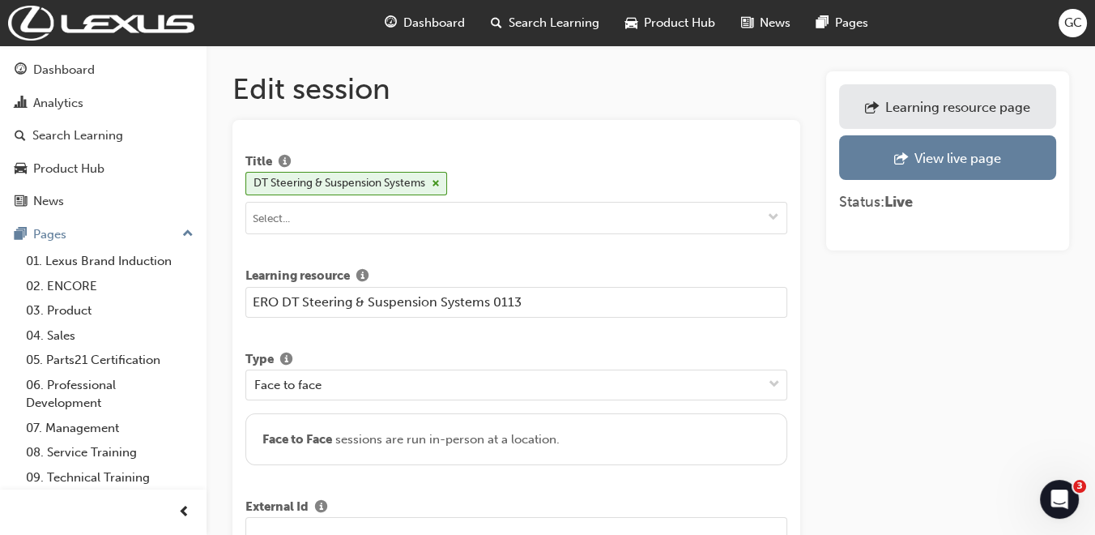
click at [322, 520] on input "text" at bounding box center [516, 532] width 542 height 31
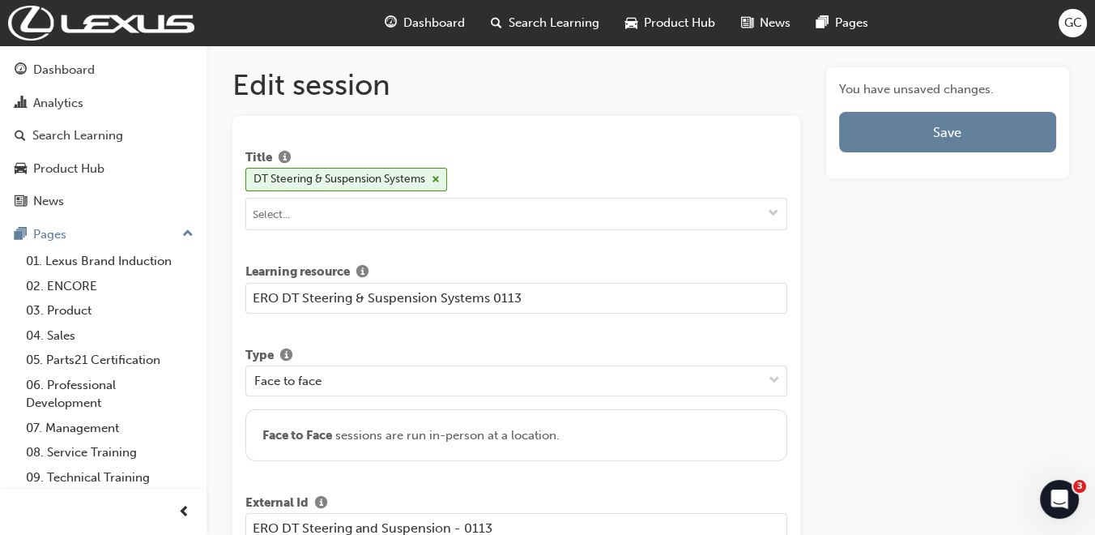
type input "ERO DT Steering and Suspension - 0113"
click at [489, 293] on input "ERO DT Steering & Suspension Systems 0113" at bounding box center [516, 298] width 542 height 31
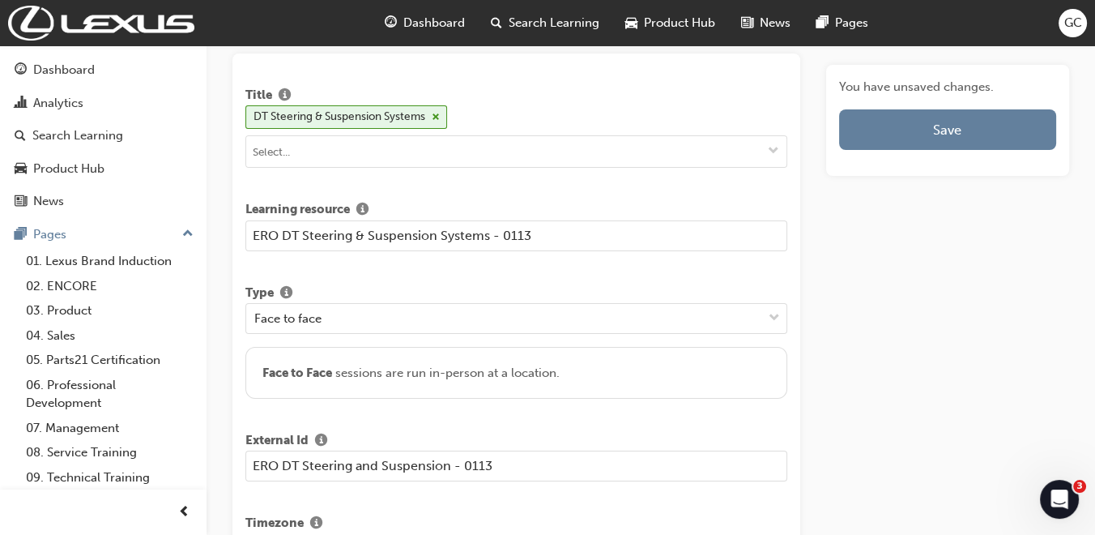
scroll to position [95, 0]
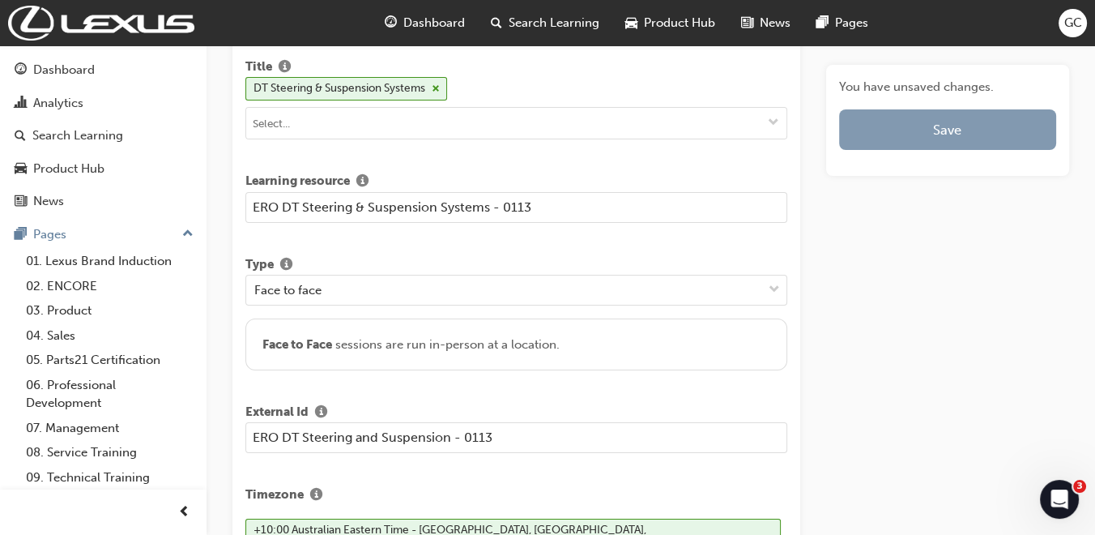
type input "ERO DT Steering & Suspension Systems - 0113"
click at [958, 130] on button "Save" at bounding box center [947, 129] width 217 height 41
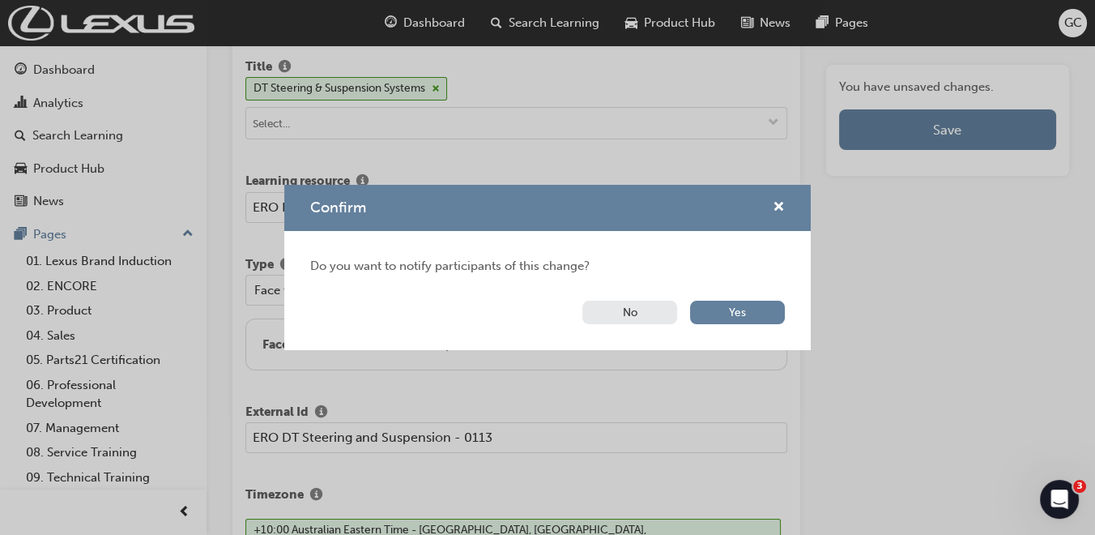
click at [664, 301] on button "No" at bounding box center [630, 312] width 95 height 23
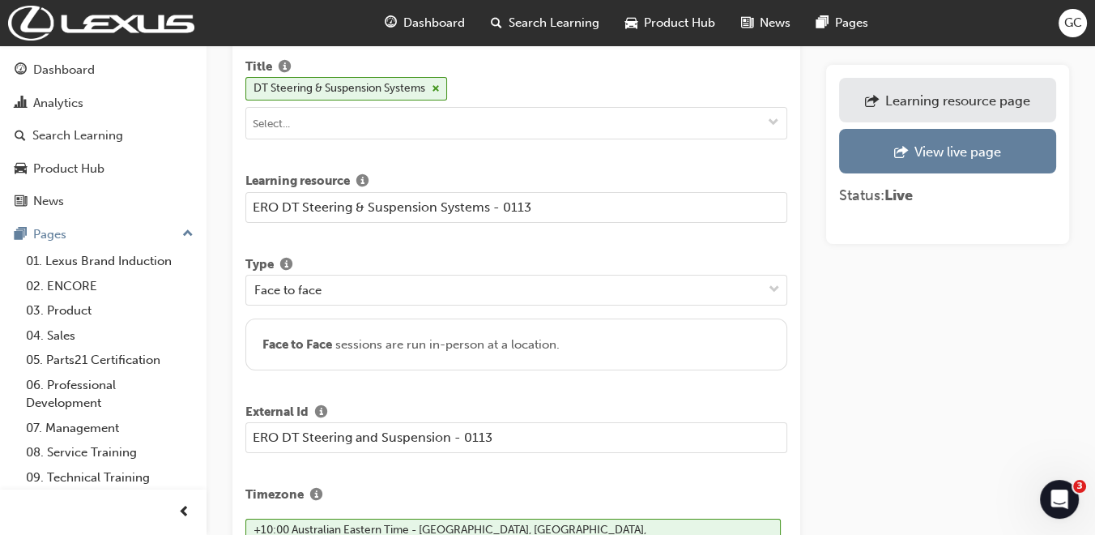
scroll to position [2550, 0]
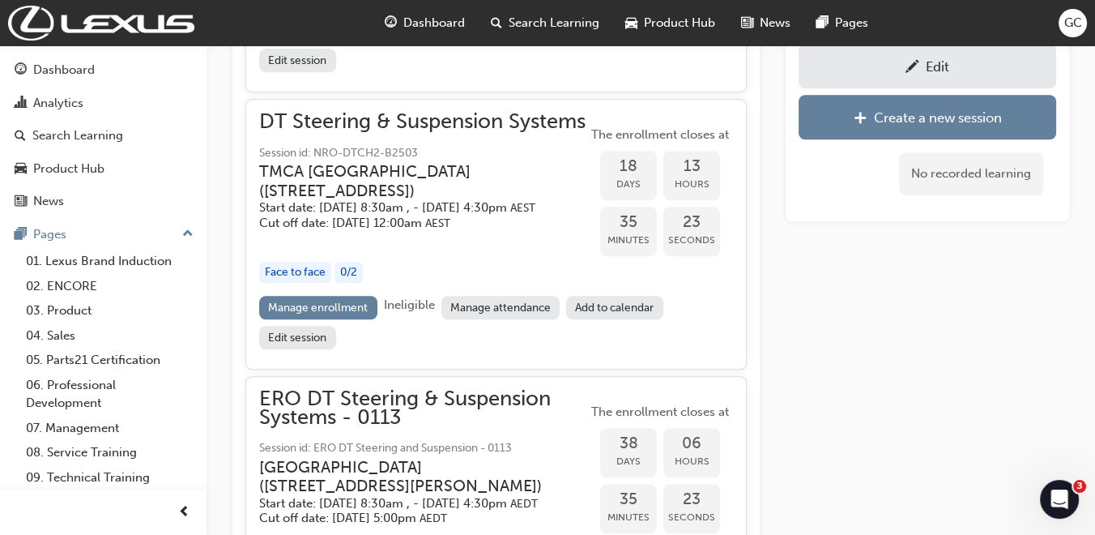
scroll to position [1637, 0]
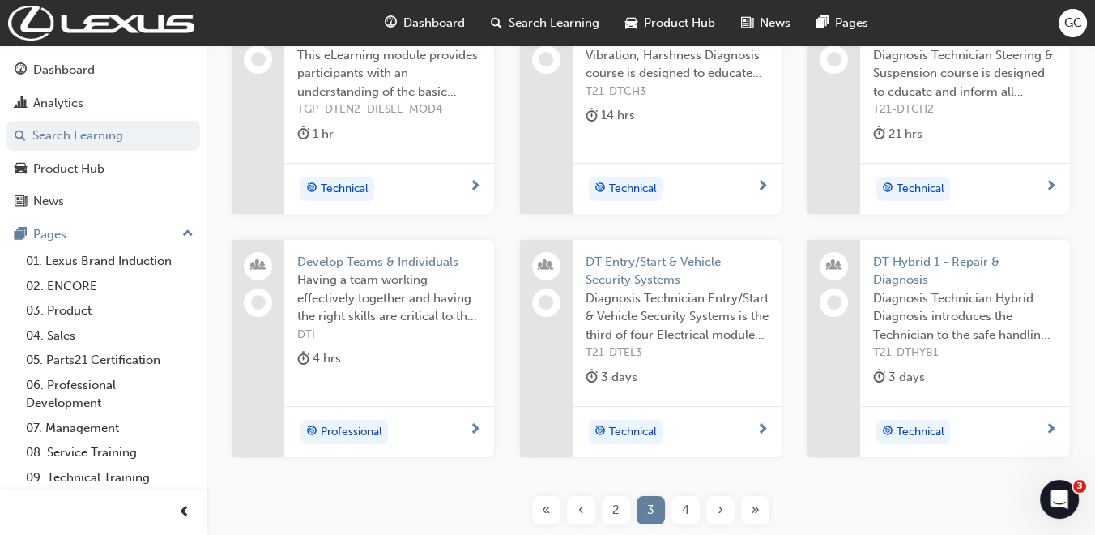
scroll to position [407, 0]
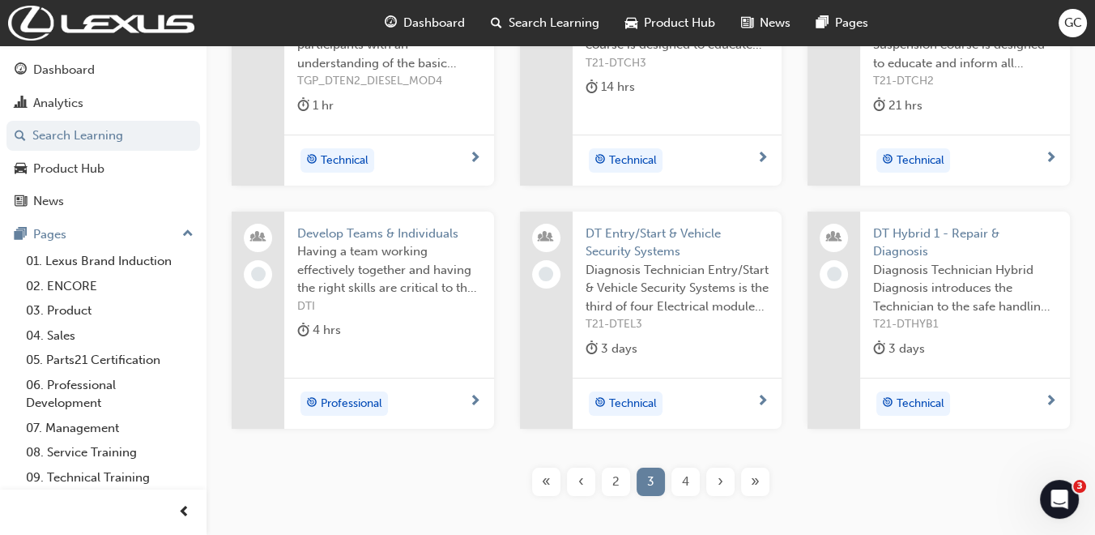
click at [611, 471] on div "2" at bounding box center [616, 481] width 28 height 28
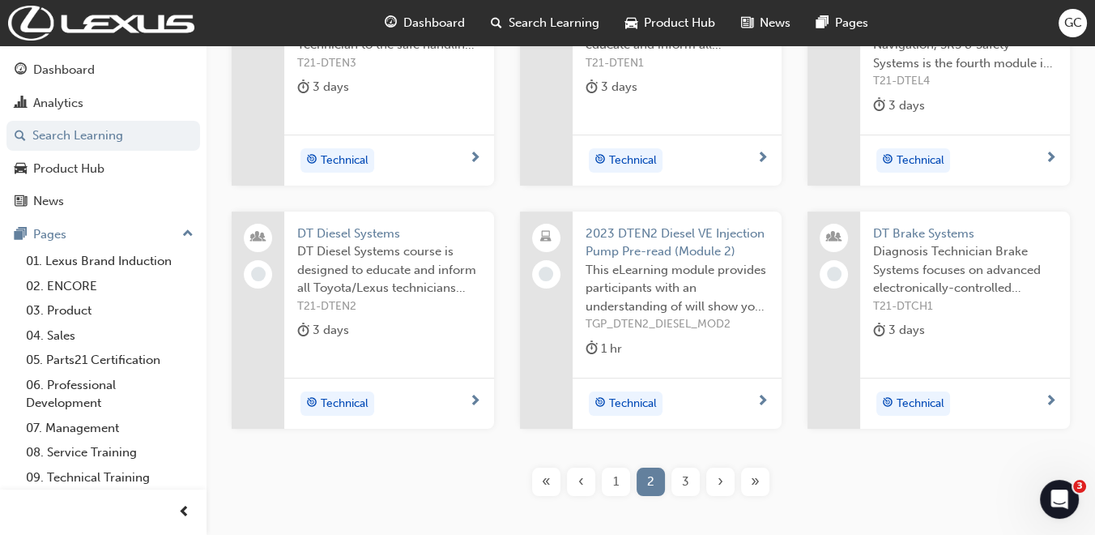
click at [370, 228] on span "DT Diesel Systems" at bounding box center [389, 233] width 184 height 19
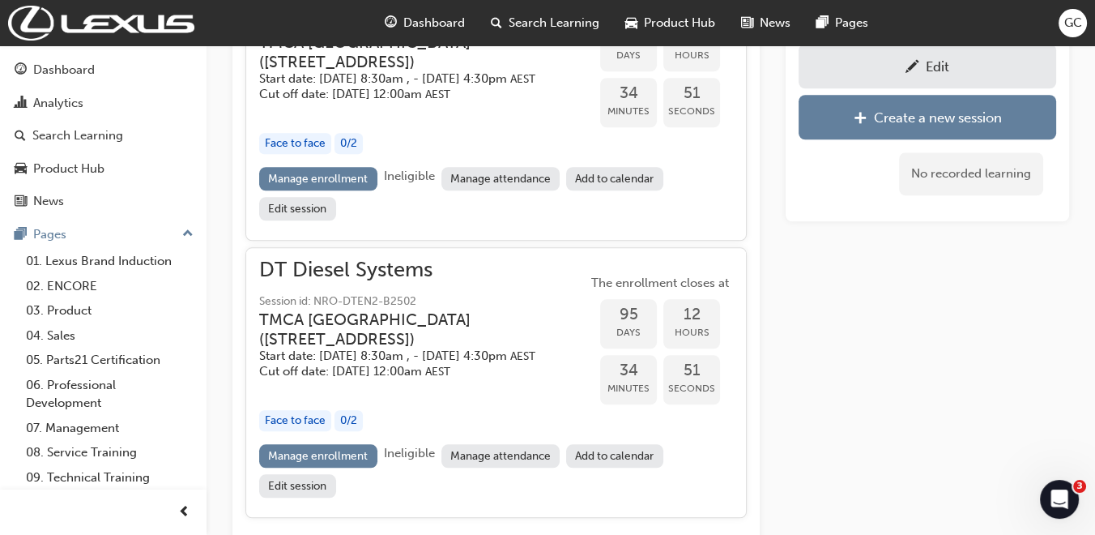
scroll to position [1658, 0]
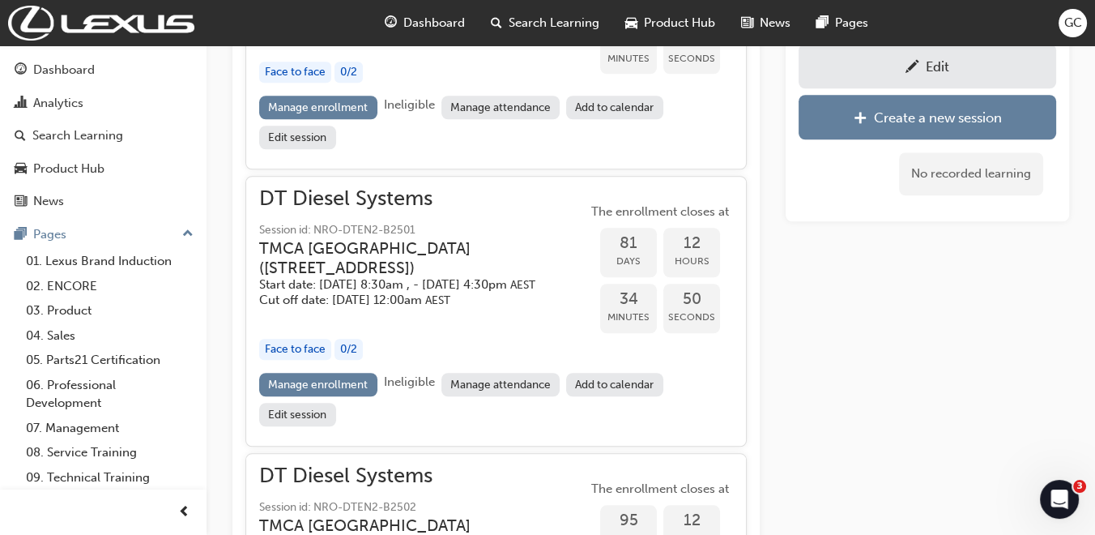
click at [945, 67] on div "Edit" at bounding box center [937, 66] width 23 height 16
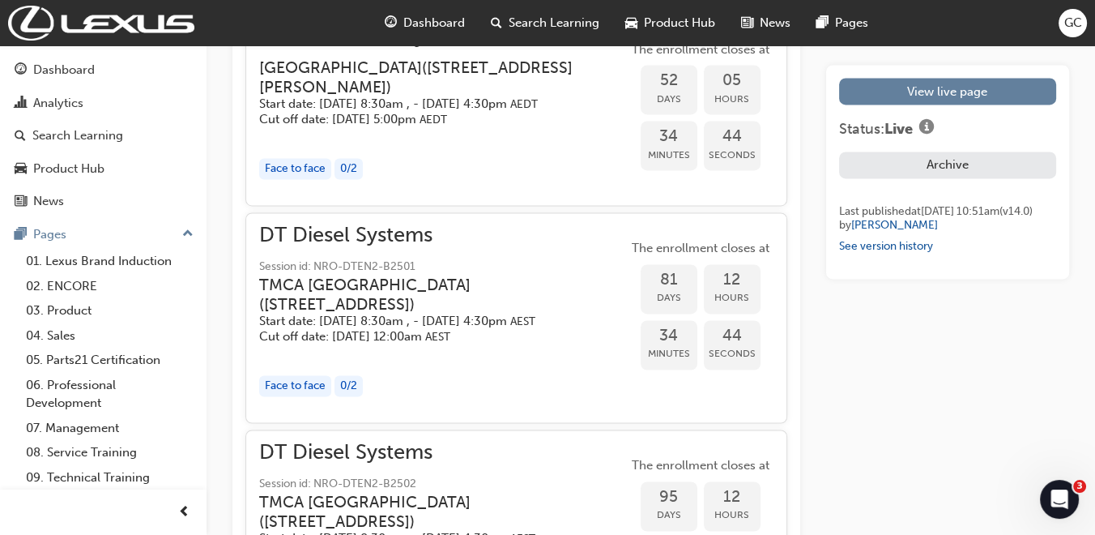
scroll to position [3060, 0]
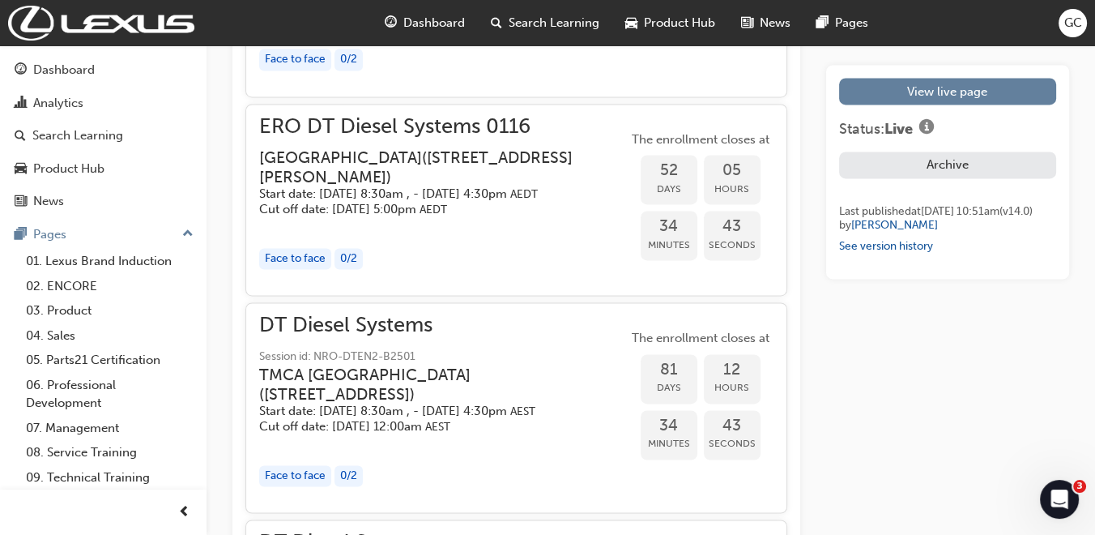
click at [409, 136] on span "ERO DT Diesel Systems 0116" at bounding box center [443, 126] width 369 height 19
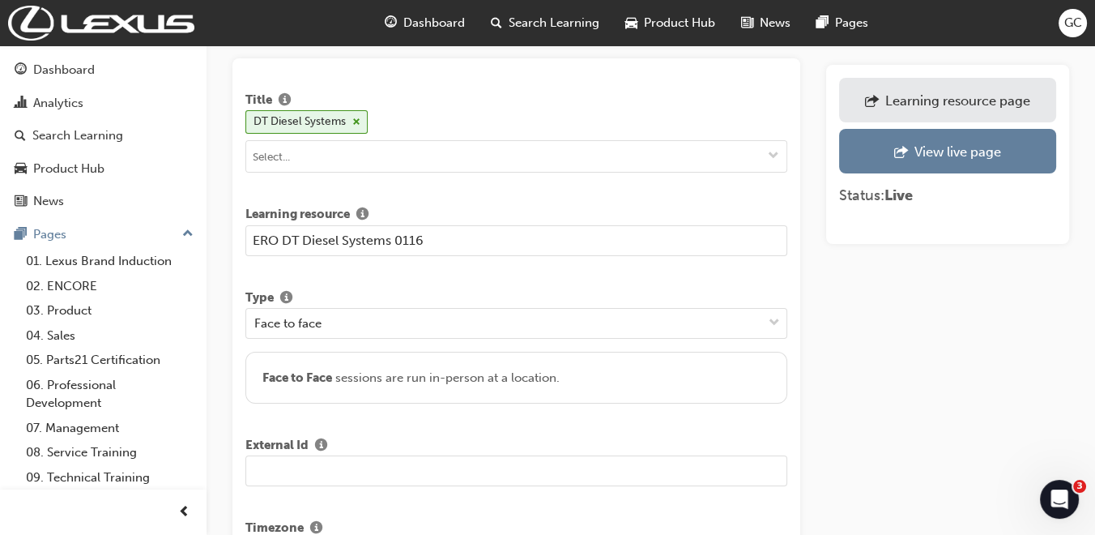
scroll to position [90, 0]
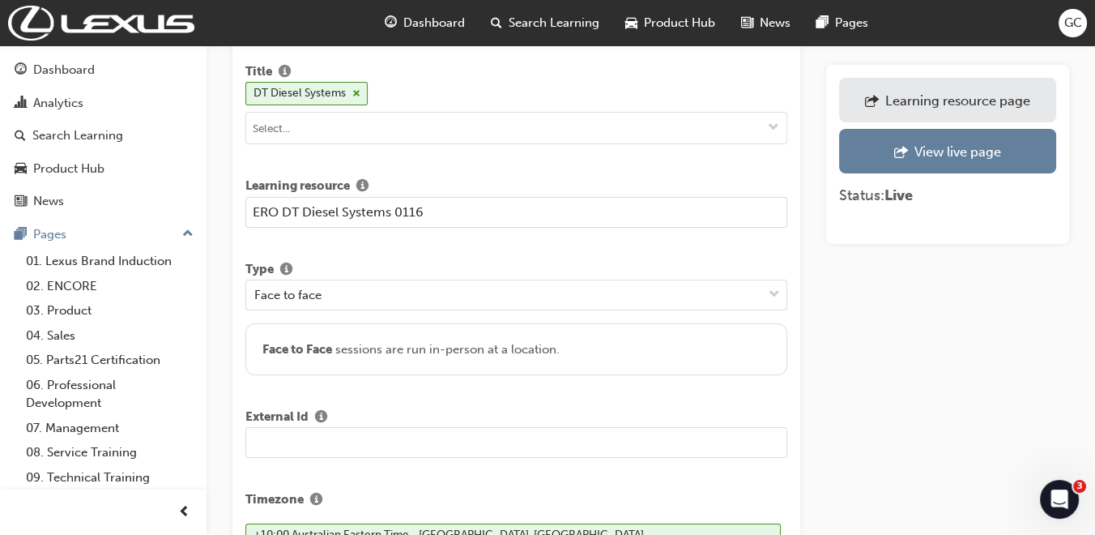
click at [340, 446] on input "text" at bounding box center [516, 442] width 542 height 31
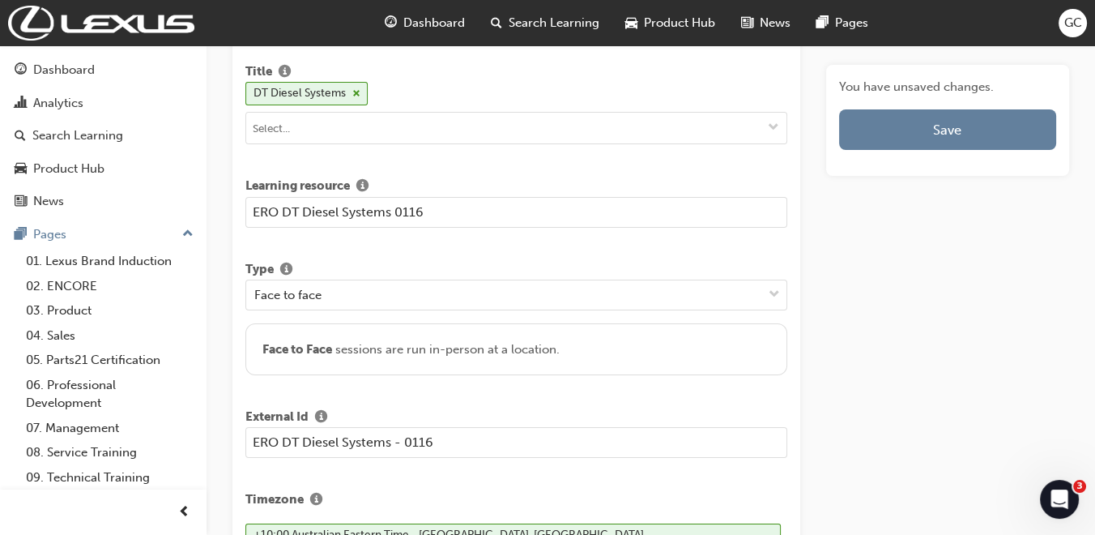
type input "ERO DT Diesel Systems - 0116"
click at [396, 212] on input "ERO DT Diesel Systems 0116" at bounding box center [516, 212] width 542 height 31
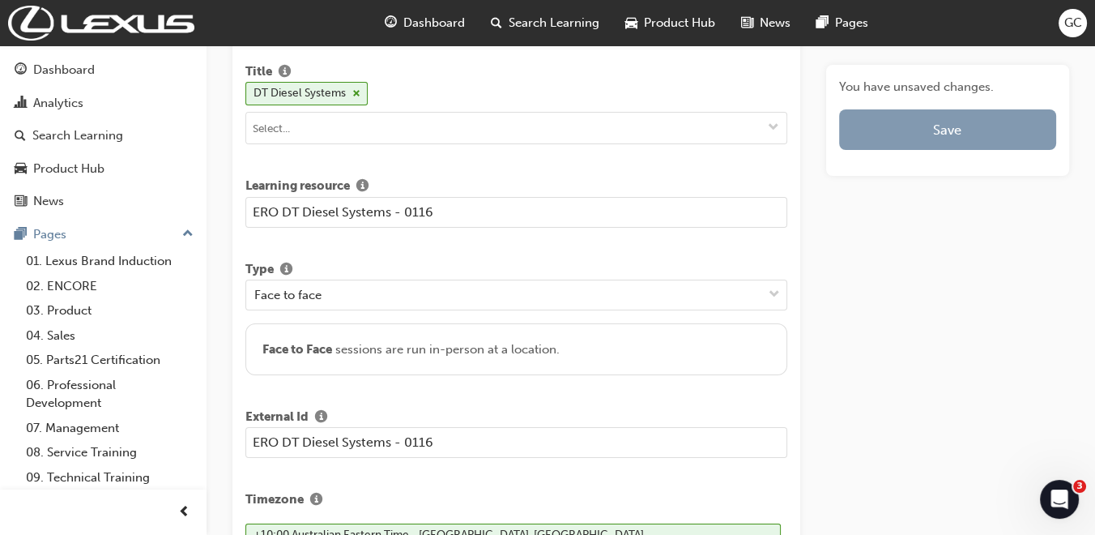
type input "ERO DT Diesel Systems - 0116"
click at [956, 130] on button "Save" at bounding box center [947, 129] width 217 height 41
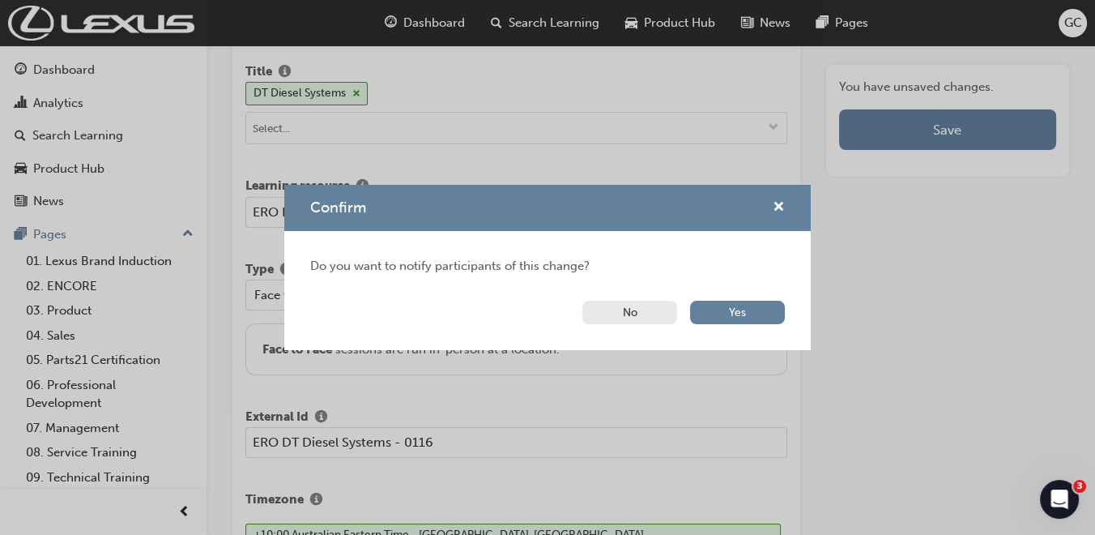
click at [630, 309] on button "No" at bounding box center [630, 312] width 95 height 23
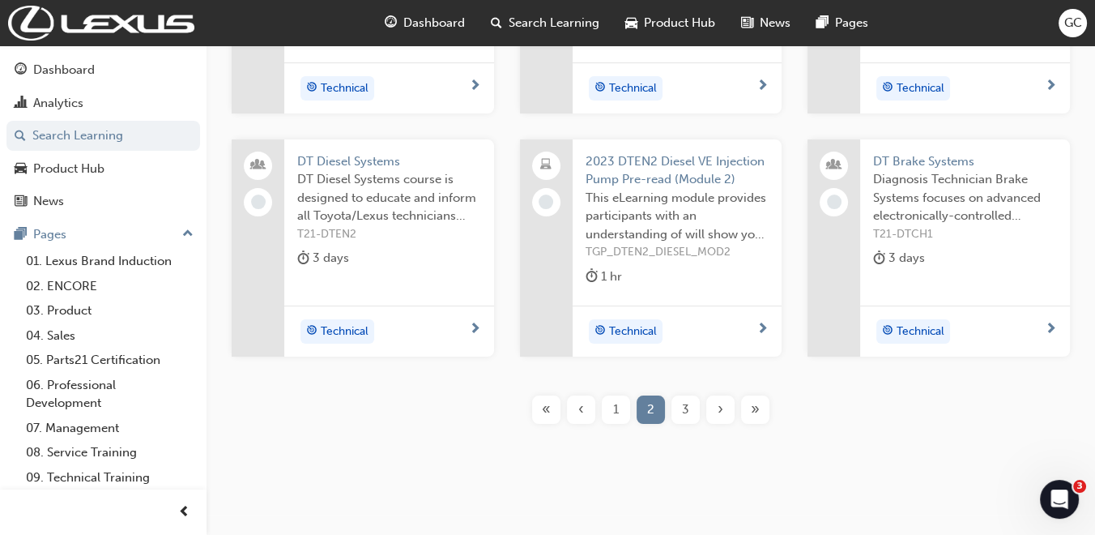
scroll to position [497, 0]
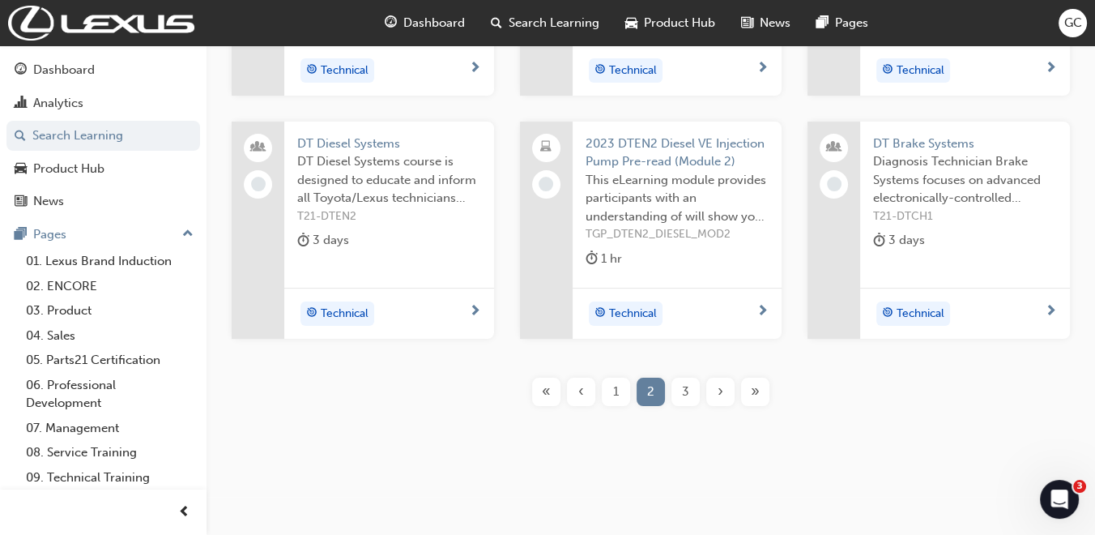
click at [689, 384] on div "3" at bounding box center [686, 392] width 28 height 28
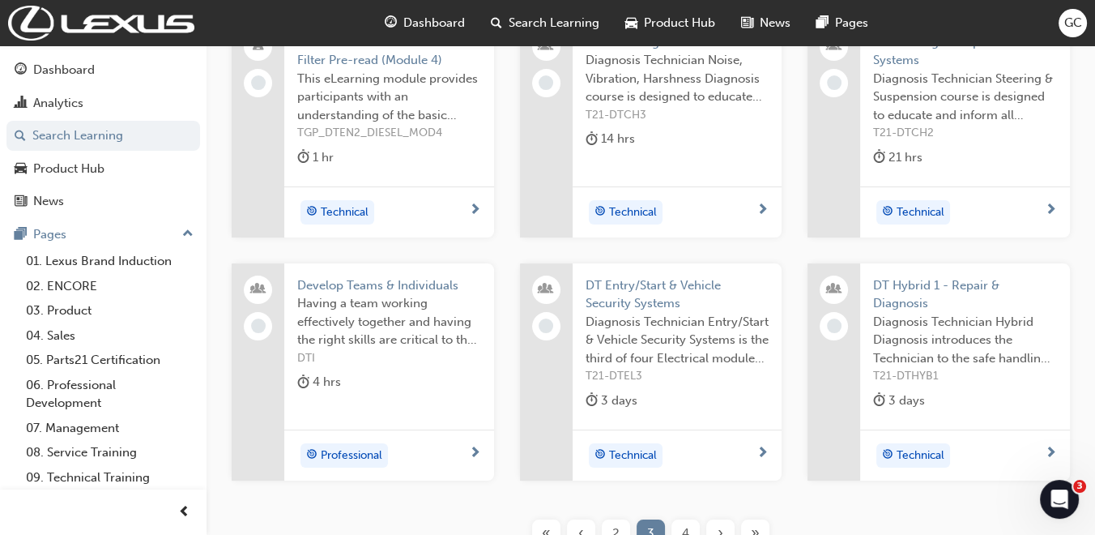
scroll to position [317, 0]
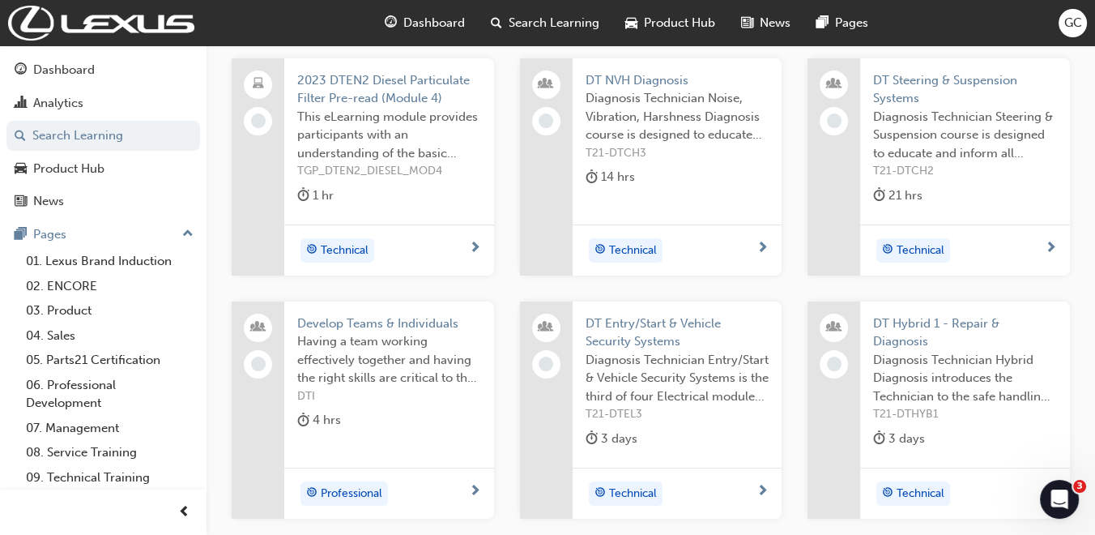
click at [666, 76] on span "DT NVH Diagnosis" at bounding box center [678, 80] width 184 height 19
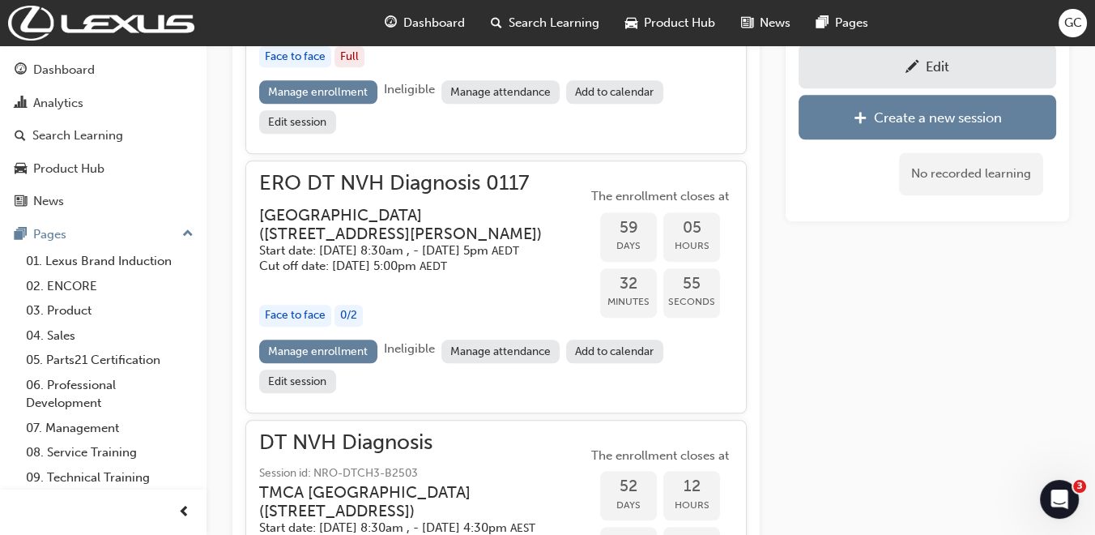
scroll to position [2058, 0]
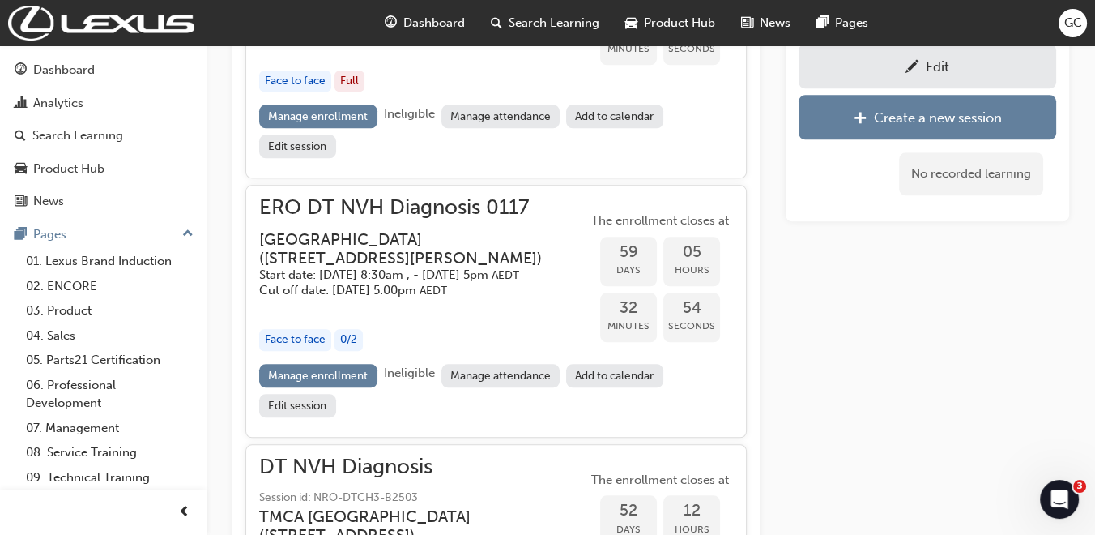
click at [924, 69] on div "Edit" at bounding box center [927, 66] width 233 height 20
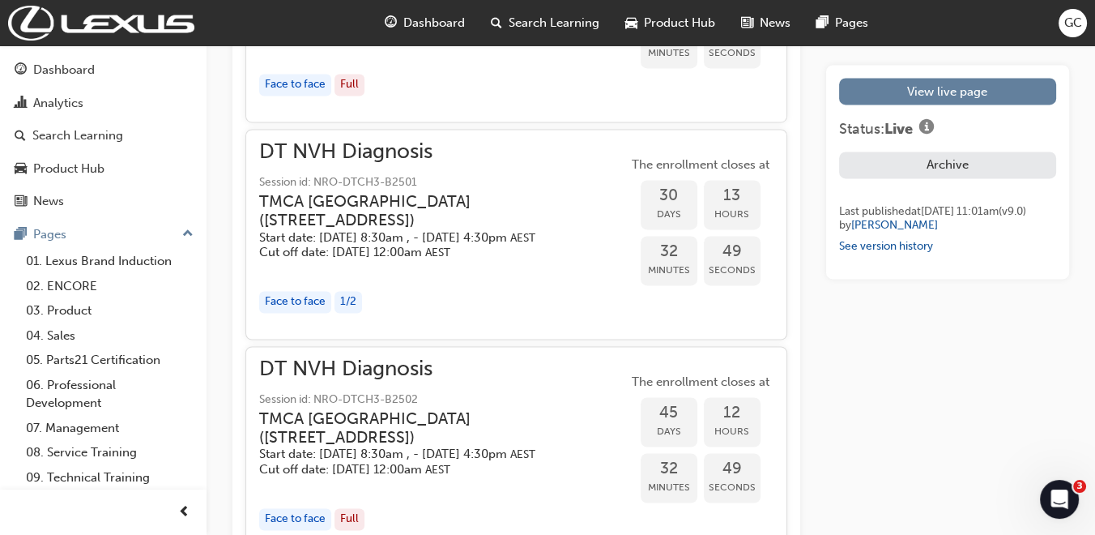
scroll to position [3421, 0]
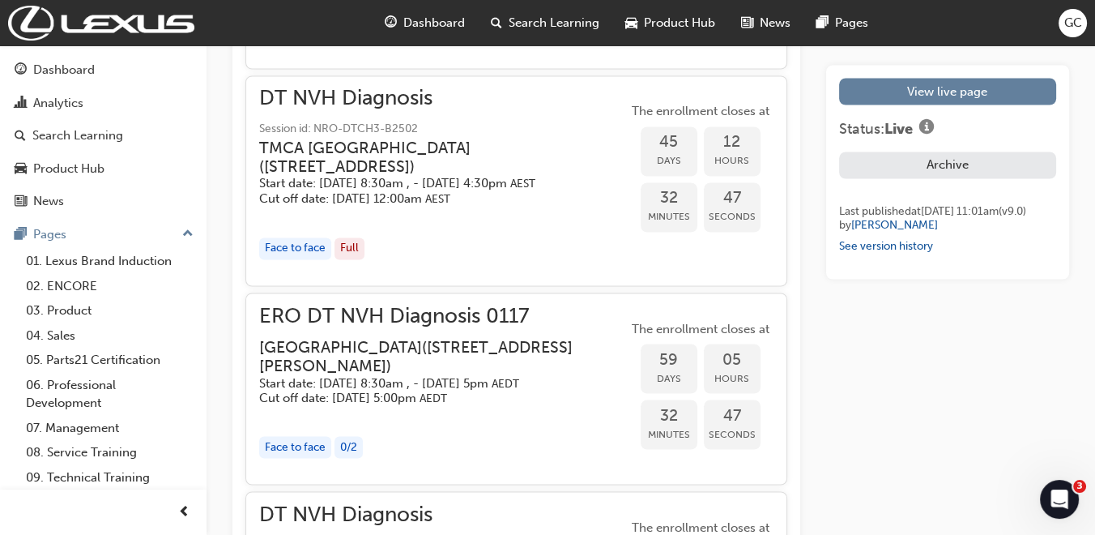
click at [405, 361] on h3 "Eastern Region Technical Training Centre ( 3/1 Secombe Place Moorebank NSW 2170…" at bounding box center [430, 356] width 343 height 38
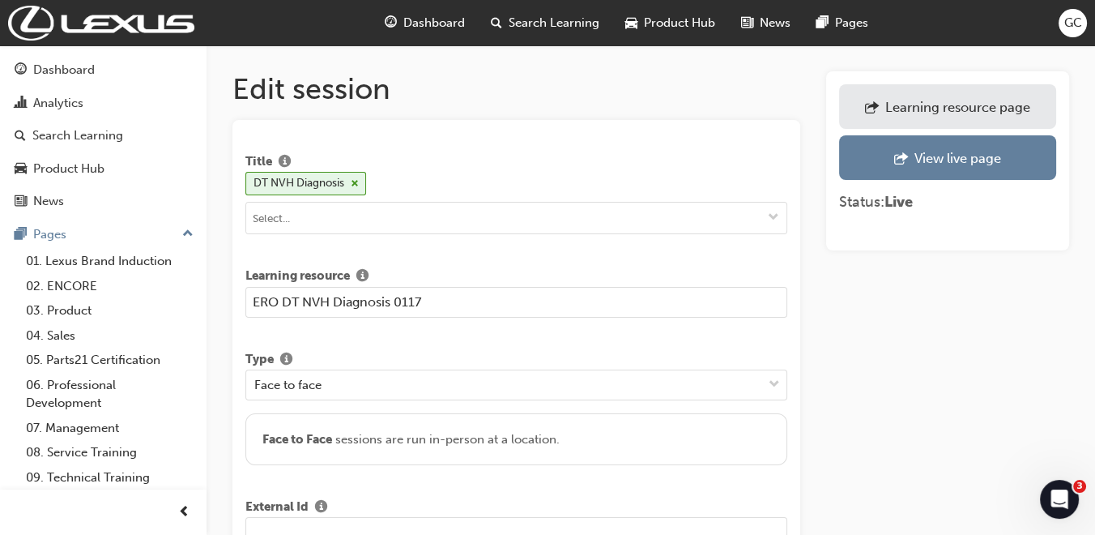
scroll to position [90, 0]
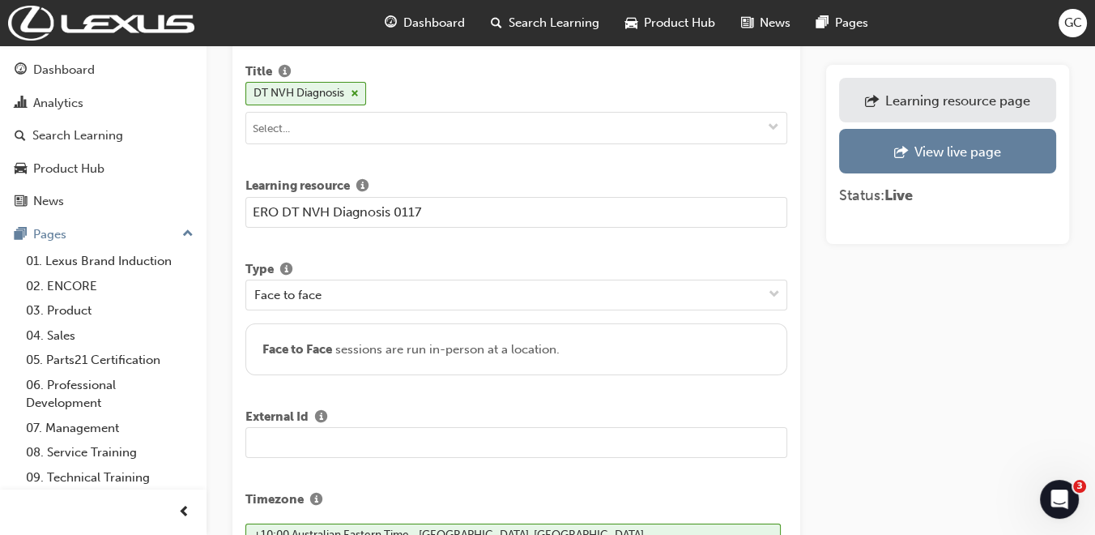
click at [352, 442] on input "text" at bounding box center [516, 442] width 542 height 31
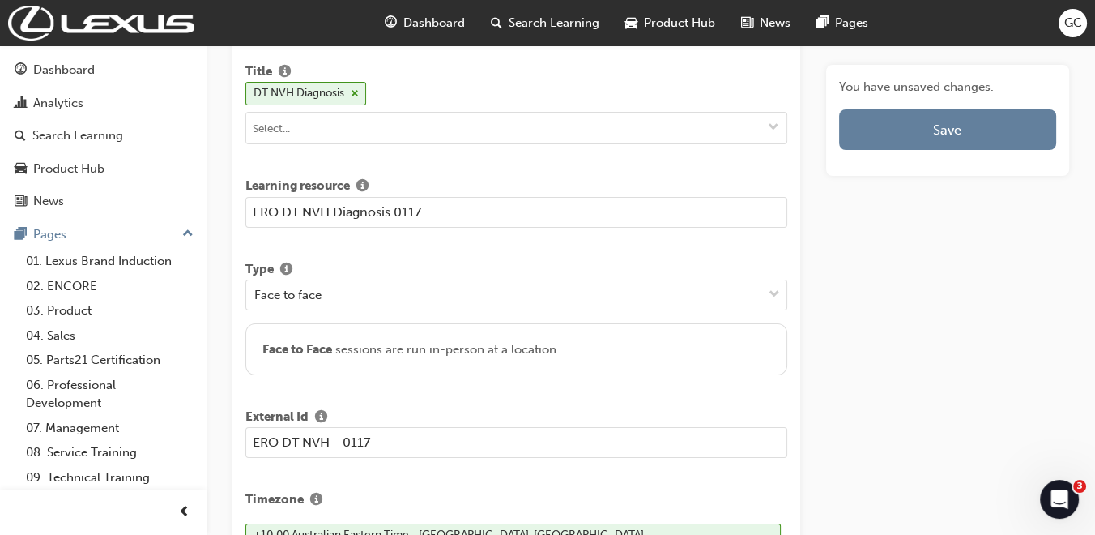
type input "ERO DT NVH - 0117"
click at [395, 215] on input "ERO DT NVH Diagnosis 0117" at bounding box center [516, 212] width 542 height 31
click at [442, 446] on input "ERO DT NVH - 0117" at bounding box center [516, 442] width 542 height 31
click at [309, 211] on input "ERO DT NVH Diagnosis - 0117" at bounding box center [516, 212] width 542 height 31
click at [347, 208] on input "ERO DT Noise VH Diagnosis - 0117" at bounding box center [516, 212] width 542 height 31
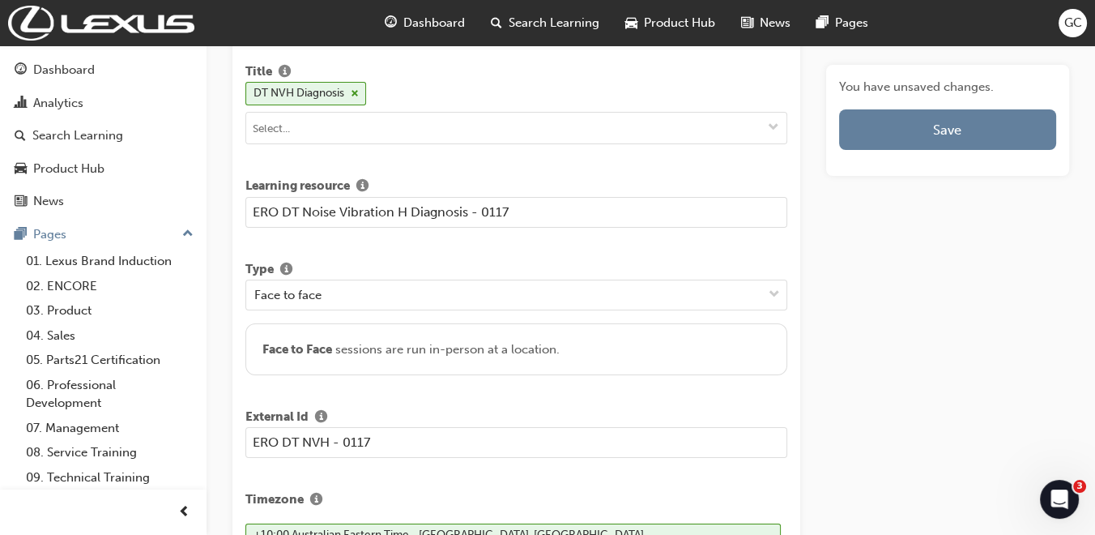
click at [407, 214] on input "ERO DT Noise Vibration H Diagnosis - 0117" at bounding box center [516, 212] width 542 height 31
click at [396, 213] on input "ERO DT Noise Vibration H Diagnosis - 0117" at bounding box center [516, 212] width 542 height 31
click at [431, 207] on input "ERO DT Noise Vibration and H Diagnosis - 0117" at bounding box center [516, 212] width 542 height 31
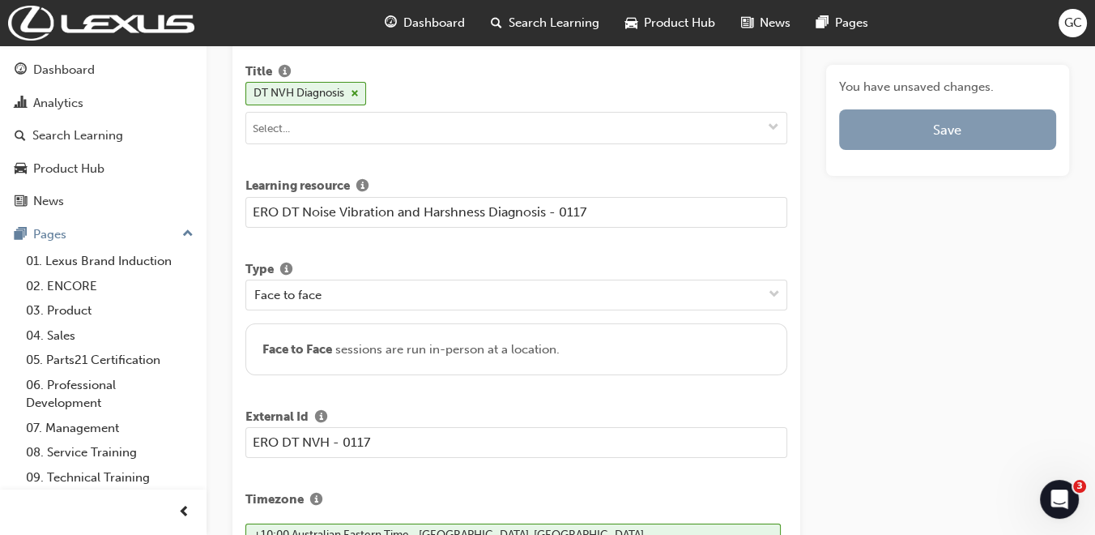
type input "ERO DT Noise Vibration and Harshness Diagnosis - 0117"
click at [916, 125] on button "Save" at bounding box center [947, 129] width 217 height 41
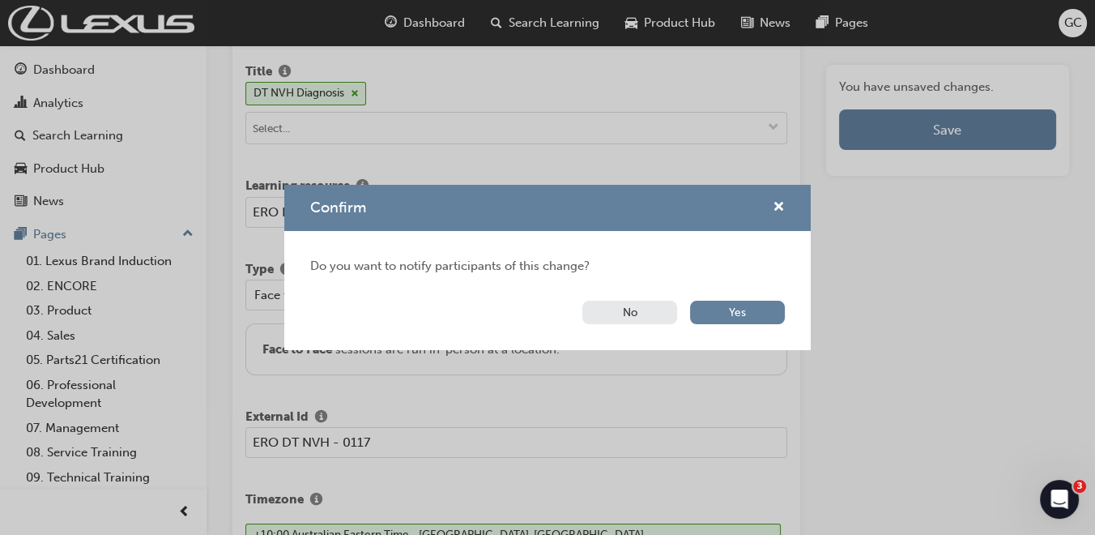
click at [639, 308] on button "No" at bounding box center [630, 312] width 95 height 23
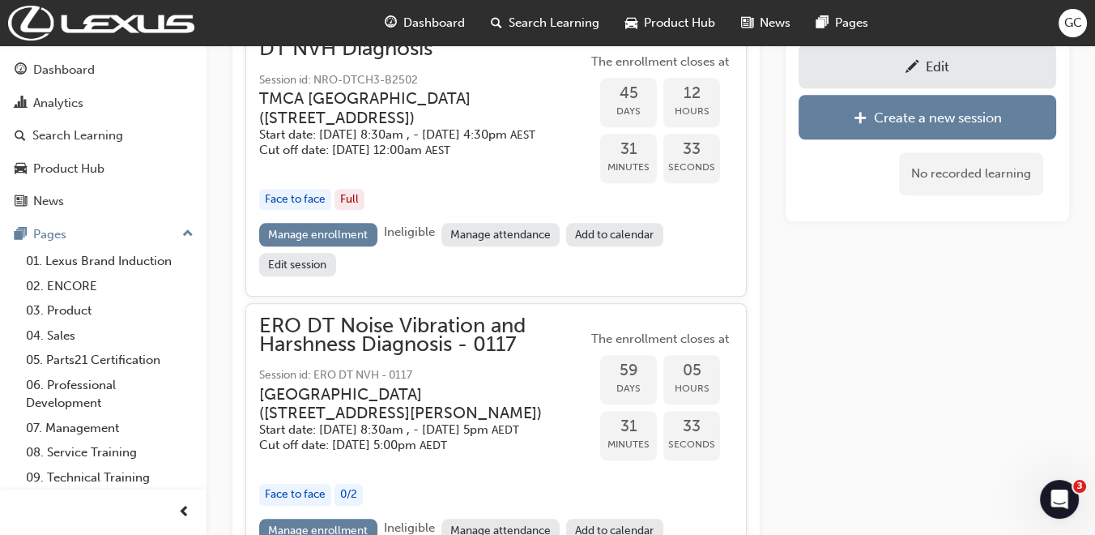
scroll to position [1967, 0]
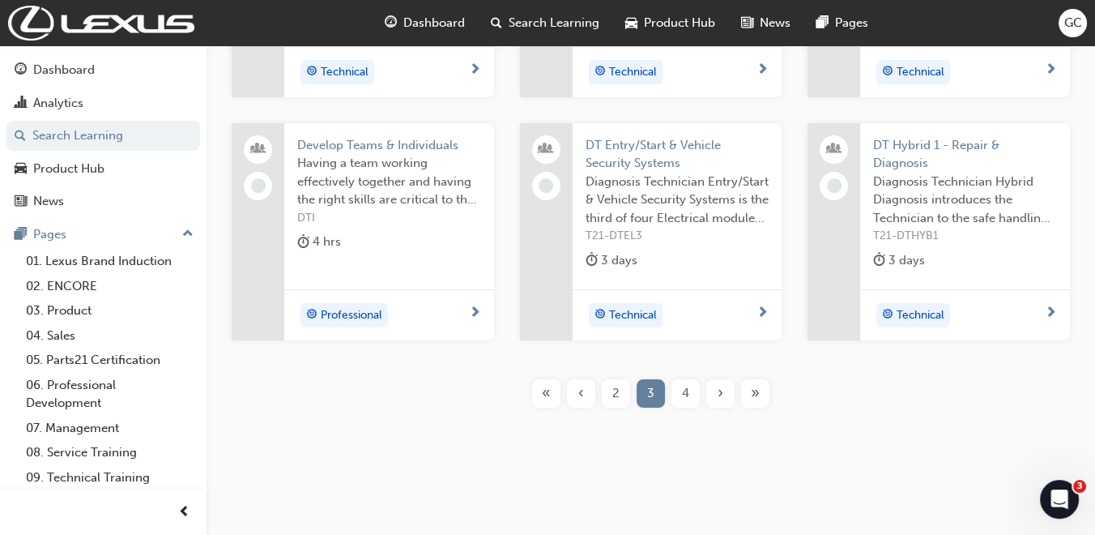
scroll to position [497, 0]
click at [689, 384] on span "4" at bounding box center [685, 391] width 7 height 19
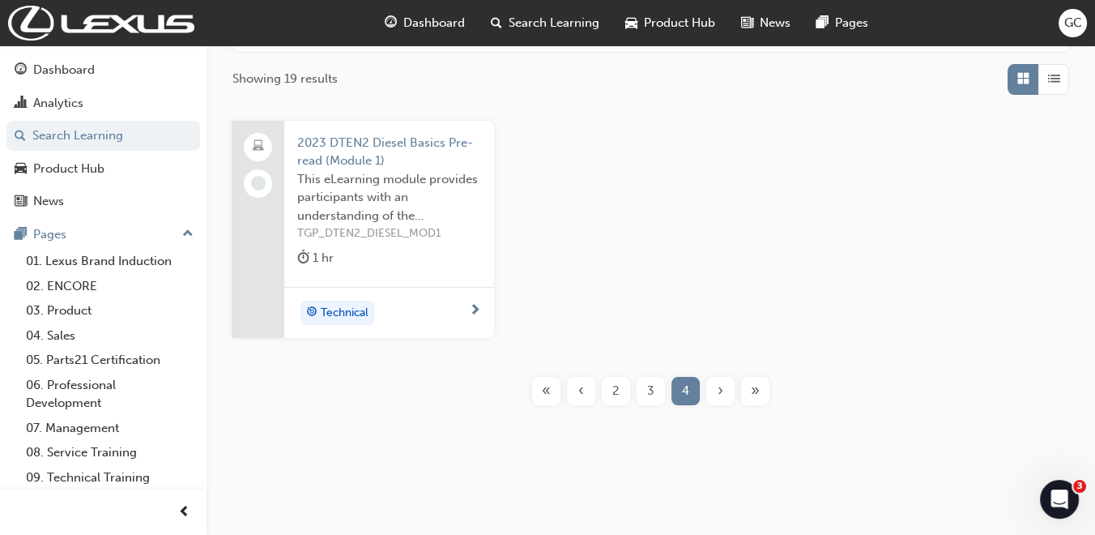
click at [613, 386] on span "2" at bounding box center [615, 391] width 7 height 19
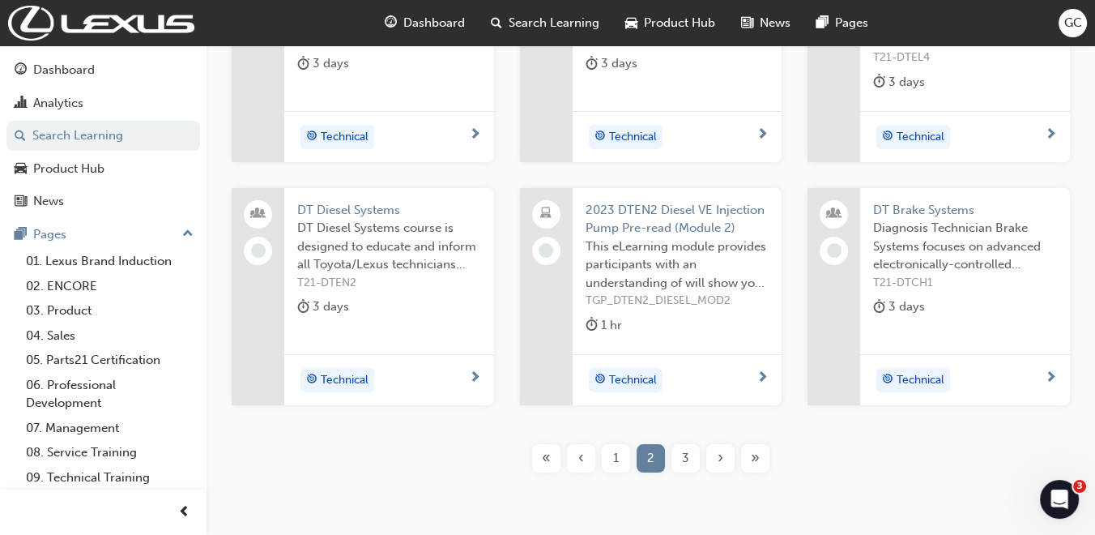
scroll to position [435, 0]
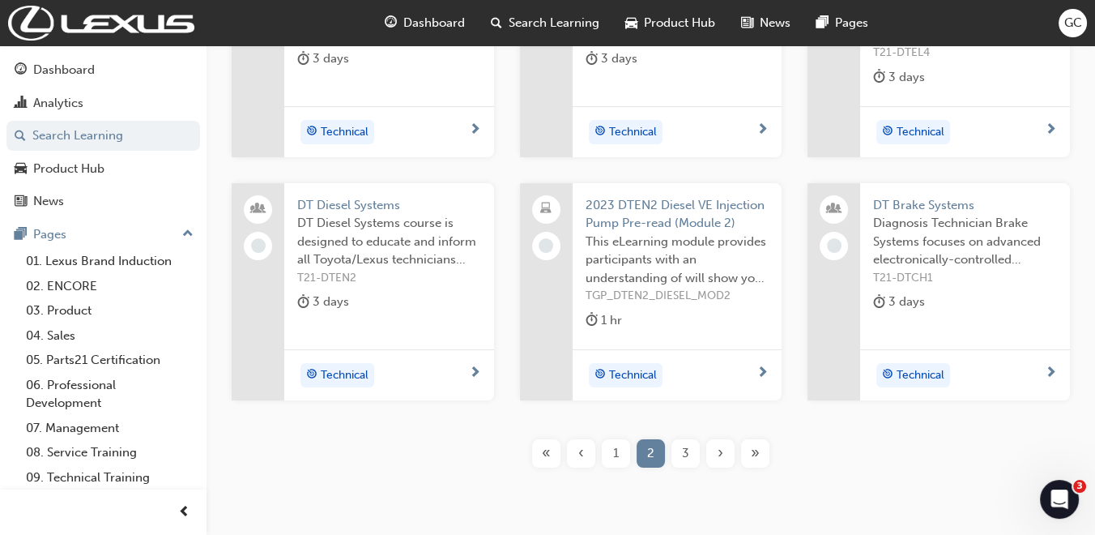
click at [612, 446] on div "1" at bounding box center [616, 453] width 28 height 28
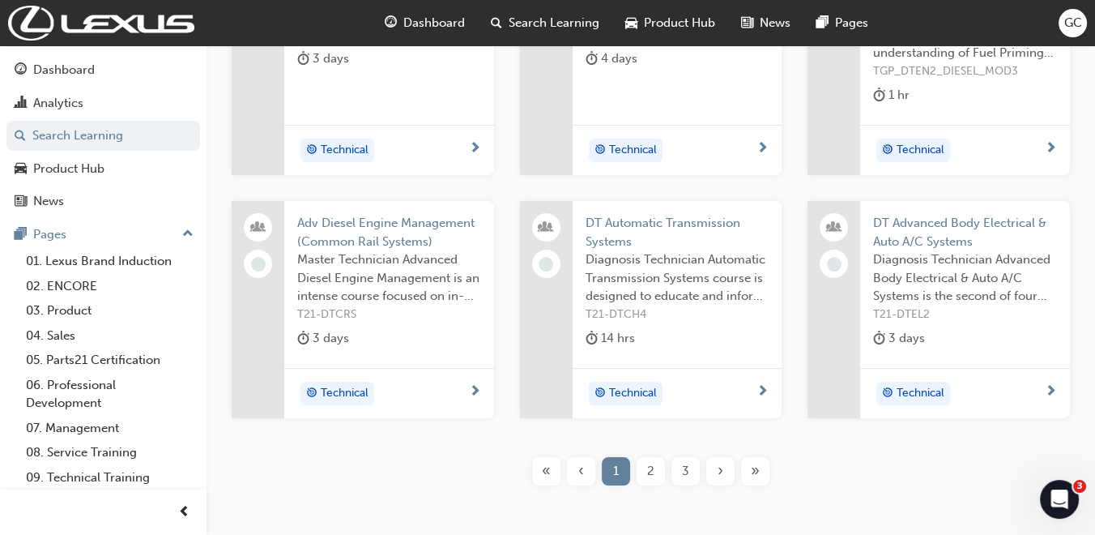
click at [646, 215] on span "DT Automatic Transmission Systems" at bounding box center [678, 232] width 184 height 36
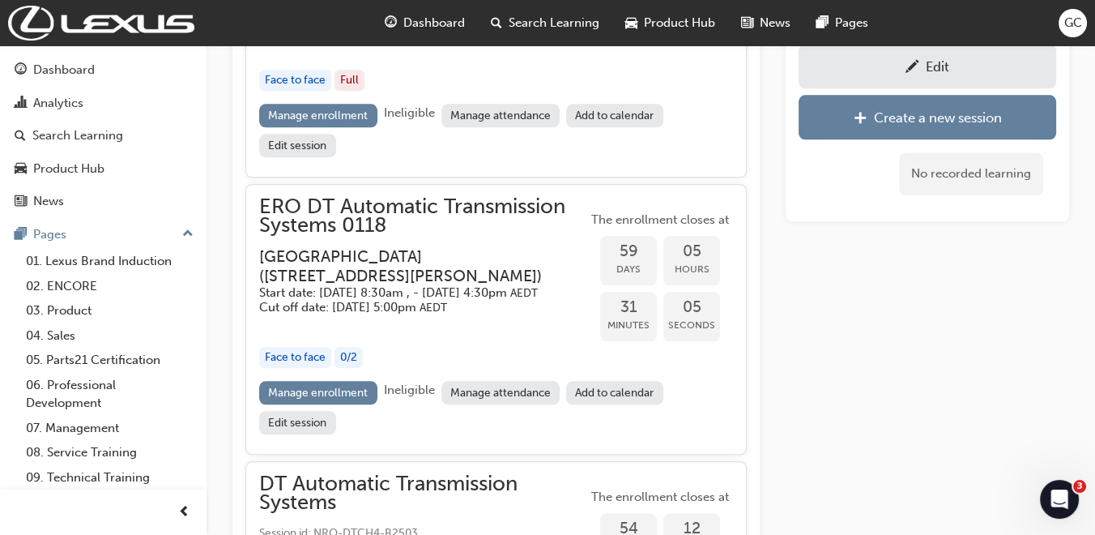
scroll to position [2153, 0]
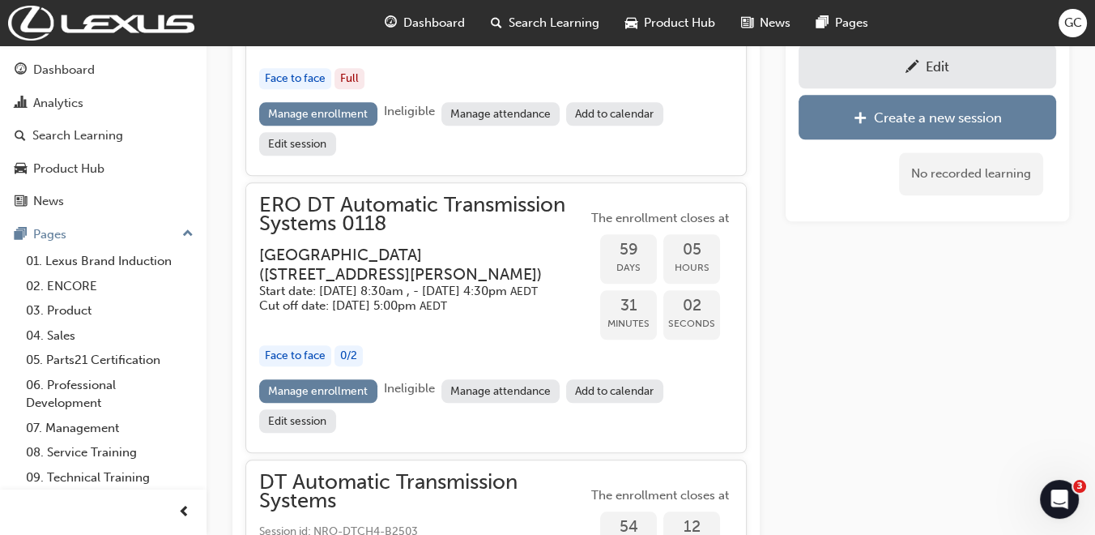
click at [912, 60] on span "pencil-icon" at bounding box center [913, 68] width 14 height 16
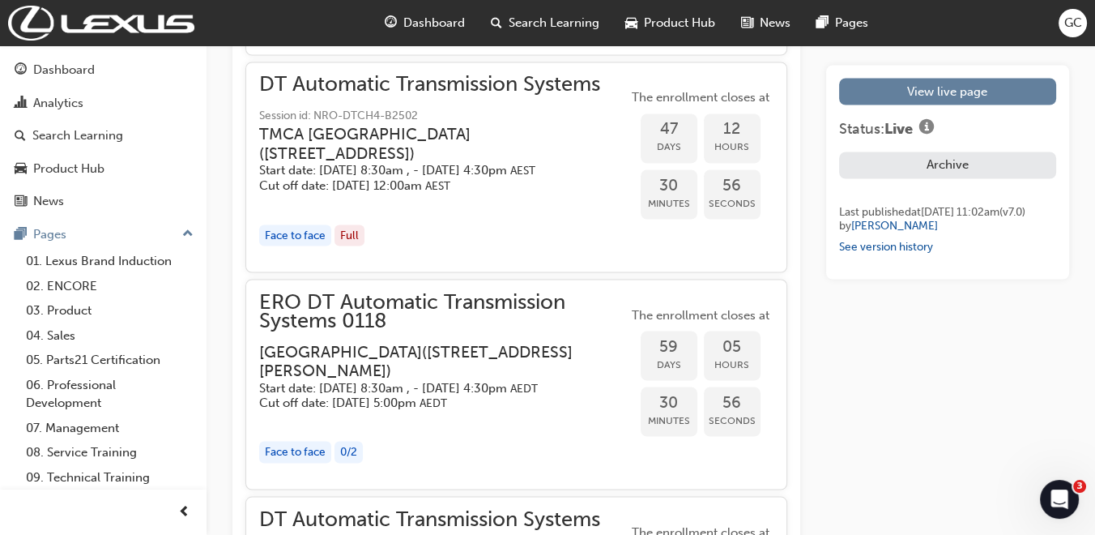
scroll to position [3511, 0]
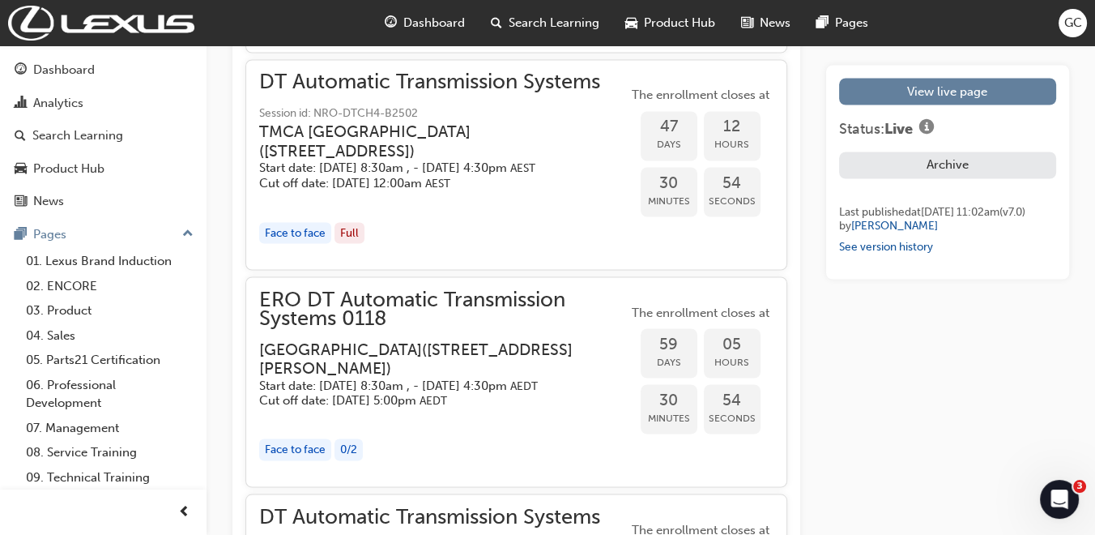
click at [472, 327] on span "ERO DT Automatic Transmission Systems 0118" at bounding box center [443, 308] width 369 height 36
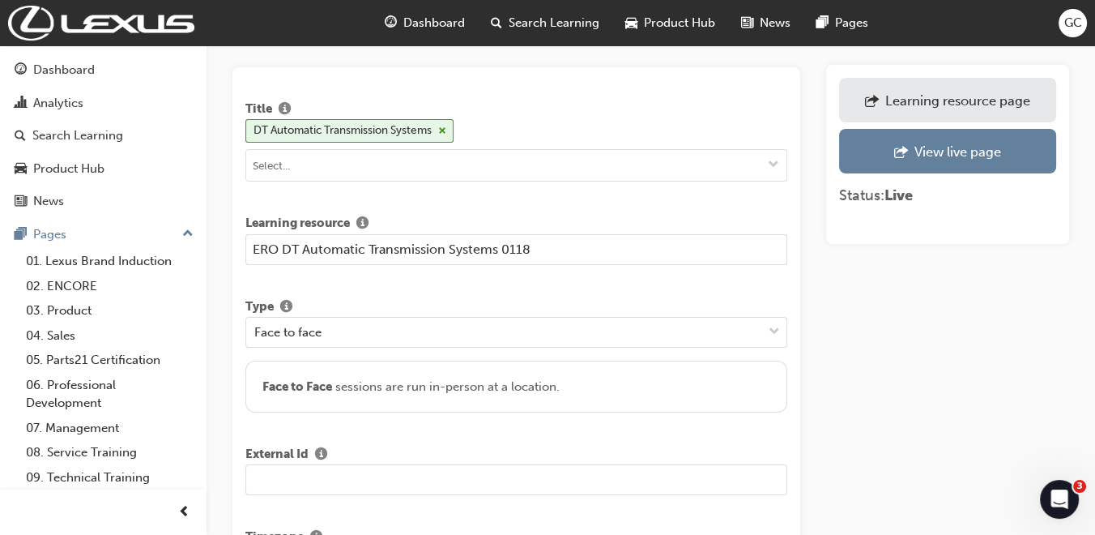
scroll to position [90, 0]
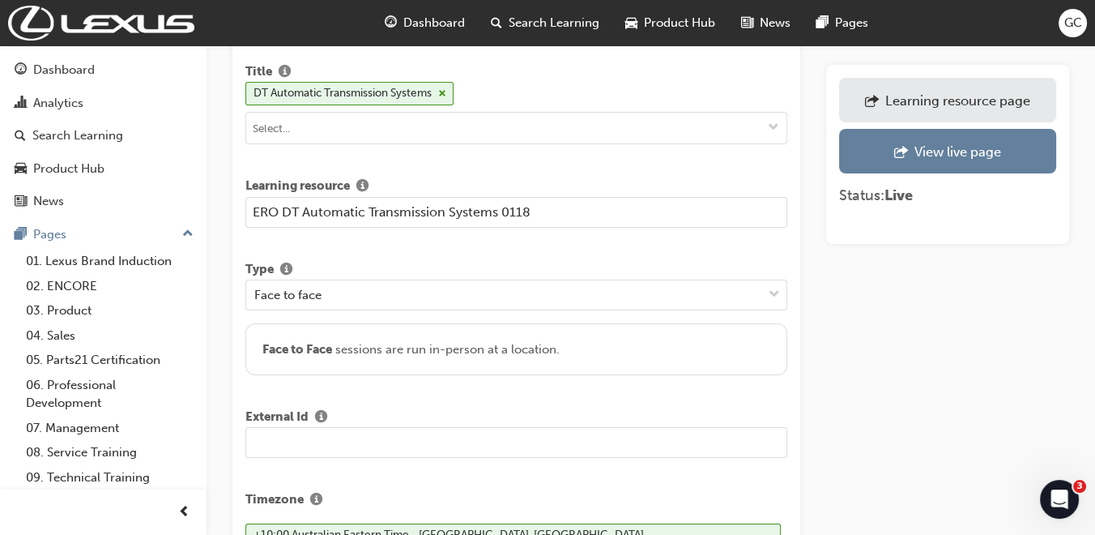
click at [344, 437] on input "text" at bounding box center [516, 442] width 542 height 31
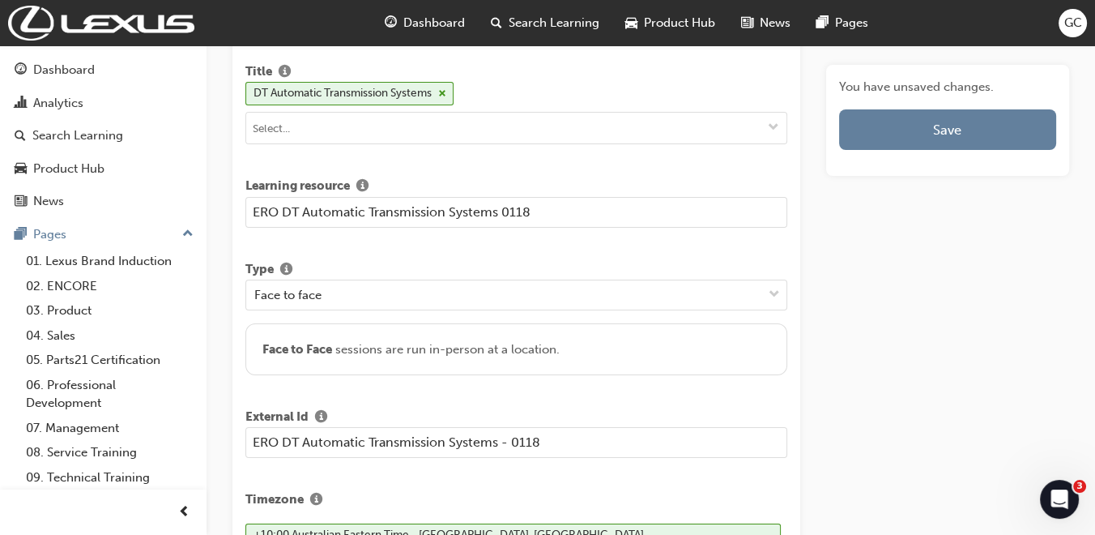
type input "ERO DT Automatic Transmission Systems - 0118"
click at [500, 208] on input "ERO DT Automatic Transmission Systems 0118" at bounding box center [516, 212] width 542 height 31
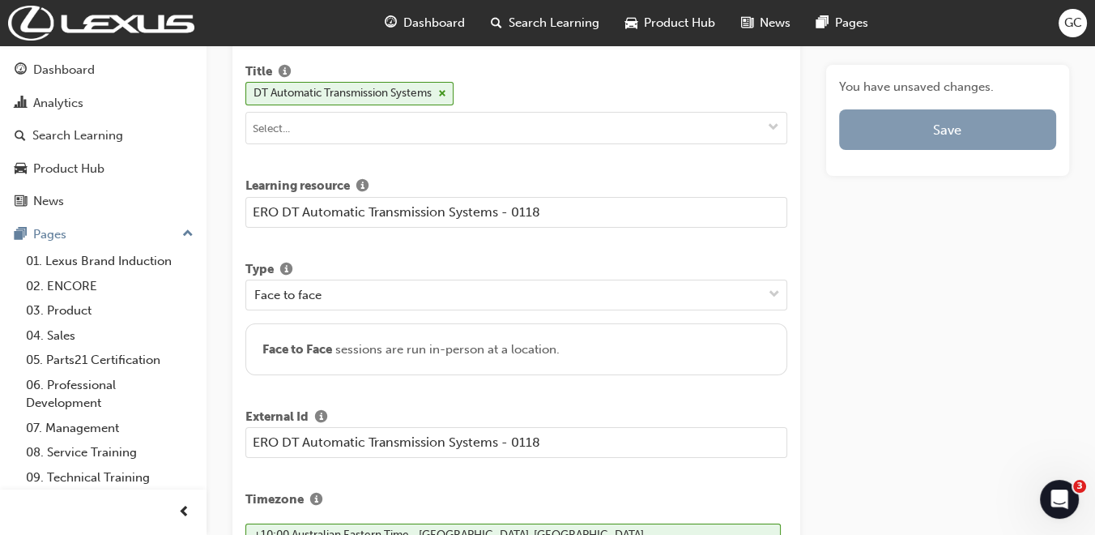
type input "ERO DT Automatic Transmission Systems - 0118"
click at [946, 125] on button "Save" at bounding box center [947, 129] width 217 height 41
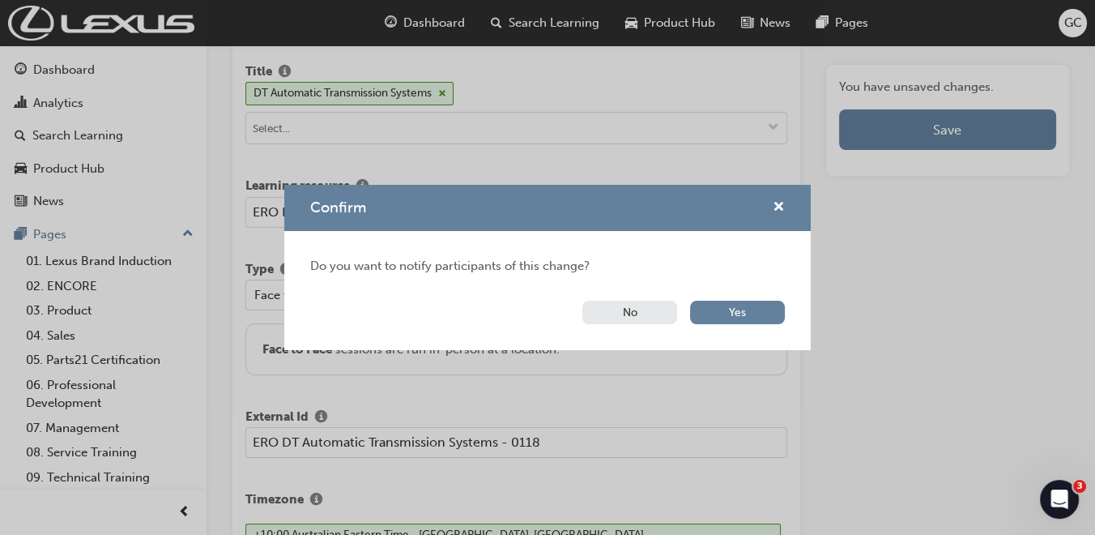
click at [650, 309] on button "No" at bounding box center [630, 312] width 95 height 23
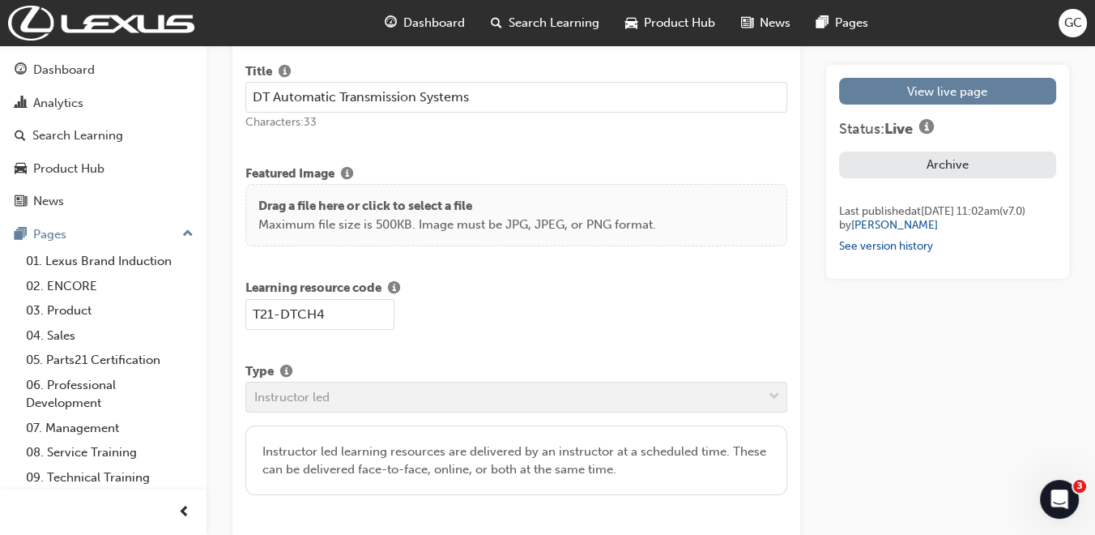
scroll to position [2569, 0]
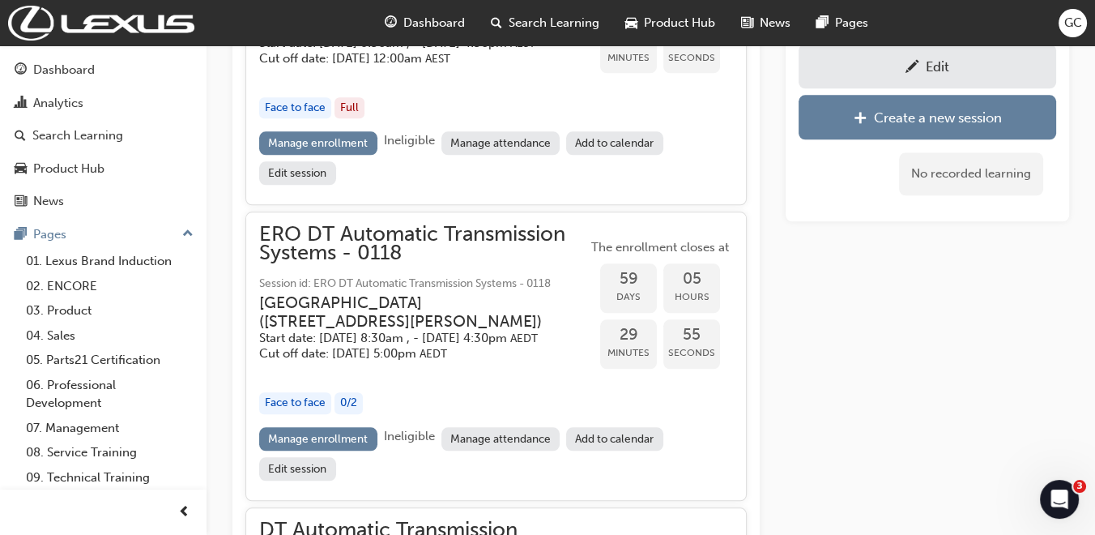
scroll to position [2153, 0]
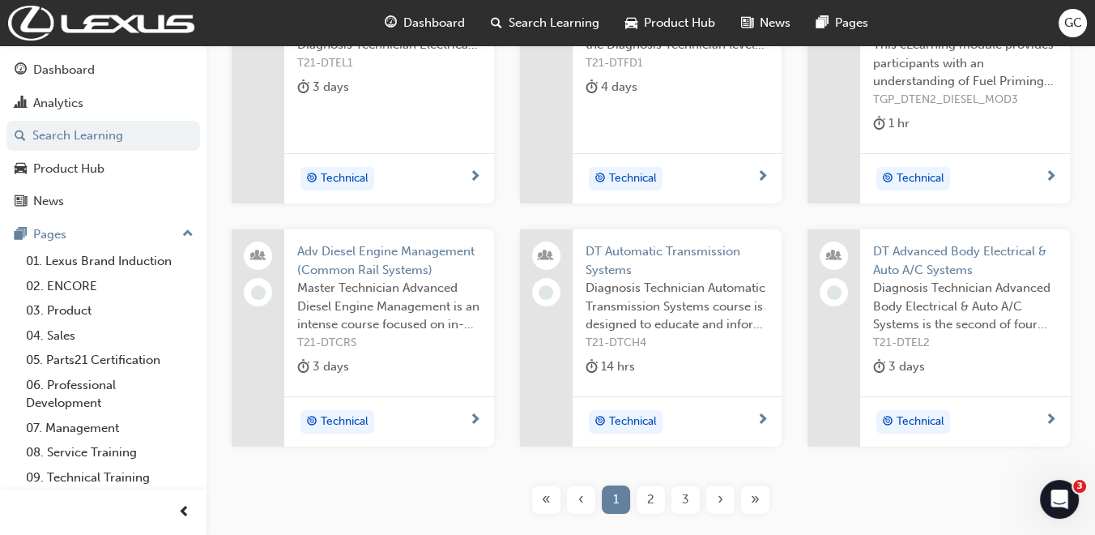
scroll to position [435, 0]
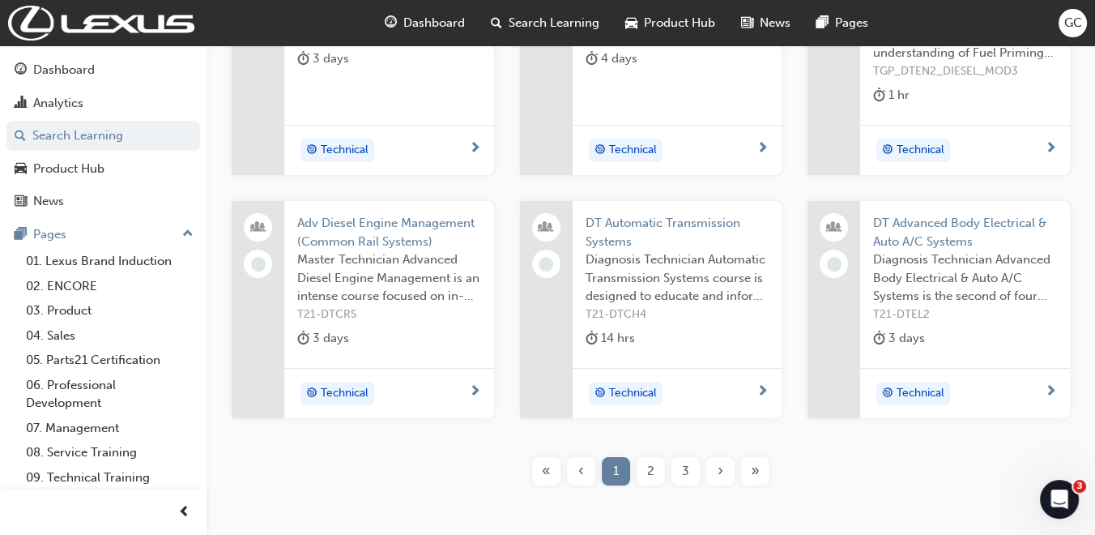
click at [652, 467] on span "2" at bounding box center [650, 471] width 7 height 19
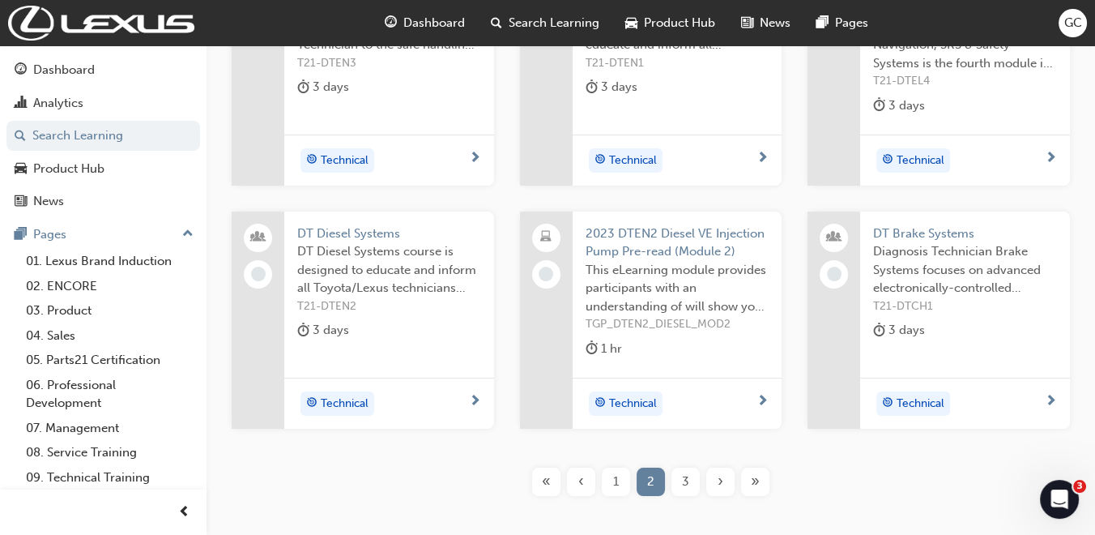
scroll to position [435, 0]
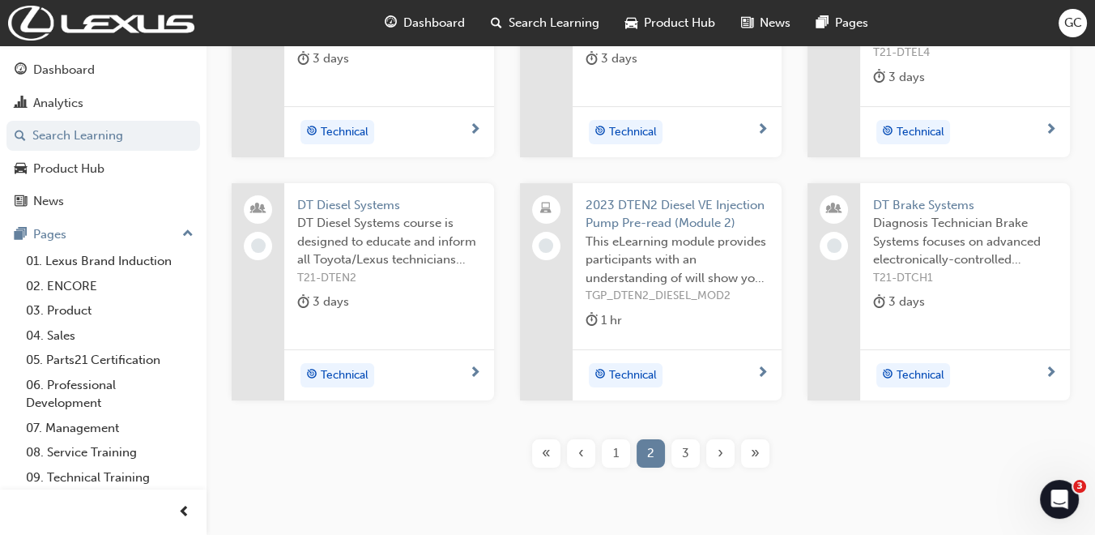
click at [681, 454] on div "3" at bounding box center [686, 453] width 28 height 28
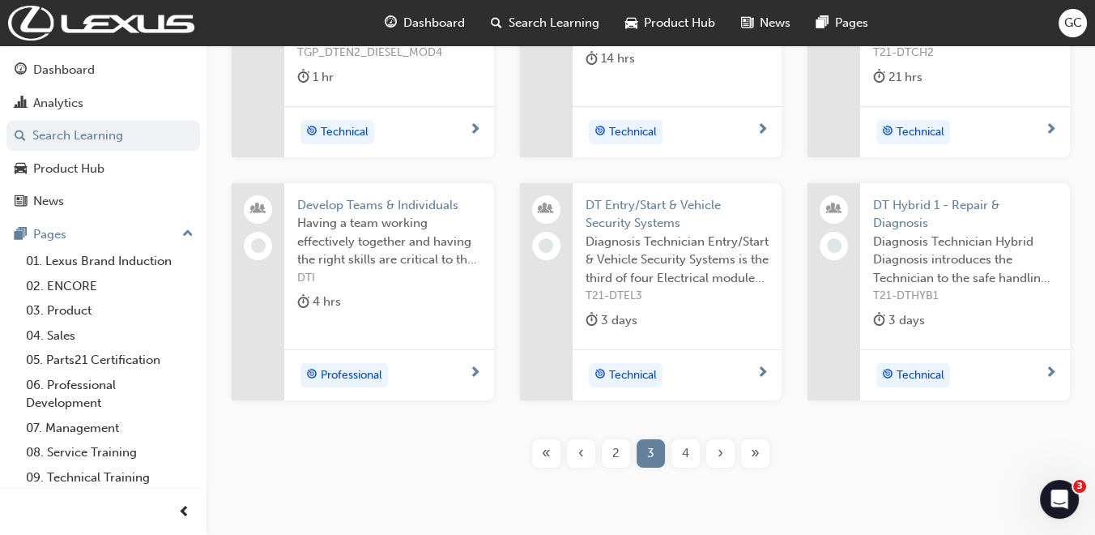
click at [652, 203] on span "DT Entry/Start & Vehicle Security Systems" at bounding box center [678, 214] width 184 height 36
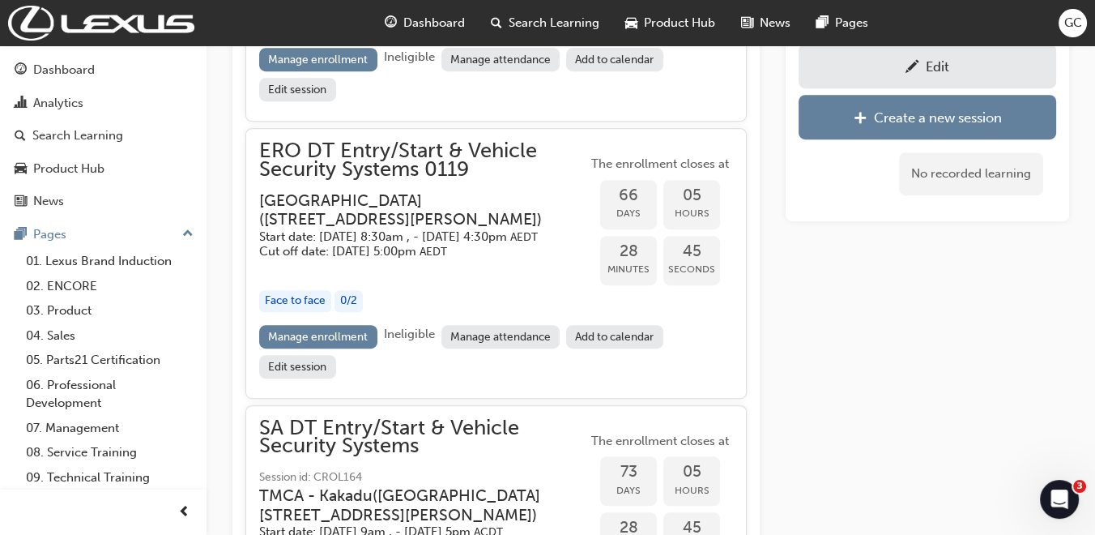
scroll to position [1112, 0]
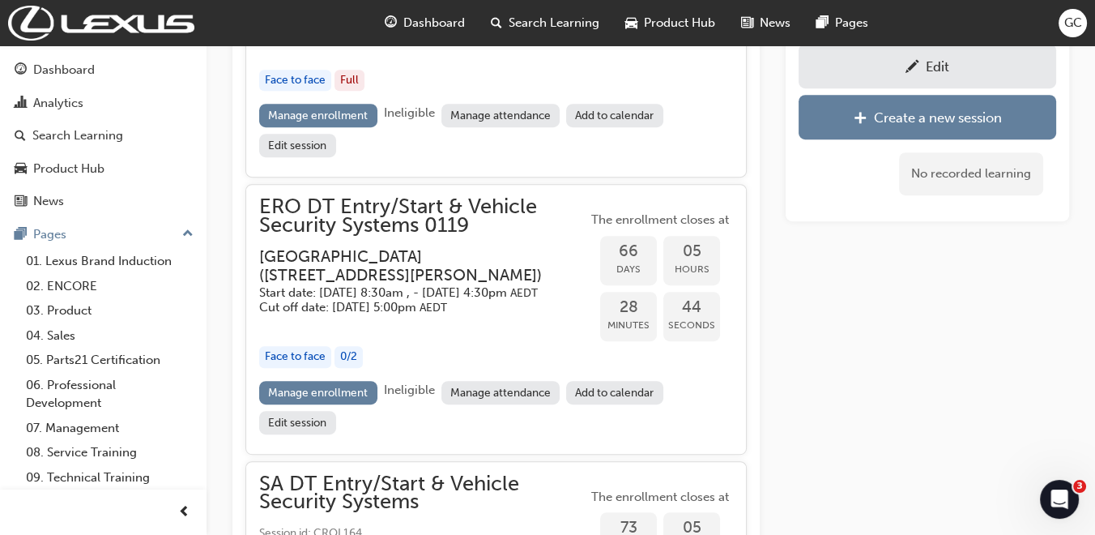
click at [927, 61] on div "Edit" at bounding box center [937, 66] width 23 height 16
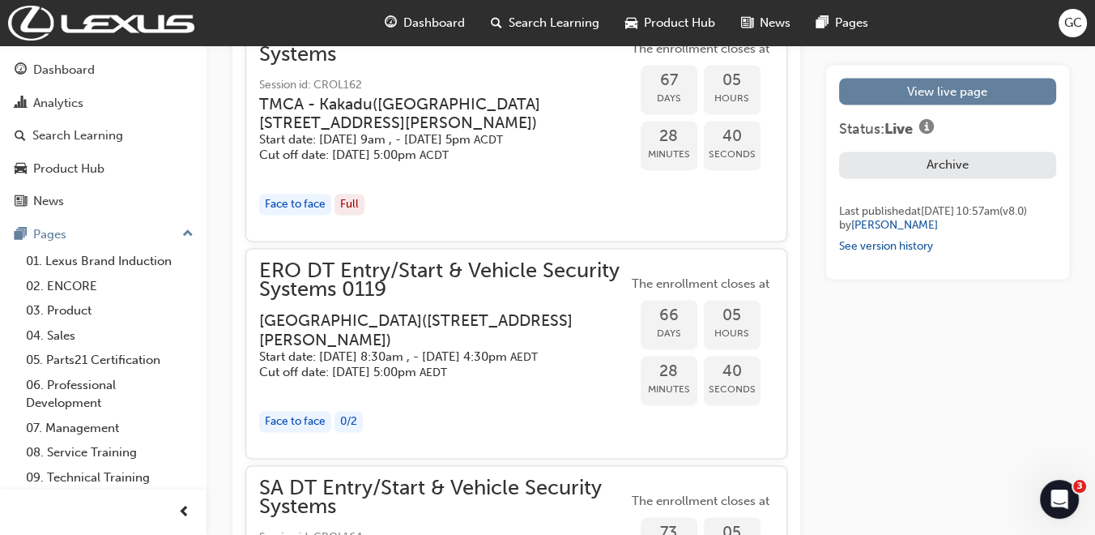
scroll to position [2880, 0]
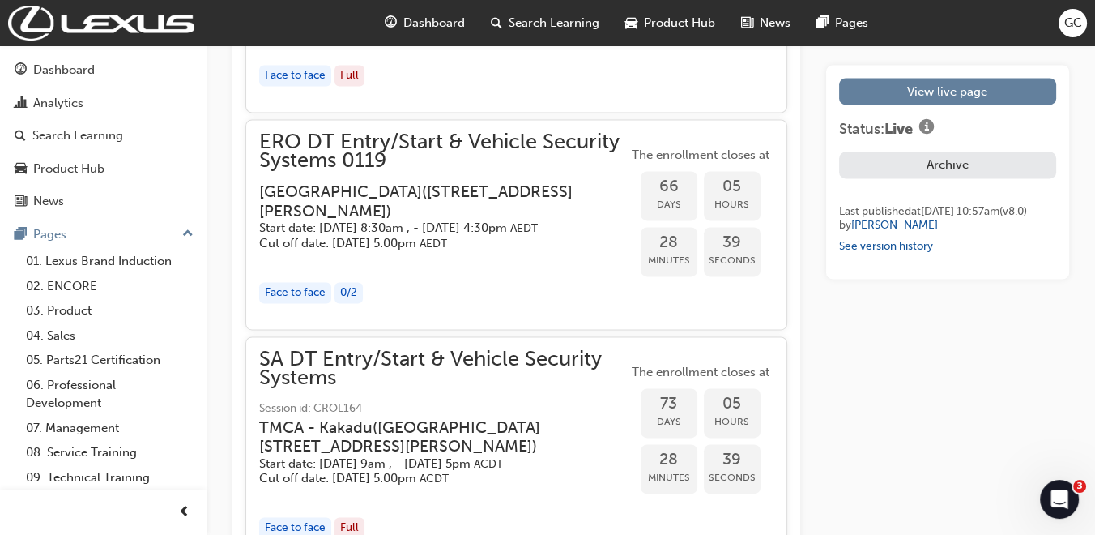
click at [458, 169] on span "ERO DT Entry/Start & Vehicle Security Systems 0119" at bounding box center [443, 151] width 369 height 36
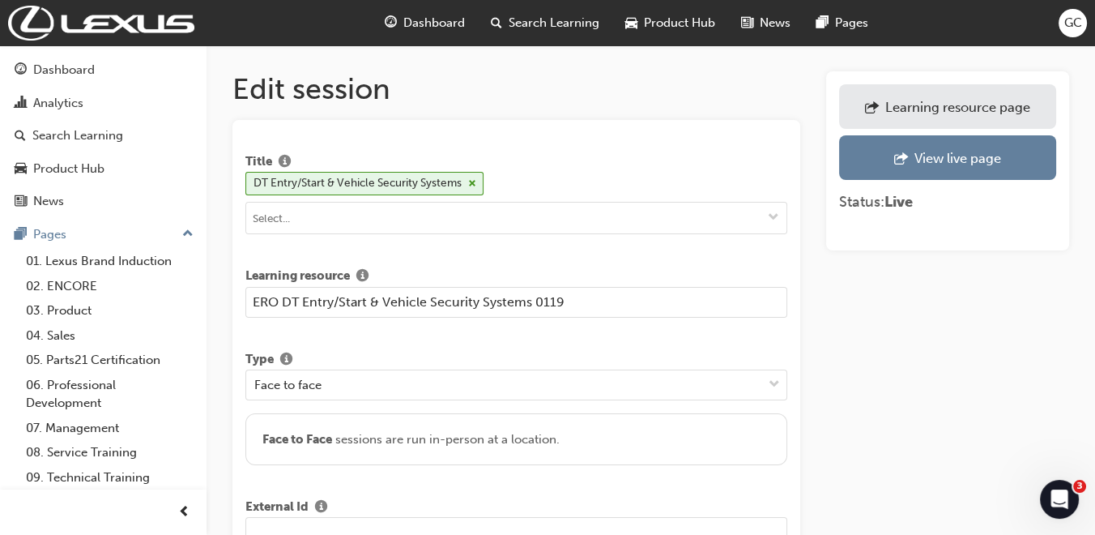
click at [535, 301] on input "ERO DT Entry/Start & Vehicle Security Systems 0119" at bounding box center [516, 302] width 542 height 31
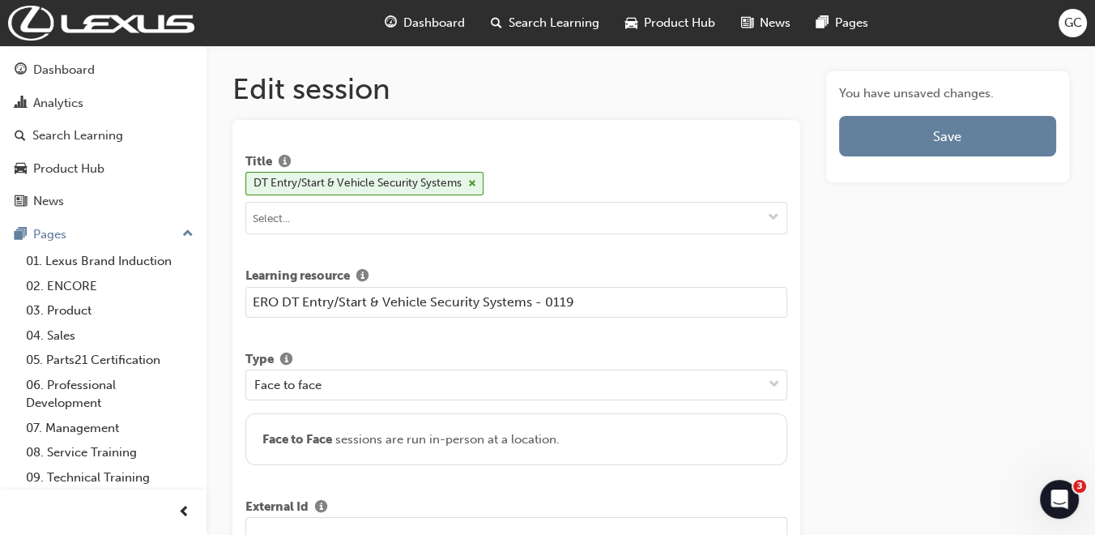
click at [426, 300] on input "ERO DT Entry/Start & Vehicle Security Systems - 0119" at bounding box center [516, 302] width 542 height 31
click at [337, 301] on input "ERO DT Entry/Start Security Systems - 0119" at bounding box center [516, 302] width 542 height 31
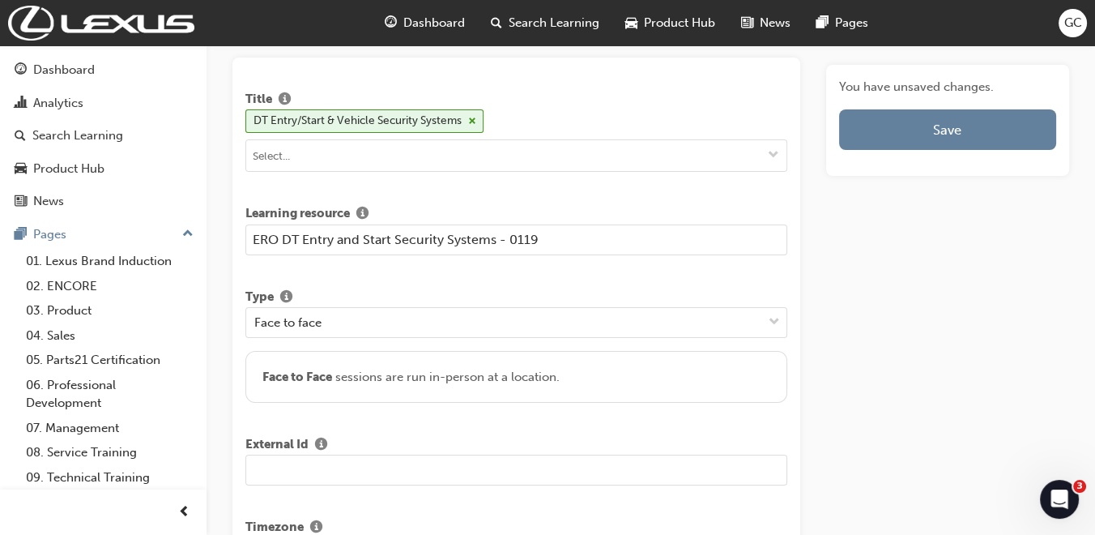
scroll to position [90, 0]
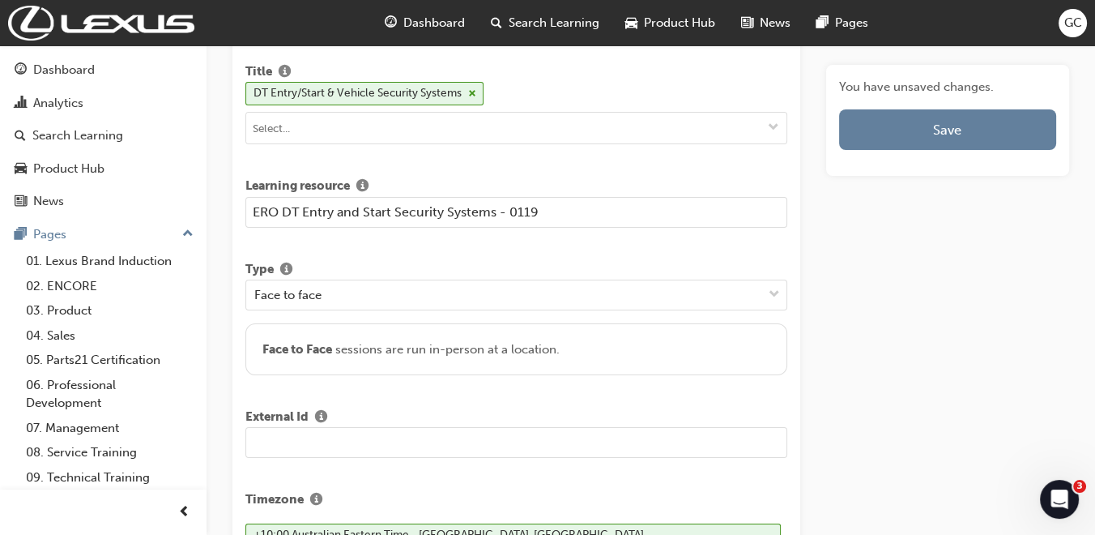
type input "ERO DT Entry and Start Security Systems - 0119"
click at [335, 438] on input "text" at bounding box center [516, 442] width 542 height 31
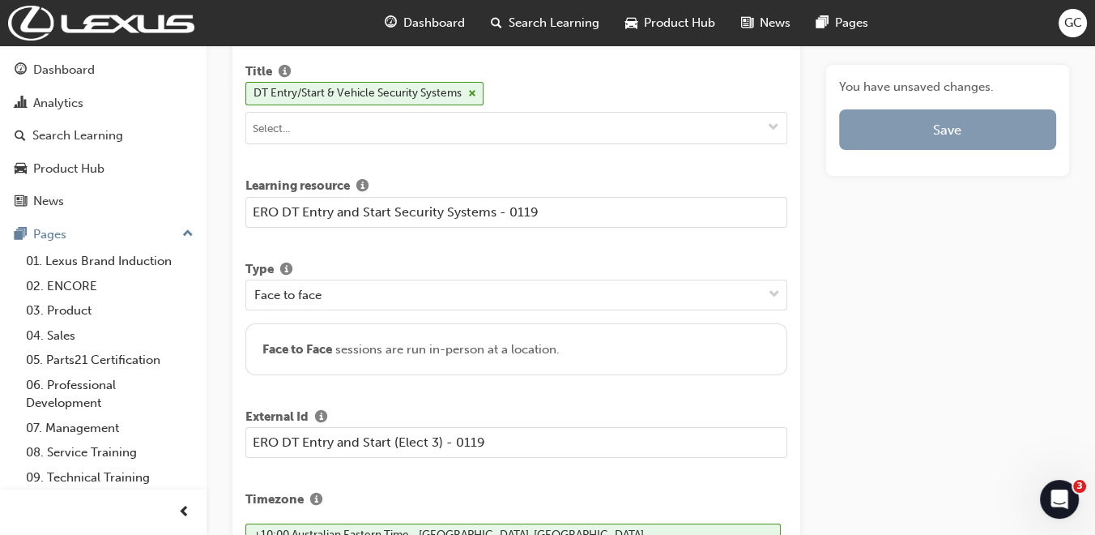
type input "ERO DT Entry and Start (Elect 3) - 0119"
click at [930, 117] on button "Save" at bounding box center [947, 129] width 217 height 41
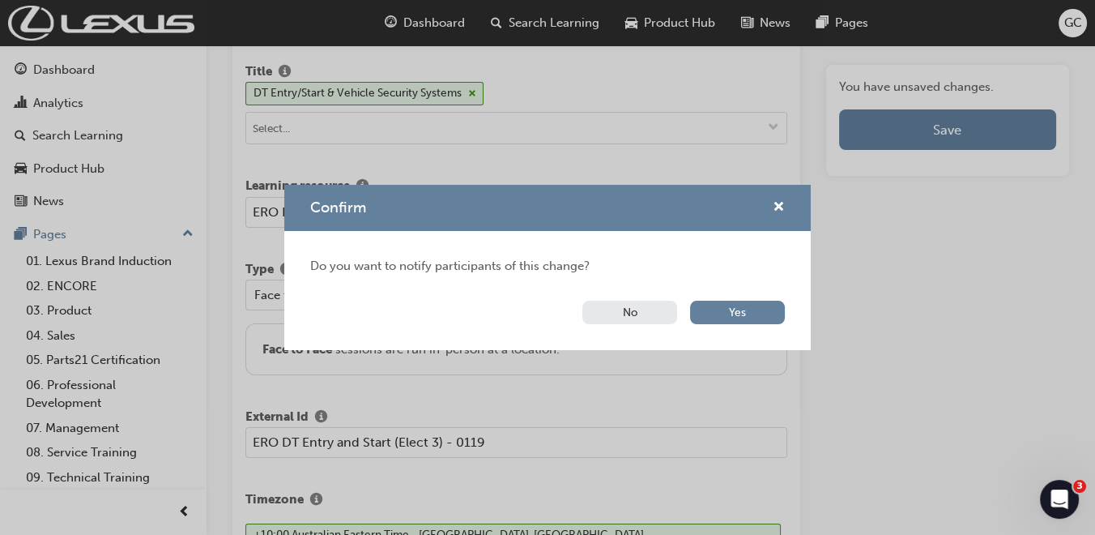
click at [666, 308] on button "No" at bounding box center [630, 312] width 95 height 23
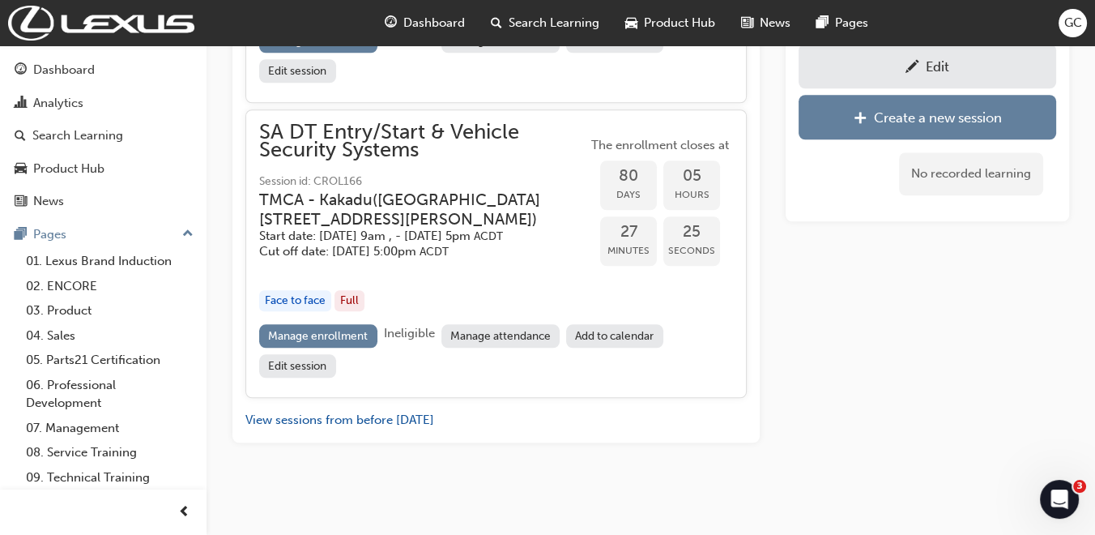
scroll to position [1112, 0]
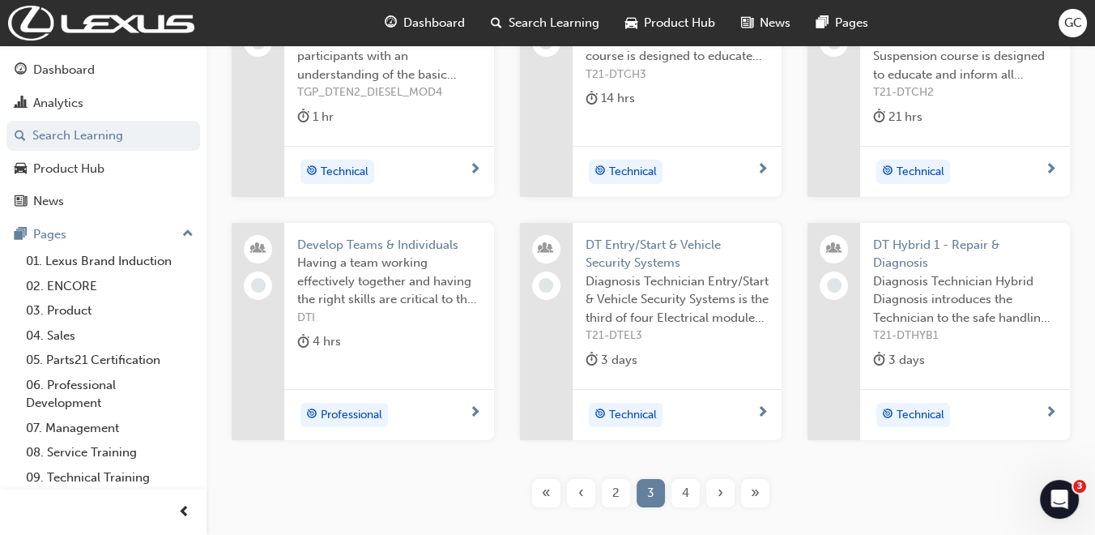
scroll to position [435, 0]
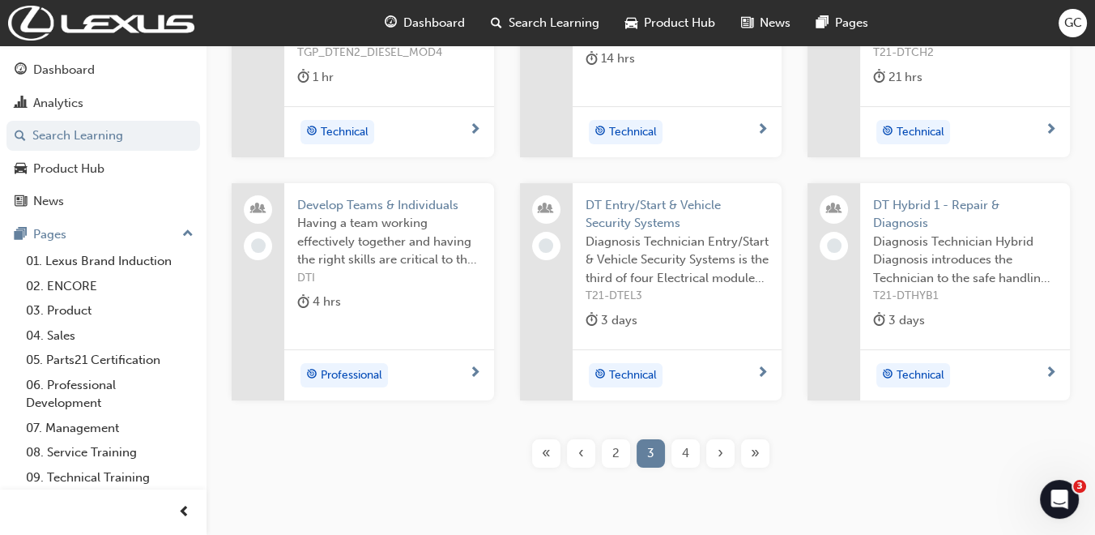
click at [608, 450] on div "2" at bounding box center [616, 453] width 28 height 28
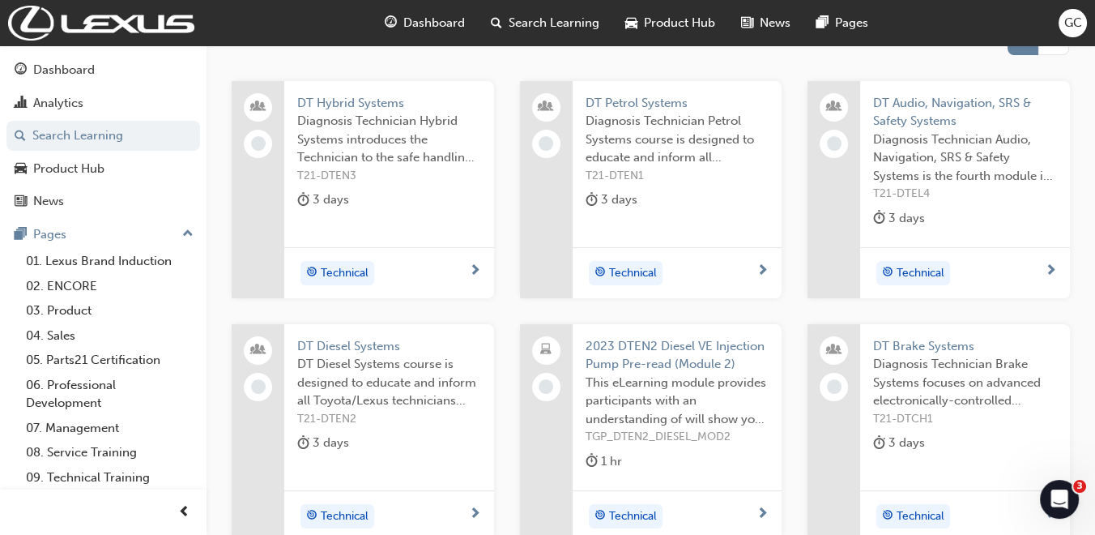
scroll to position [254, 0]
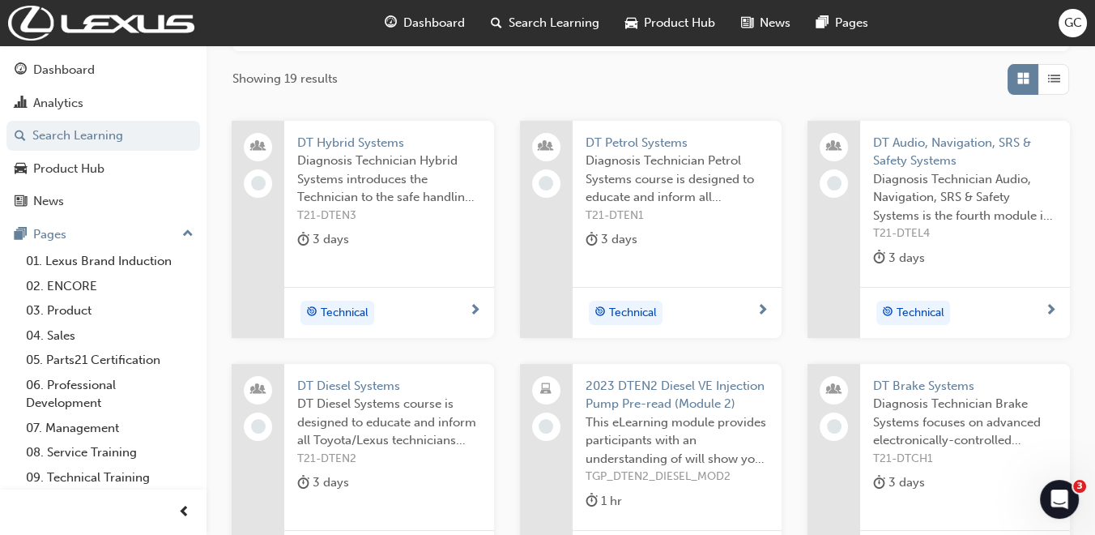
click at [369, 139] on span "DT Hybrid Systems" at bounding box center [389, 143] width 184 height 19
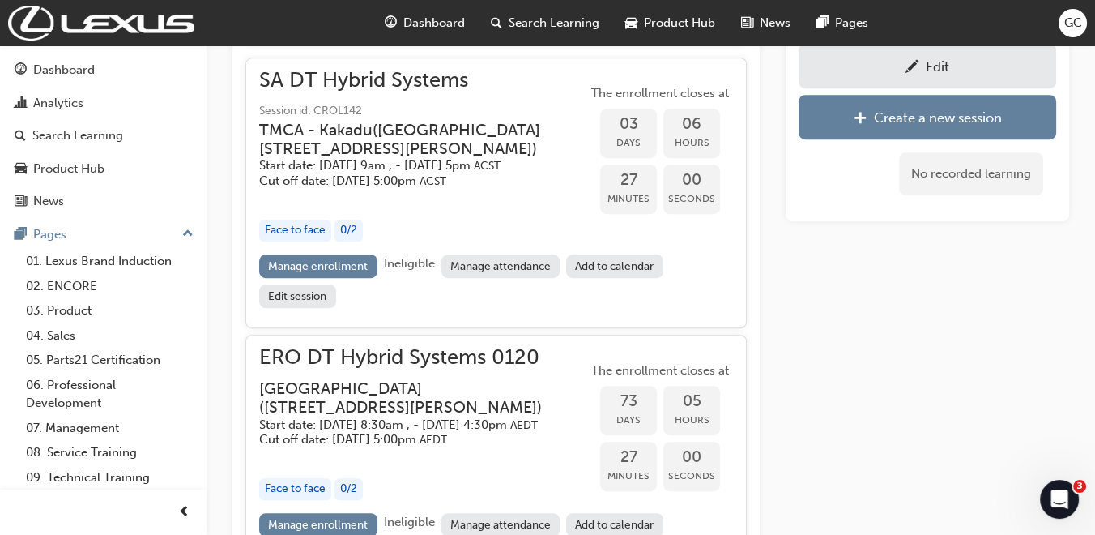
scroll to position [1104, 0]
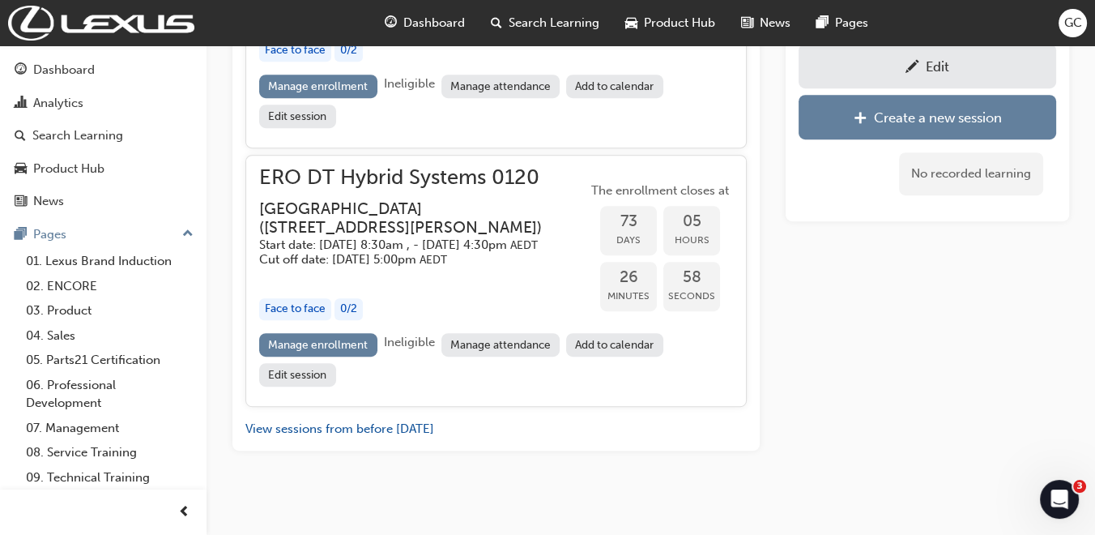
click at [884, 62] on div "Edit" at bounding box center [927, 66] width 233 height 20
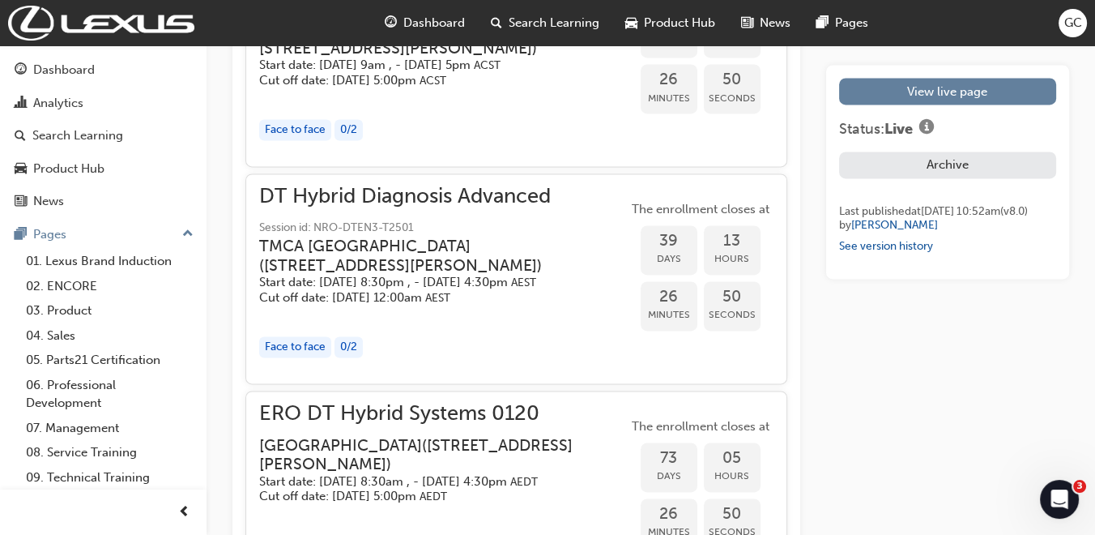
scroll to position [2880, 0]
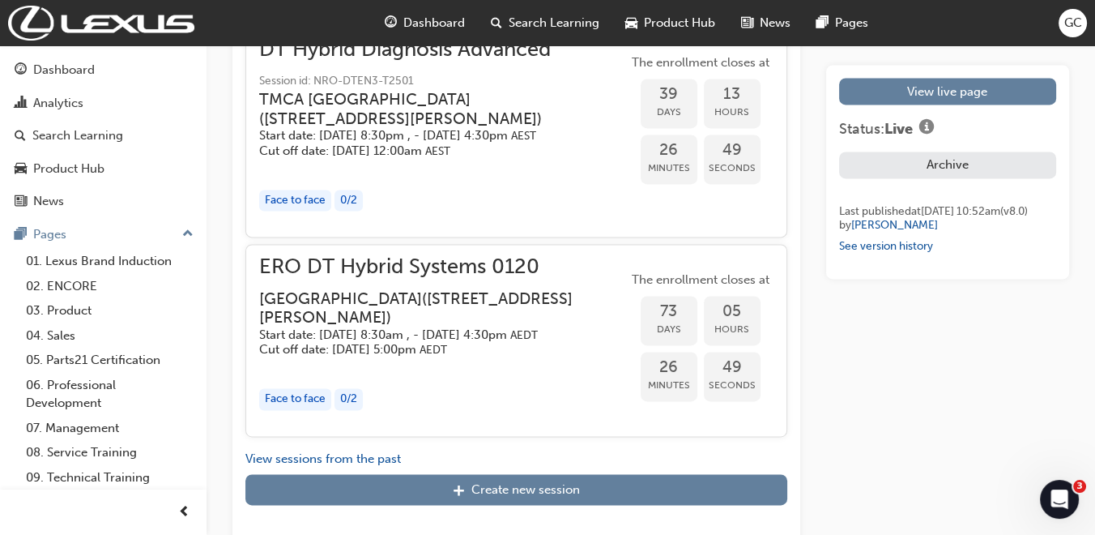
click at [447, 322] on h3 "Eastern Region Technical Training Centre ( 3/1 Secombe Place Moorebank NSW 2170…" at bounding box center [430, 308] width 343 height 38
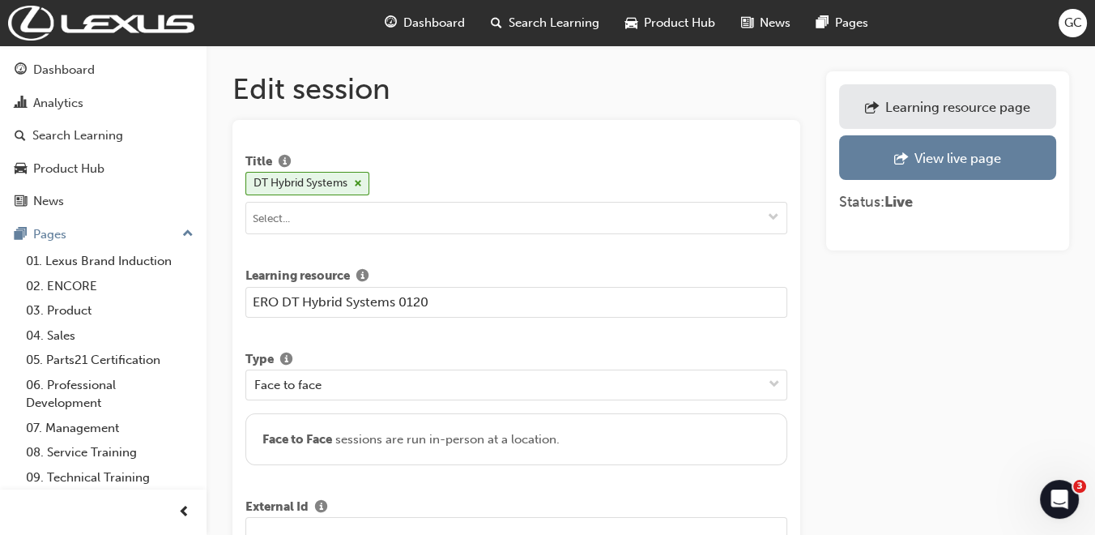
scroll to position [90, 0]
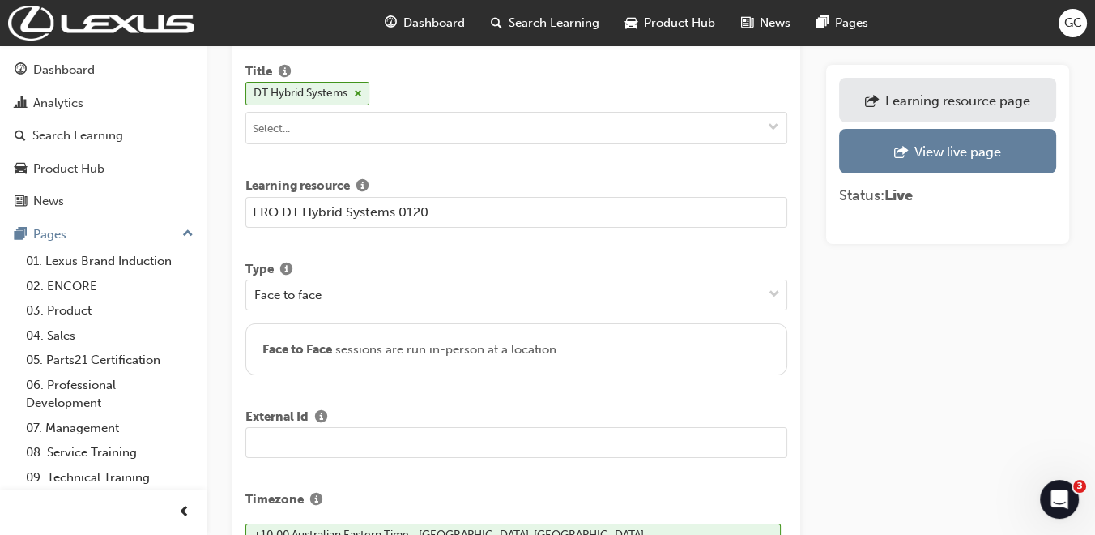
click at [398, 212] on input "ERO DT Hybrid Systems 0120" at bounding box center [516, 212] width 542 height 31
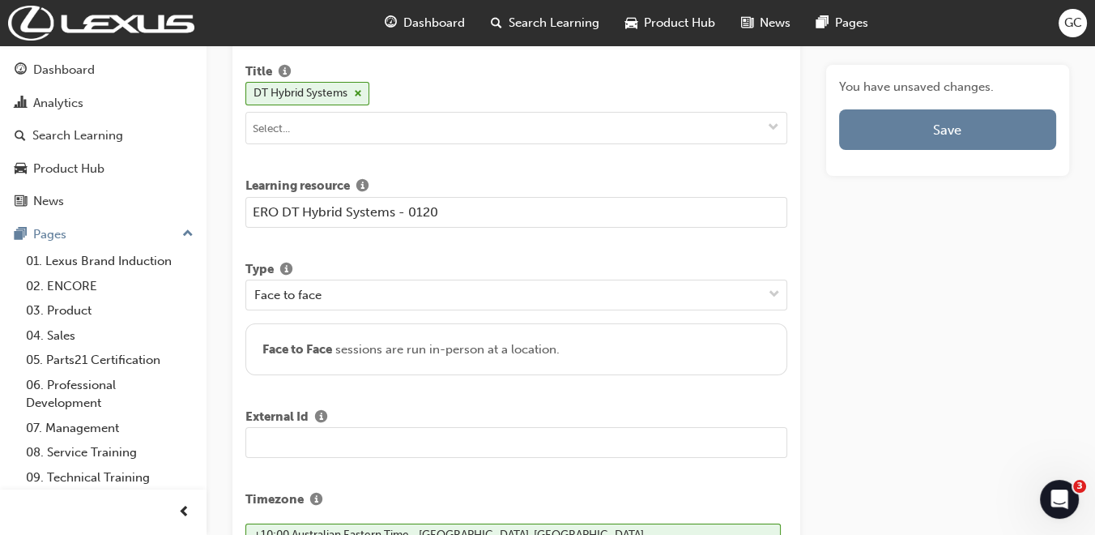
type input "ERO DT Hybrid Systems - 0120"
click at [342, 436] on input "text" at bounding box center [516, 442] width 542 height 31
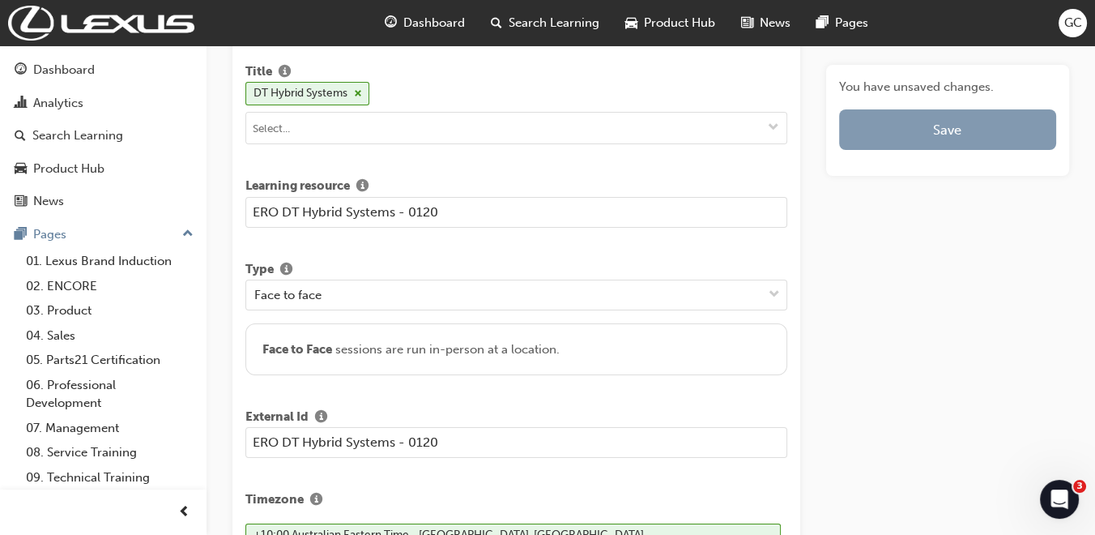
type input "ERO DT Hybrid Systems - 0120"
click at [916, 125] on button "Save" at bounding box center [947, 129] width 217 height 41
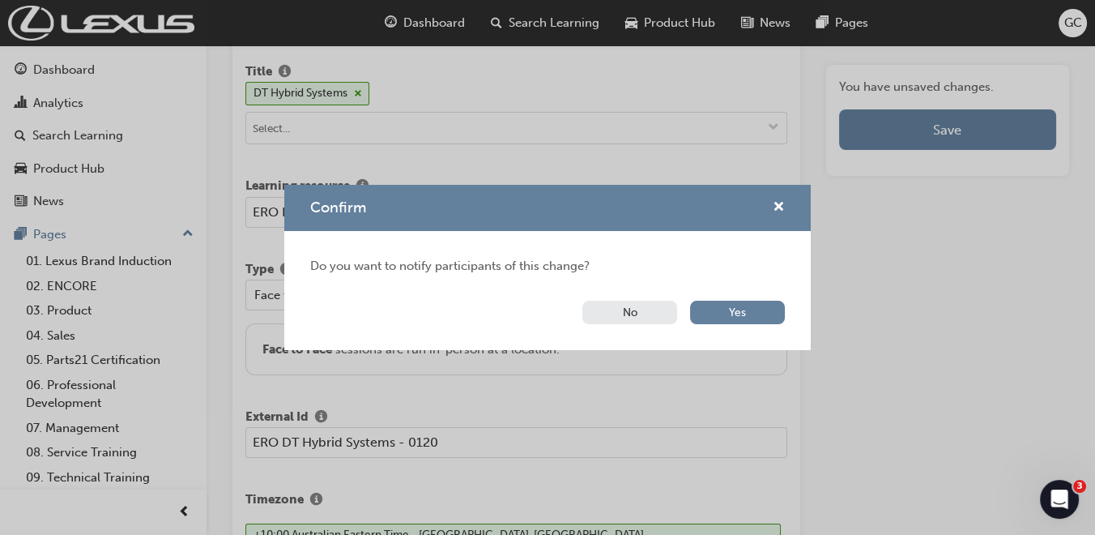
click at [628, 306] on button "No" at bounding box center [630, 312] width 95 height 23
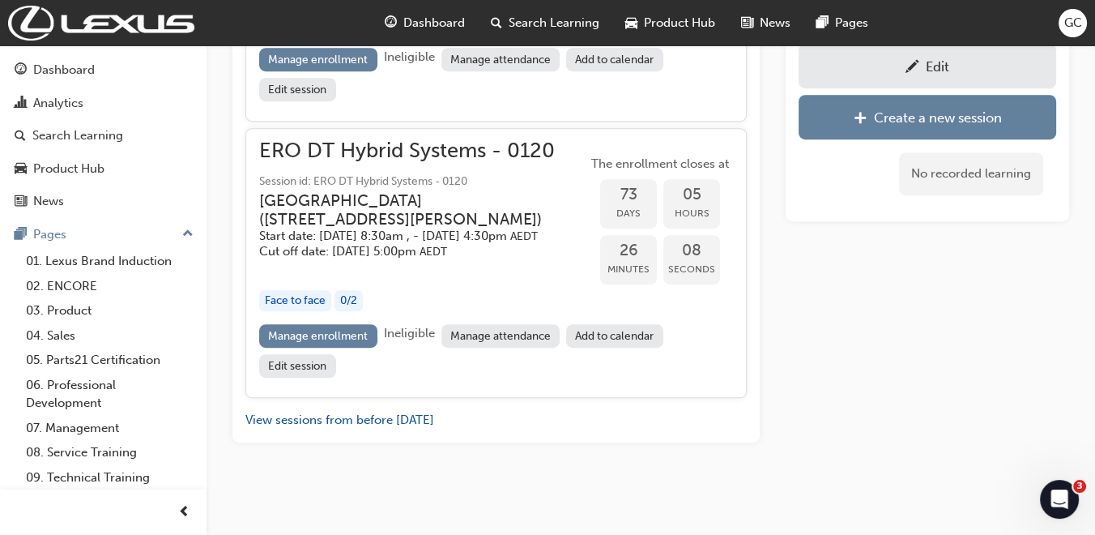
scroll to position [1104, 0]
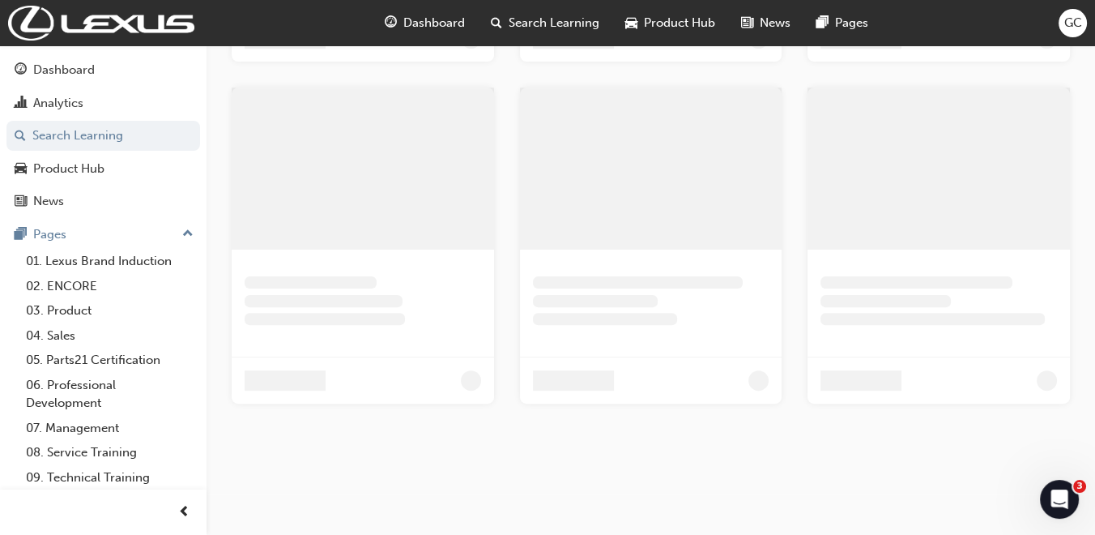
scroll to position [254, 0]
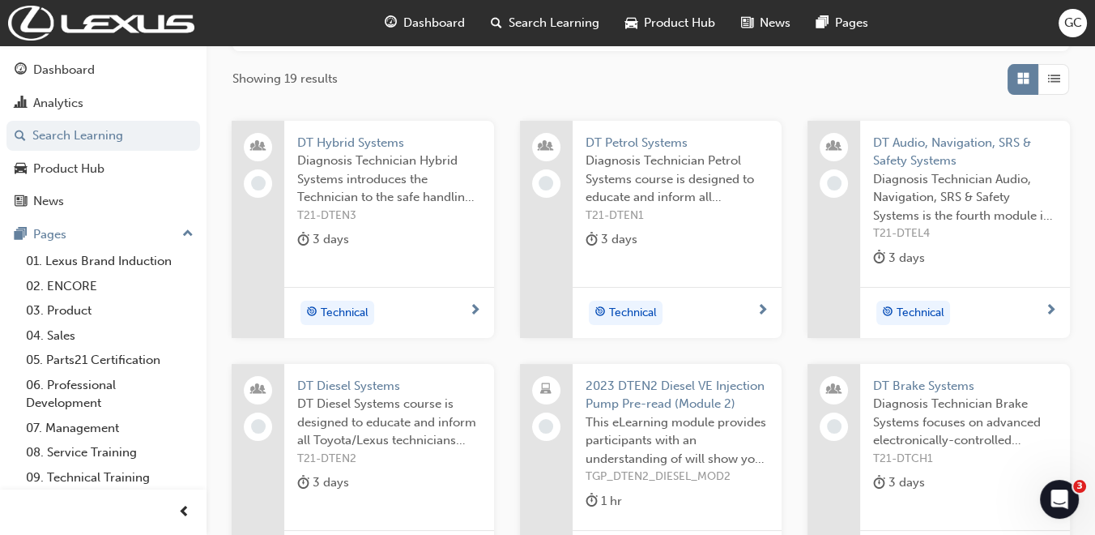
click at [927, 141] on span "DT Audio, Navigation, SRS & Safety Systems" at bounding box center [965, 152] width 184 height 36
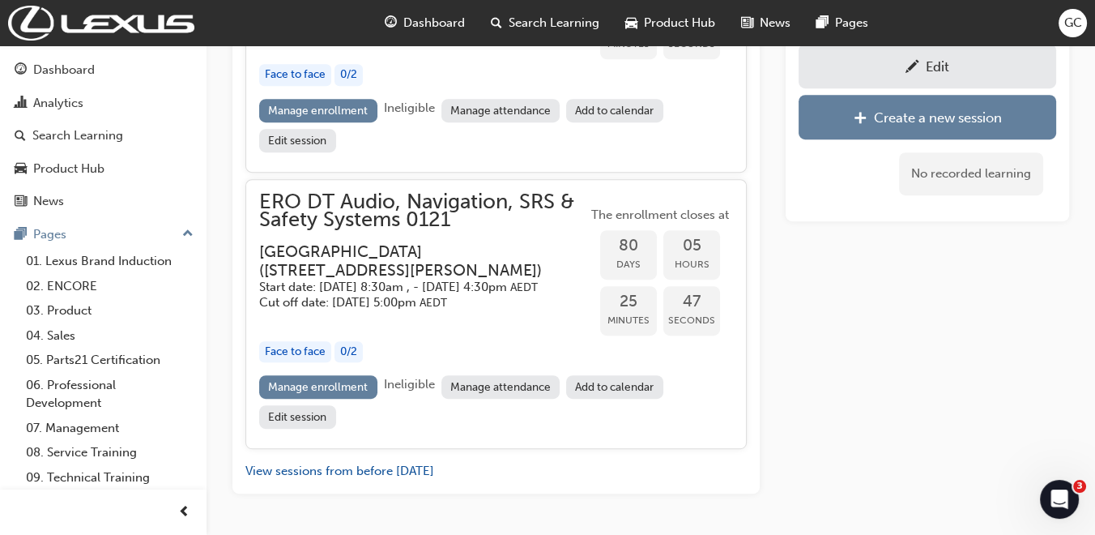
scroll to position [963, 0]
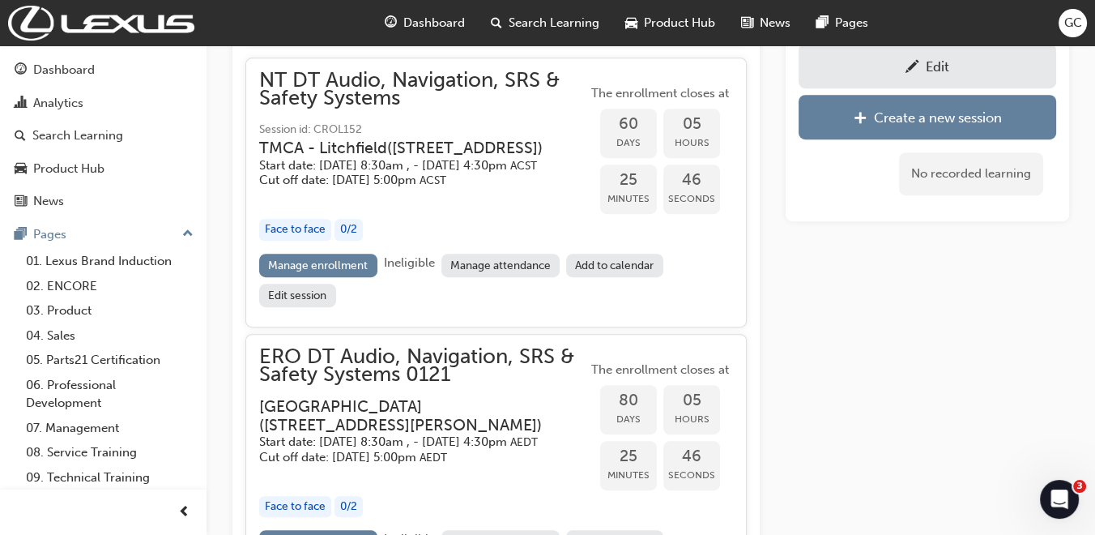
click at [907, 70] on span "pencil-icon" at bounding box center [913, 68] width 14 height 16
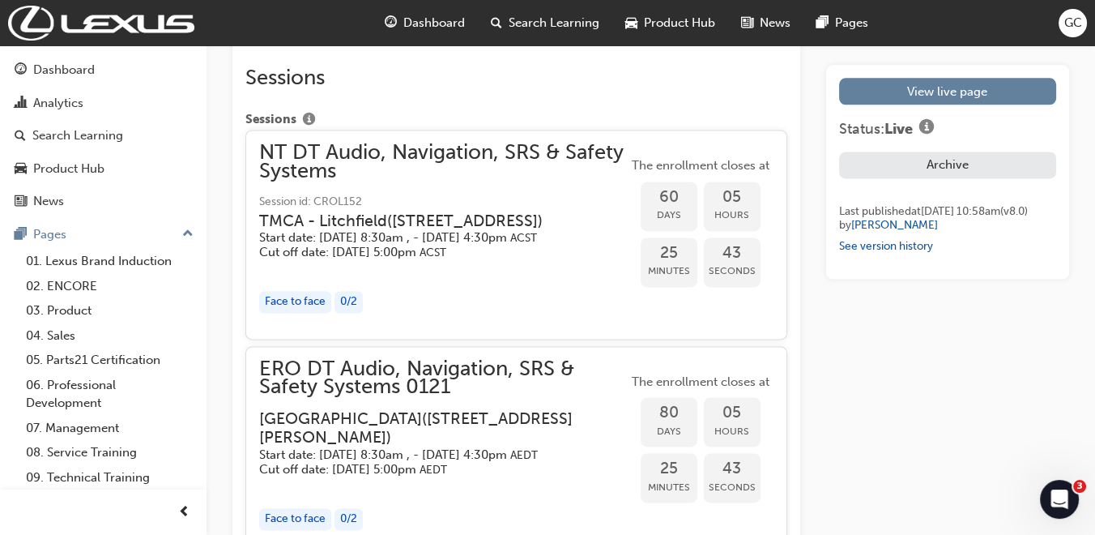
scroll to position [2700, 0]
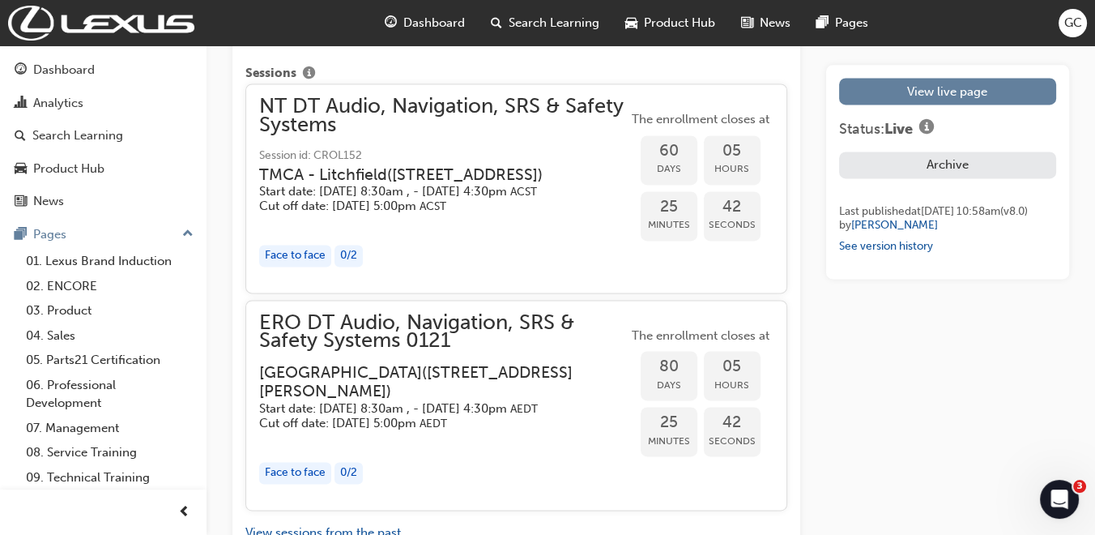
click at [393, 350] on span "ERO DT Audio, Navigation, SRS & Safety Systems 0121" at bounding box center [443, 332] width 369 height 36
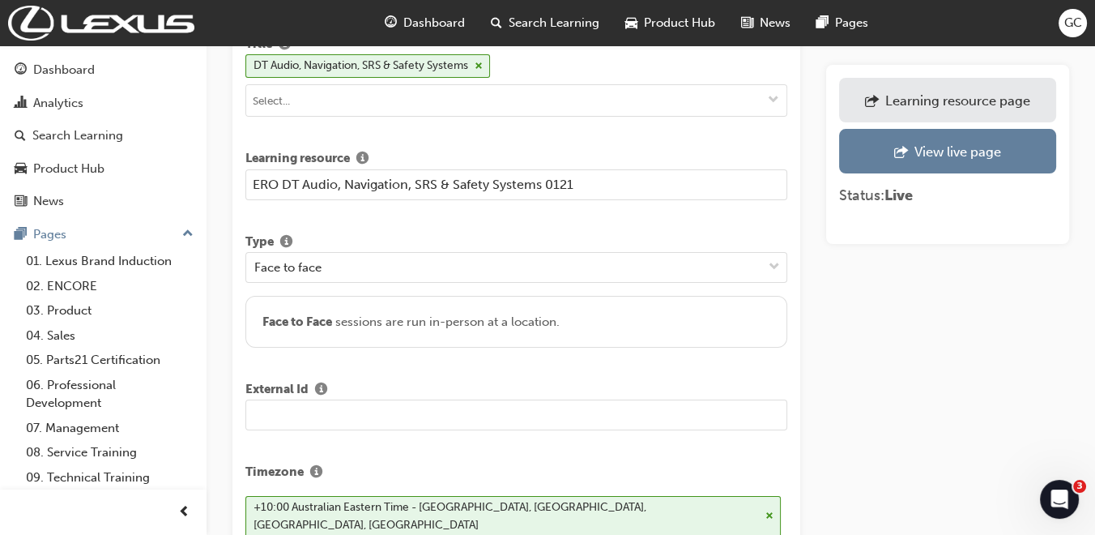
scroll to position [90, 0]
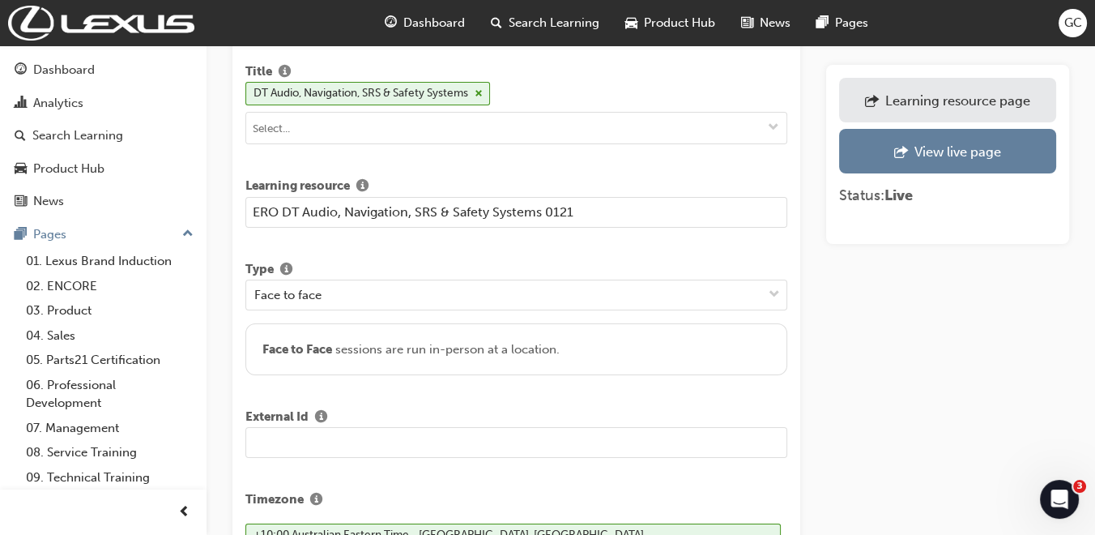
click at [304, 435] on input "text" at bounding box center [516, 442] width 542 height 31
type input "D"
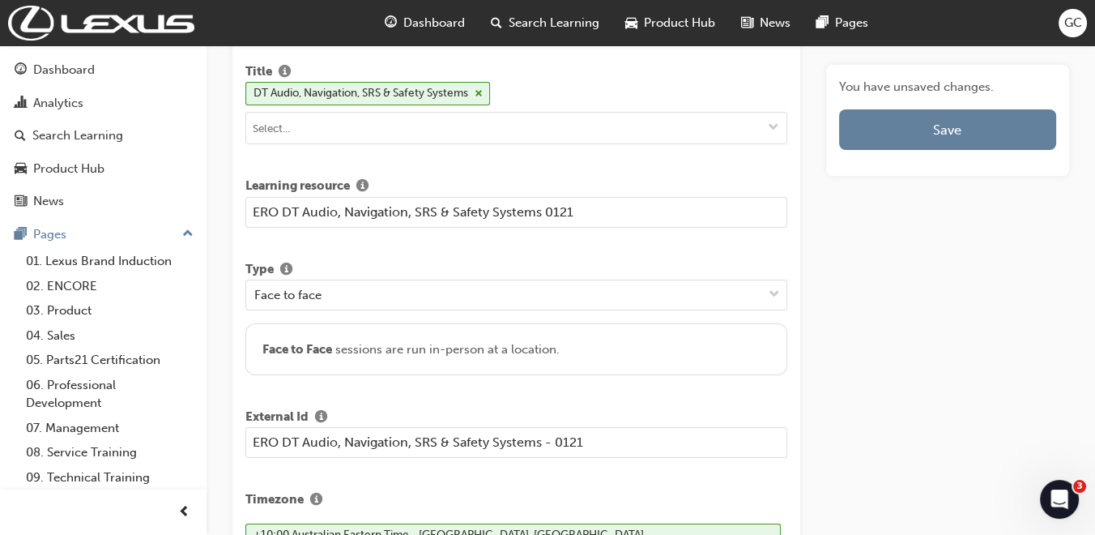
type input "ERO DT Audio, Navigation, SRS & Safety Systems - 0121"
click at [548, 214] on input "ERO DT Audio, Navigation, SRS & Safety Systems 0121" at bounding box center [516, 212] width 542 height 31
type input "ERO DT Audio, Navigation, SRS & Safety Systems - 0121"
click at [544, 443] on input "ERO DT Audio, Navigation, SRS & Safety Systems - 0121" at bounding box center [516, 442] width 542 height 31
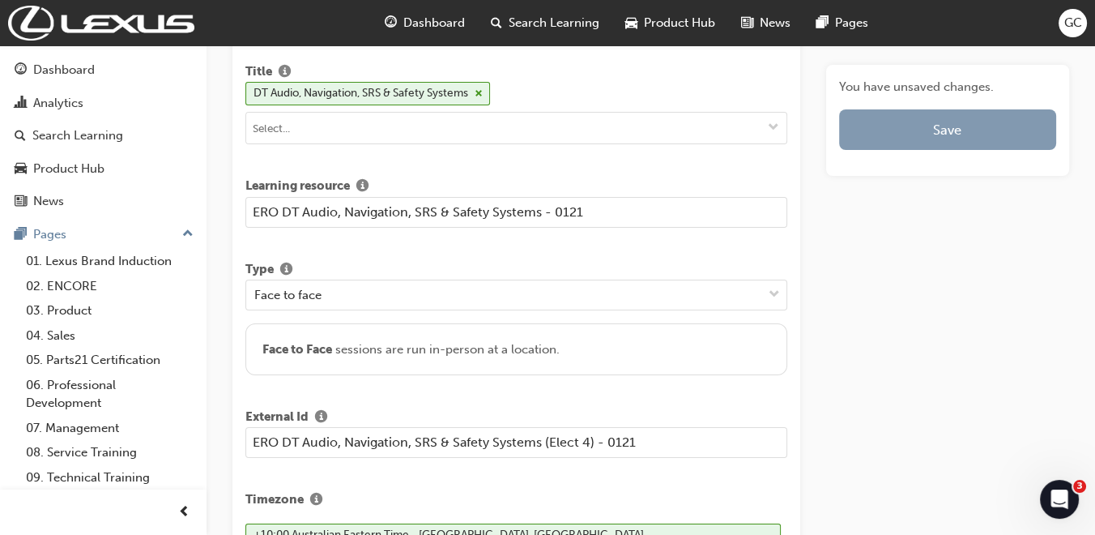
type input "ERO DT Audio, Navigation, SRS & Safety Systems (Elect 4) - 0121"
click at [945, 126] on button "Save" at bounding box center [947, 129] width 217 height 41
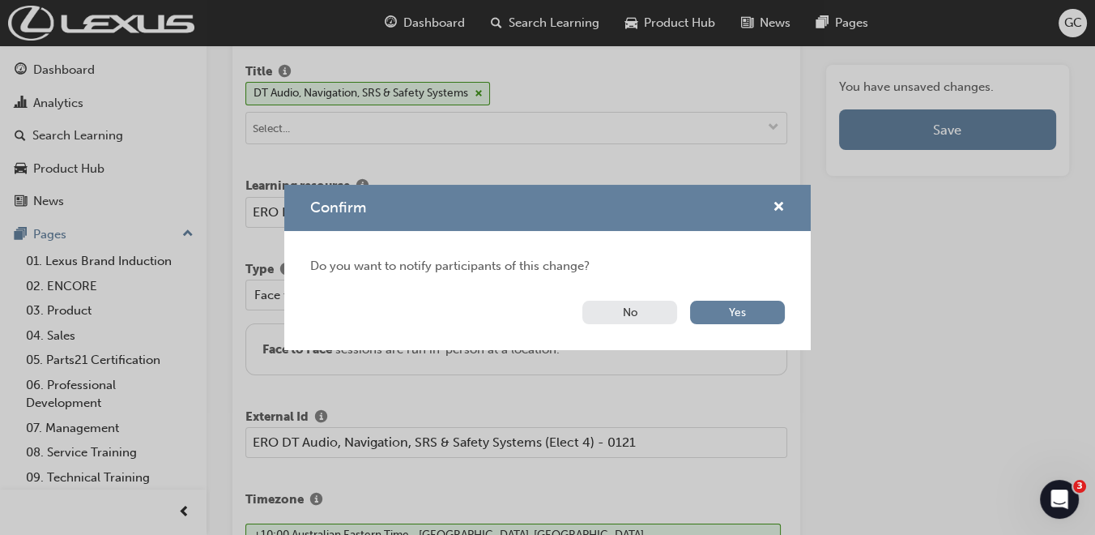
click at [659, 305] on button "No" at bounding box center [630, 312] width 95 height 23
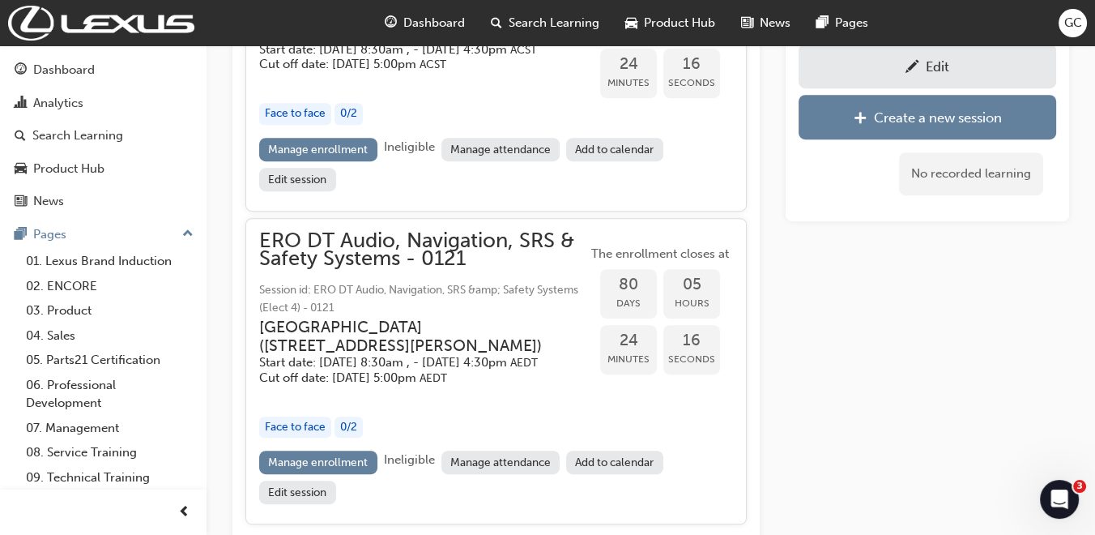
scroll to position [1143, 0]
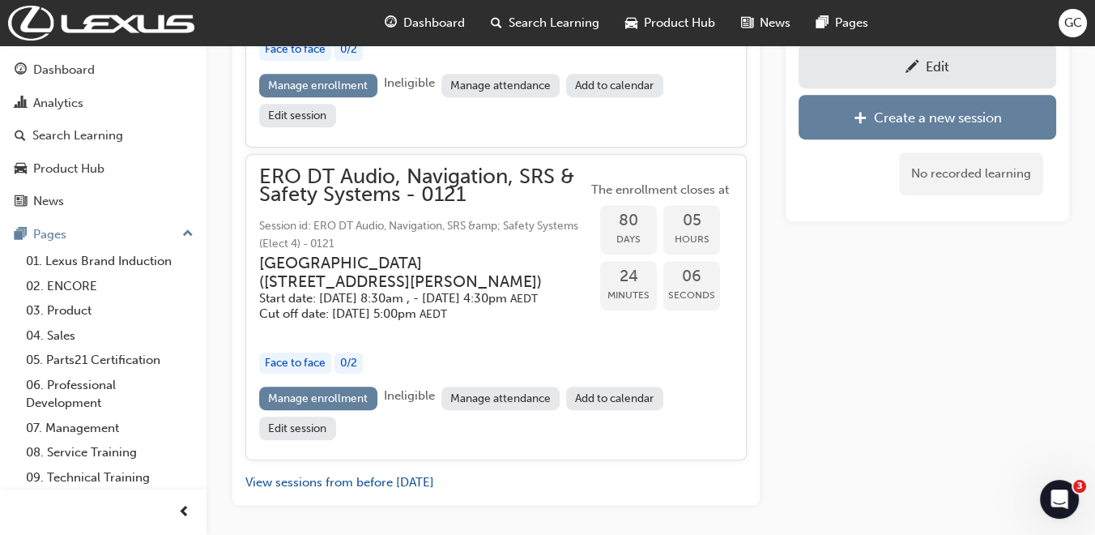
scroll to position [254, 0]
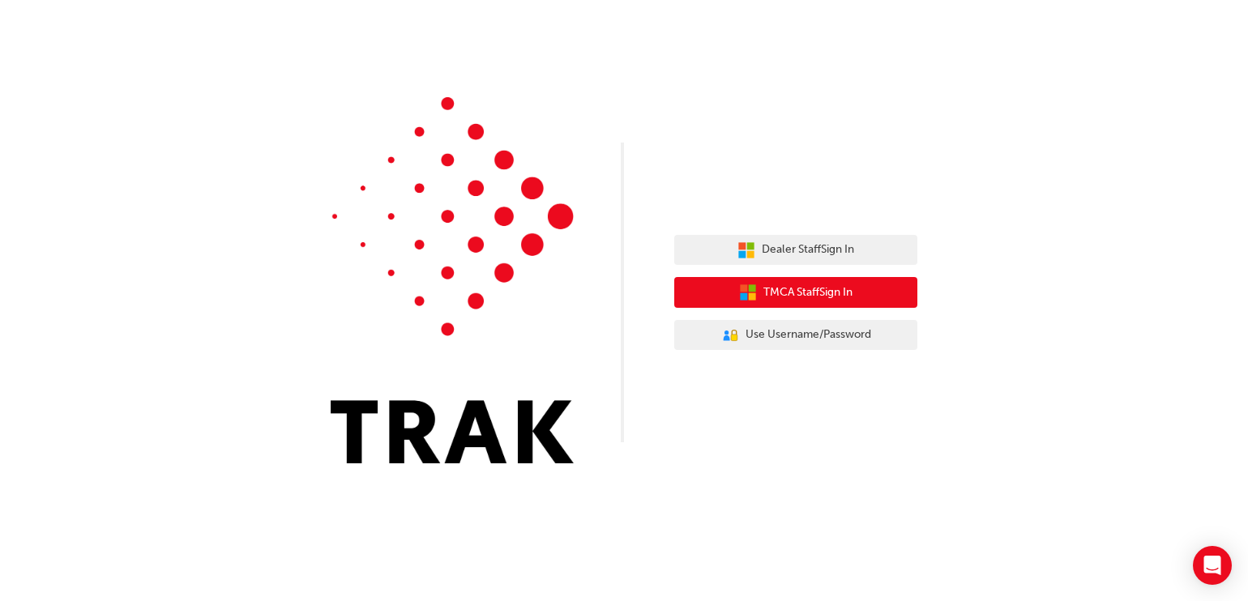
click at [786, 292] on span "TMCA Staff Sign In" at bounding box center [807, 293] width 89 height 19
